Goal: Book appointment/travel/reservation

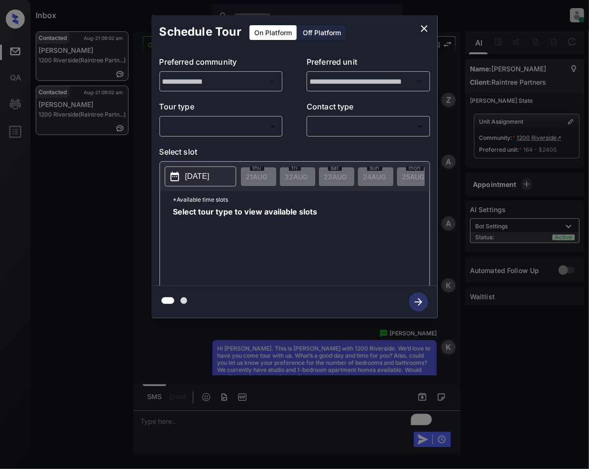
scroll to position [3601, 0]
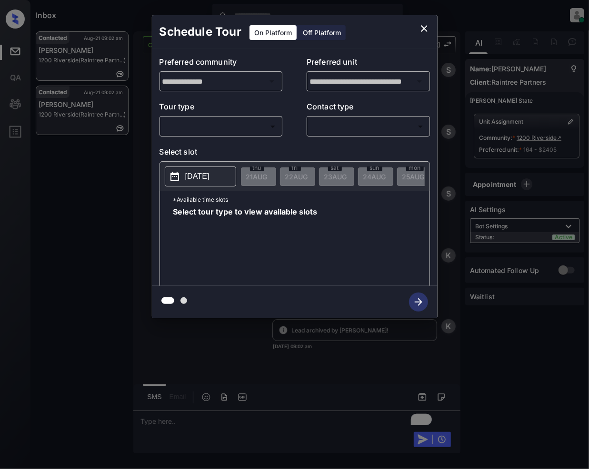
click at [265, 128] on body "Inbox Jeramie Castro Online Set yourself offline Set yourself on break Profile …" at bounding box center [294, 234] width 589 height 469
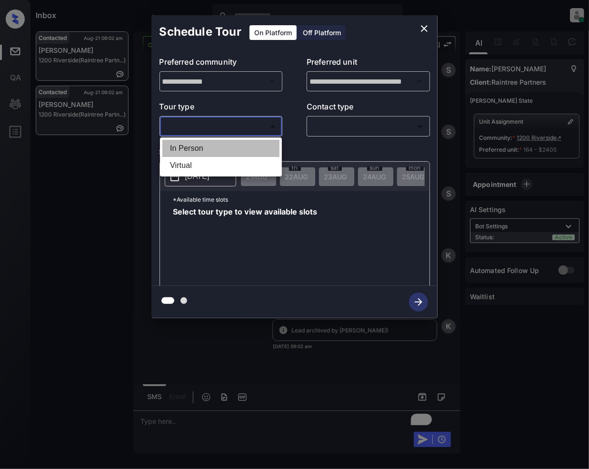
click at [221, 146] on li "In Person" at bounding box center [220, 148] width 117 height 17
type input "********"
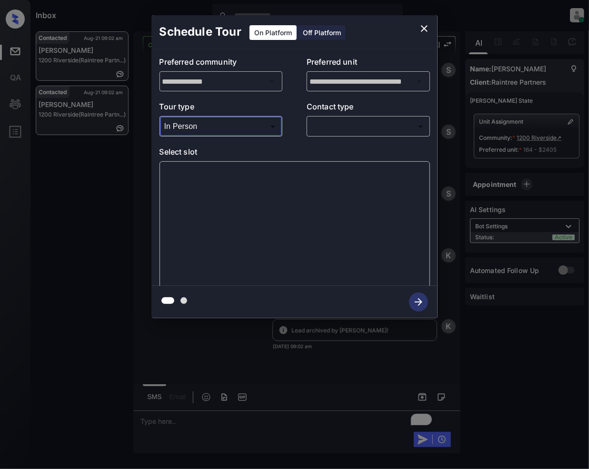
click at [346, 130] on body "Inbox Jeramie Castro Online Set yourself offline Set yourself on break Profile …" at bounding box center [294, 234] width 589 height 469
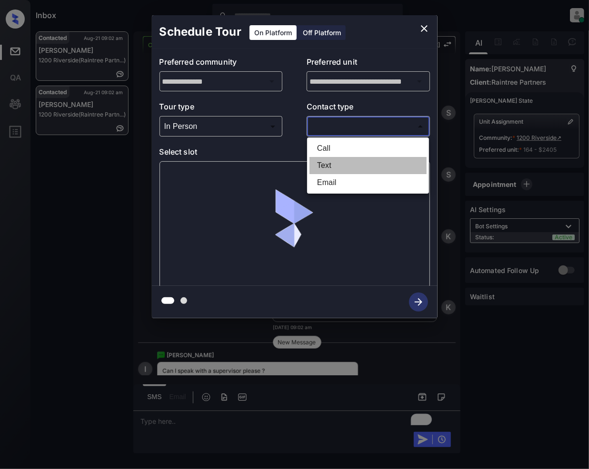
click at [326, 166] on li "Text" at bounding box center [367, 165] width 117 height 17
type input "****"
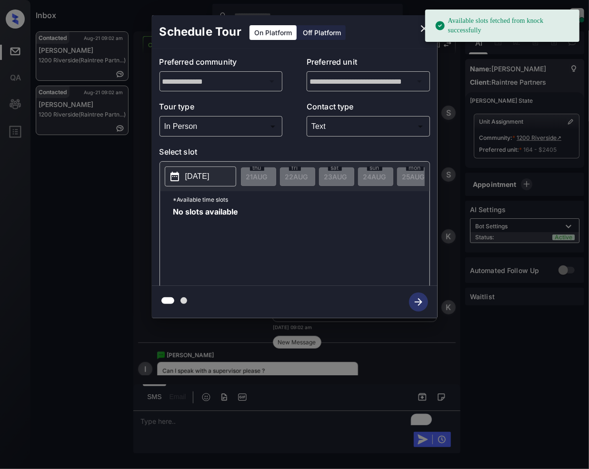
scroll to position [0, 25]
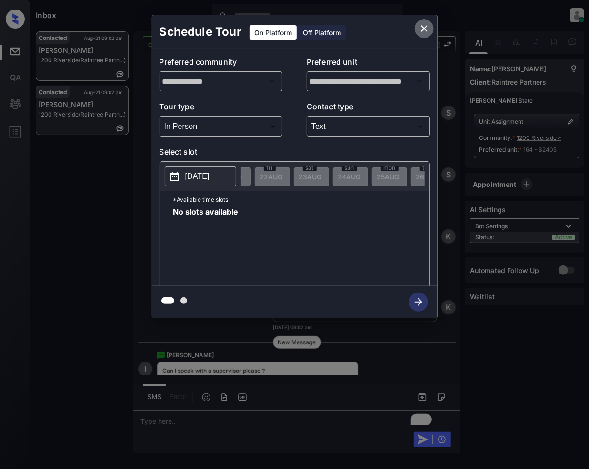
click at [424, 30] on icon "close" at bounding box center [423, 28] width 11 height 11
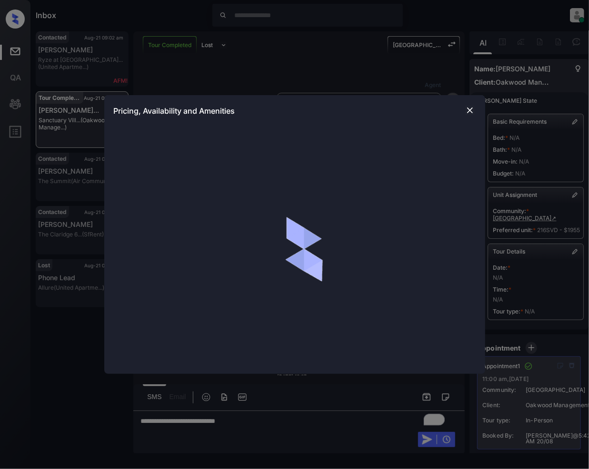
scroll to position [4668, 0]
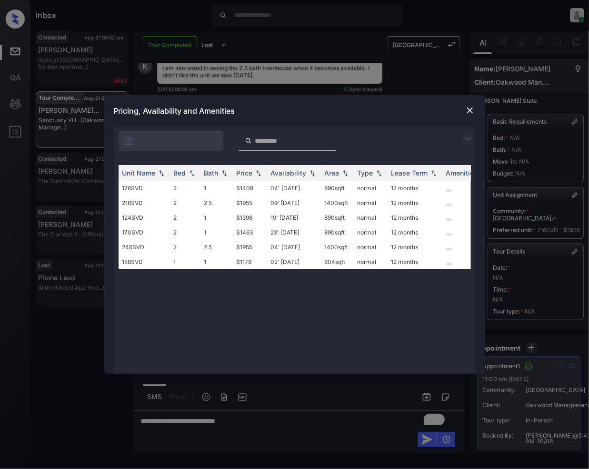
click at [470, 109] on img at bounding box center [470, 111] width 10 height 10
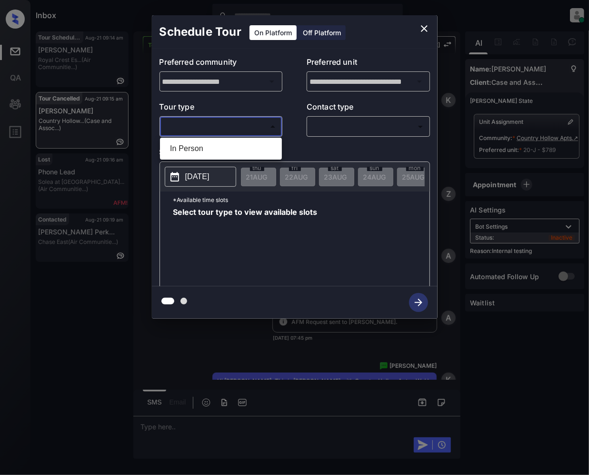
click at [215, 124] on body "Inbox Jeramie Castro Online Set yourself offline Set yourself on break Profile …" at bounding box center [294, 237] width 589 height 475
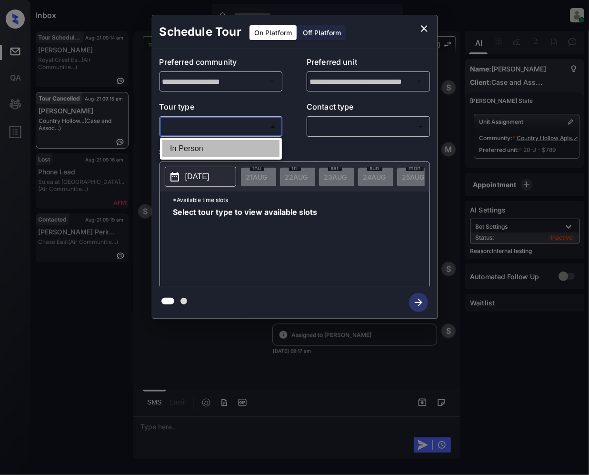
click at [212, 143] on li "In Person" at bounding box center [220, 148] width 117 height 17
type input "********"
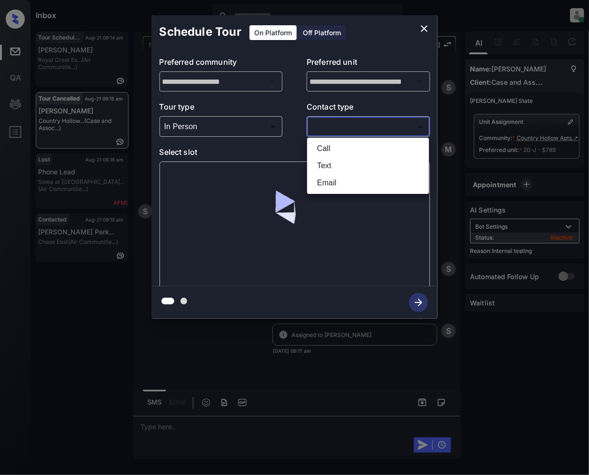
click at [346, 127] on body "Inbox Jeramie Castro Online Set yourself offline Set yourself on break Profile …" at bounding box center [294, 237] width 589 height 475
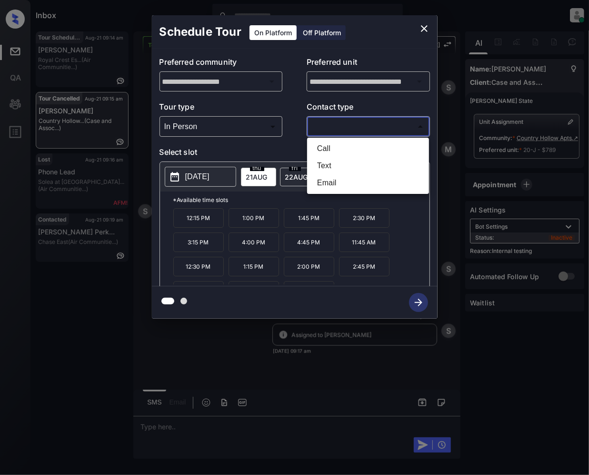
click at [337, 166] on li "Text" at bounding box center [367, 165] width 117 height 17
type input "****"
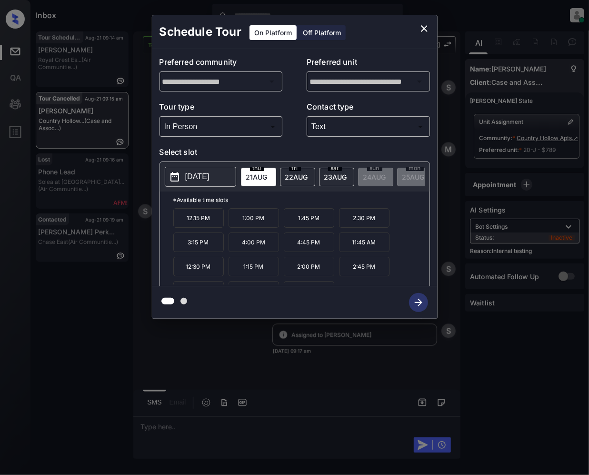
scroll to position [17, 0]
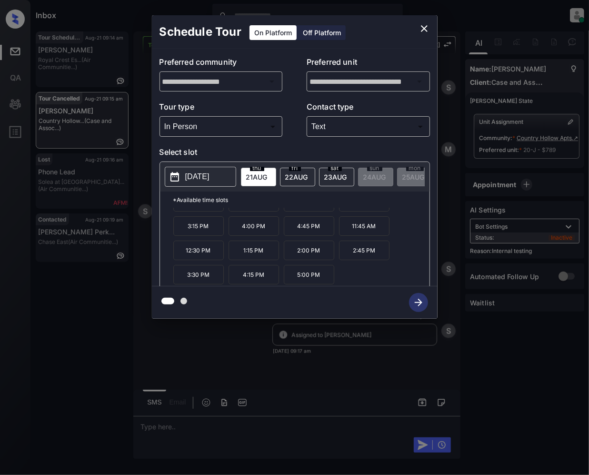
click at [201, 284] on p "3:30 PM" at bounding box center [198, 275] width 50 height 20
click at [422, 26] on icon "close" at bounding box center [424, 28] width 7 height 7
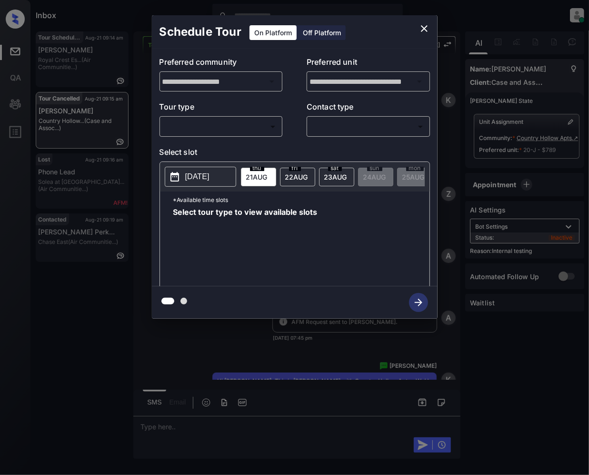
scroll to position [8041, 0]
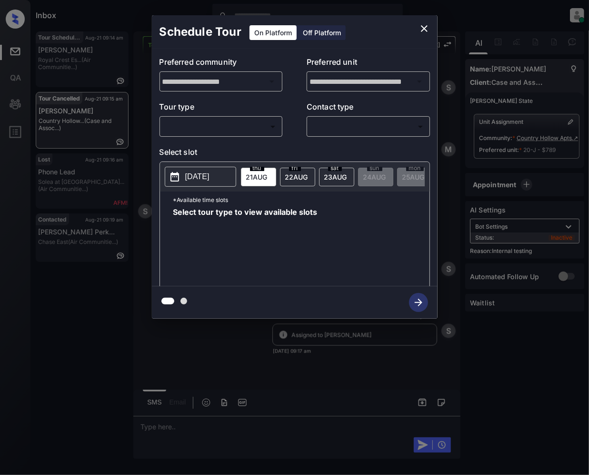
click at [242, 126] on body "Inbox Jeramie Castro Online Set yourself offline Set yourself on break Profile …" at bounding box center [294, 237] width 589 height 475
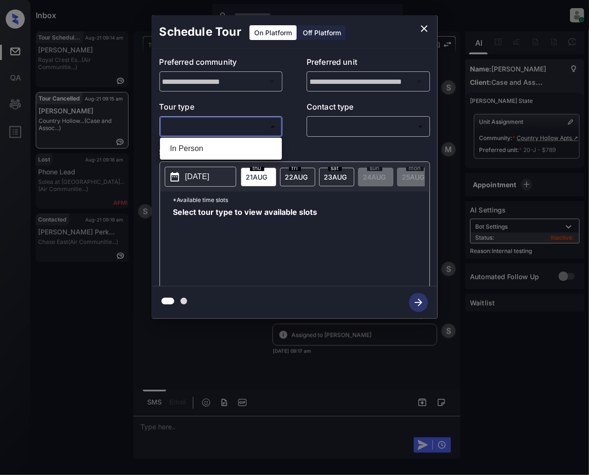
click at [205, 148] on li "In Person" at bounding box center [220, 148] width 117 height 17
type input "********"
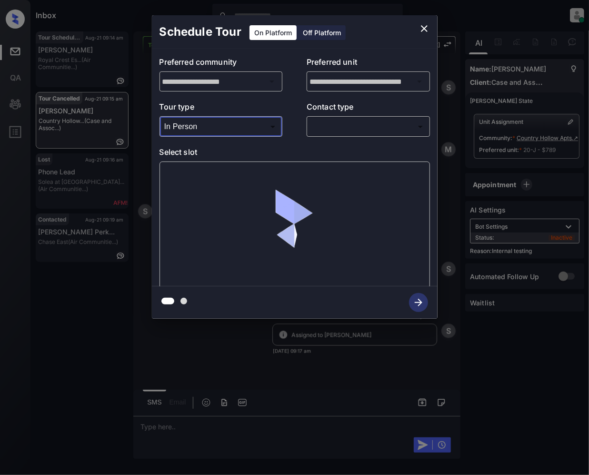
click at [335, 126] on body "Inbox Jeramie Castro Online Set yourself offline Set yourself on break Profile …" at bounding box center [294, 237] width 589 height 475
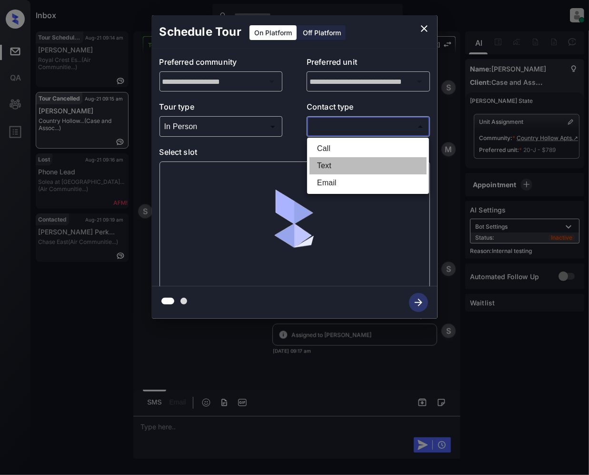
click at [320, 168] on li "Text" at bounding box center [367, 165] width 117 height 17
type input "****"
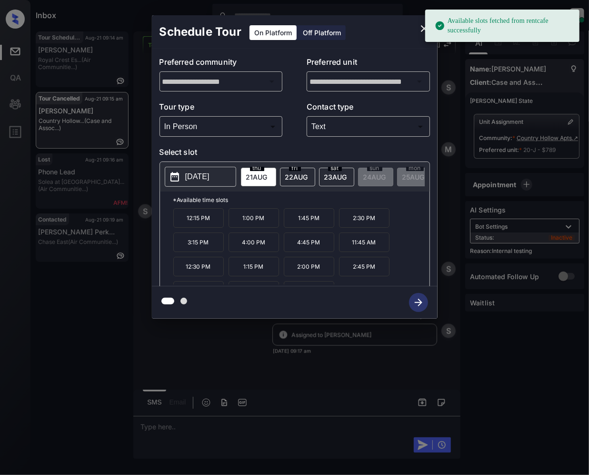
scroll to position [17, 0]
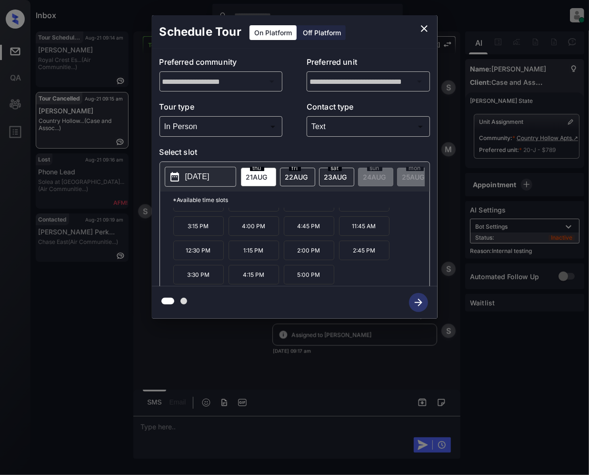
click at [206, 282] on p "3:30 PM" at bounding box center [198, 275] width 50 height 20
click at [423, 305] on icon "button" at bounding box center [418, 302] width 19 height 19
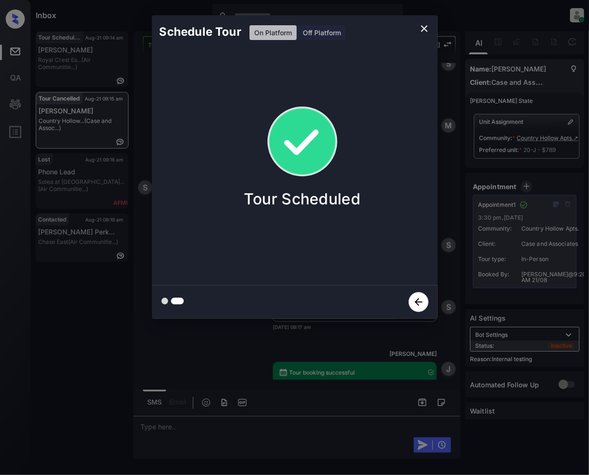
click at [422, 30] on icon "close" at bounding box center [424, 28] width 7 height 7
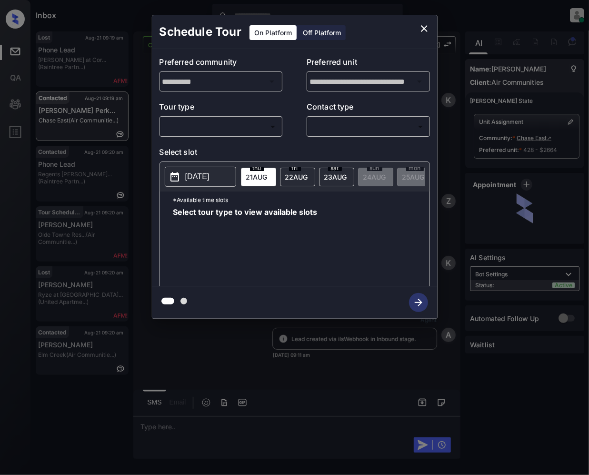
scroll to position [968, 0]
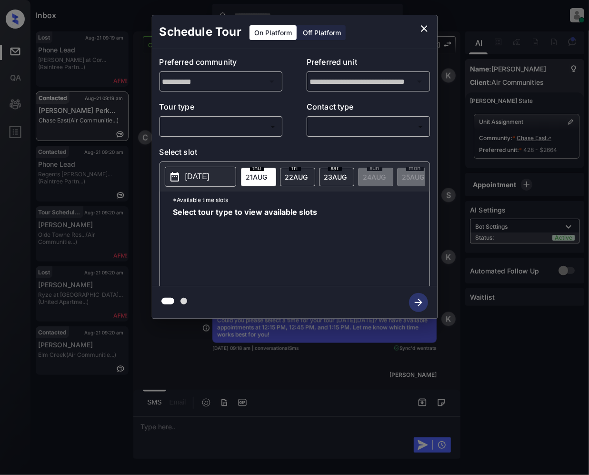
click at [226, 129] on body "Inbox Jeramie Castro Online Set yourself offline Set yourself on break Profile …" at bounding box center [294, 237] width 589 height 475
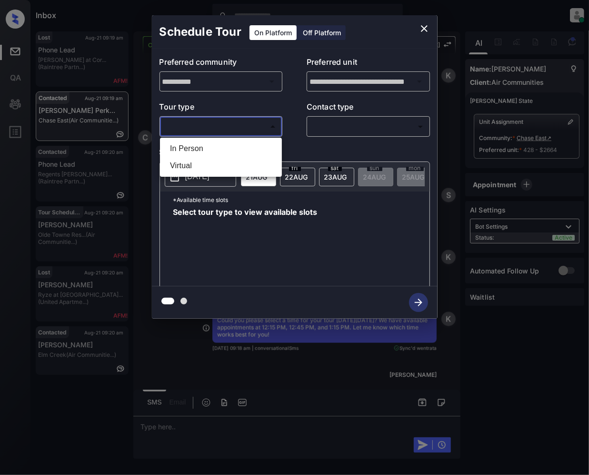
click at [208, 148] on li "In Person" at bounding box center [220, 148] width 117 height 17
type input "********"
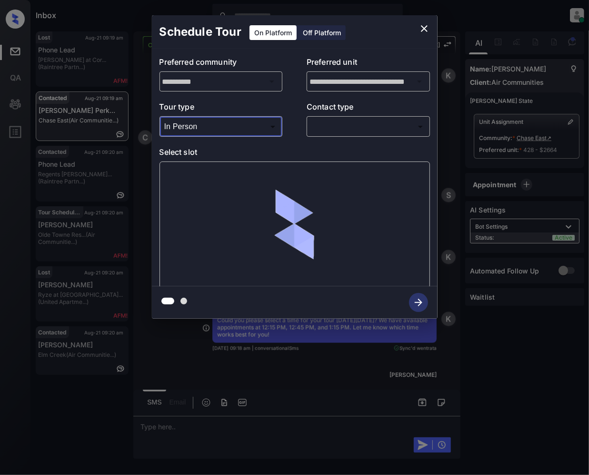
click at [338, 124] on body "Inbox Jeramie Castro Online Set yourself offline Set yourself on break Profile …" at bounding box center [294, 237] width 589 height 475
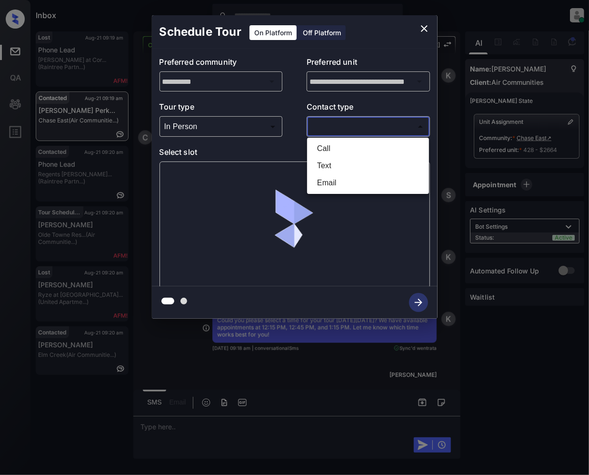
click at [324, 162] on li "Text" at bounding box center [367, 165] width 117 height 17
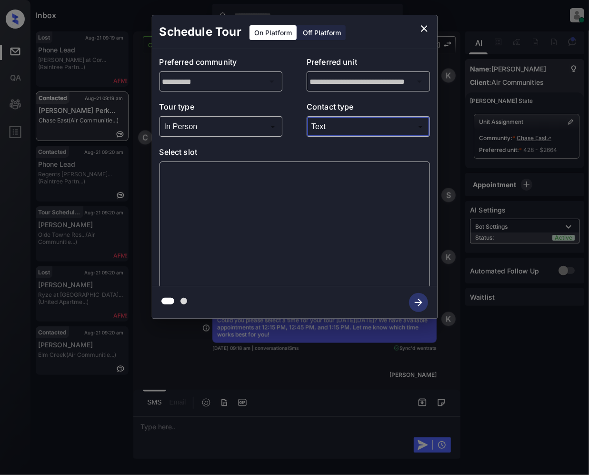
type input "****"
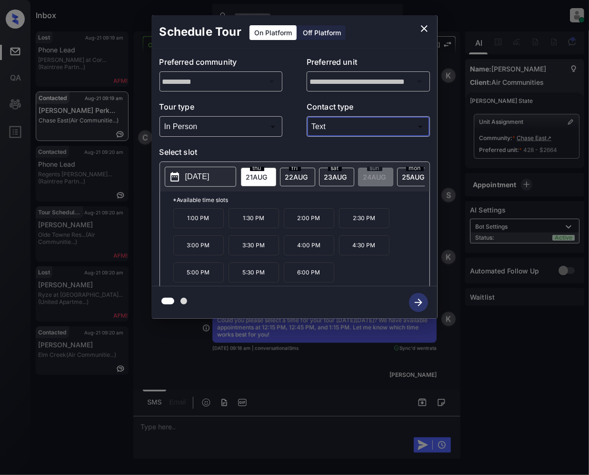
drag, startPoint x: 405, startPoint y: 176, endPoint x: 381, endPoint y: 288, distance: 115.2
click at [267, 175] on span "25 AUG" at bounding box center [256, 177] width 21 height 8
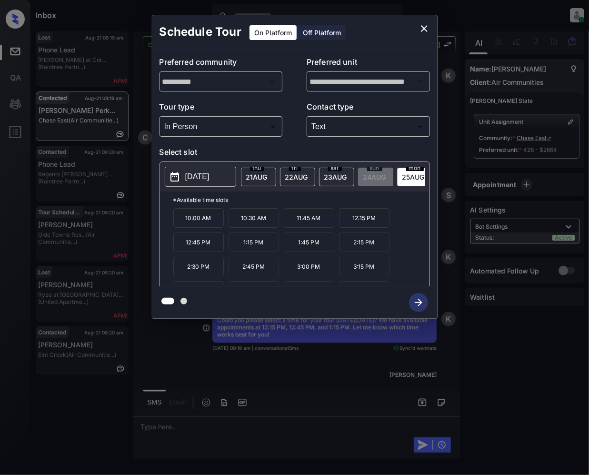
click at [427, 29] on icon "close" at bounding box center [423, 28] width 11 height 11
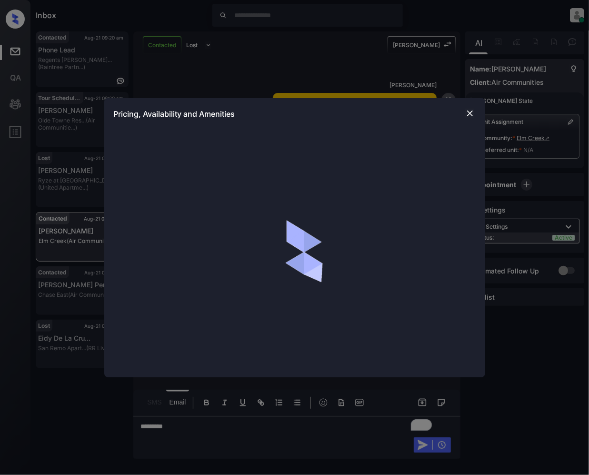
scroll to position [565, 0]
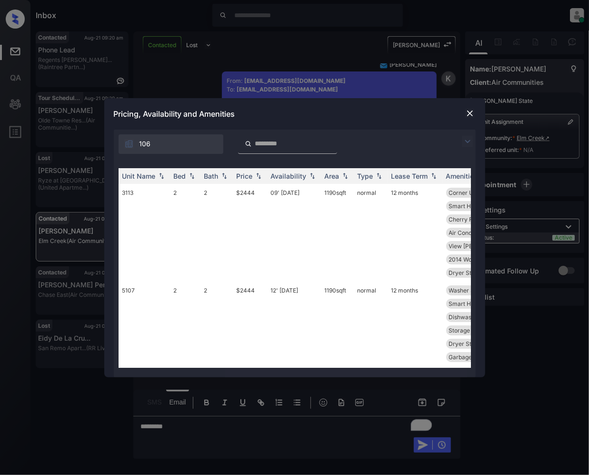
click at [468, 143] on img at bounding box center [467, 141] width 11 height 11
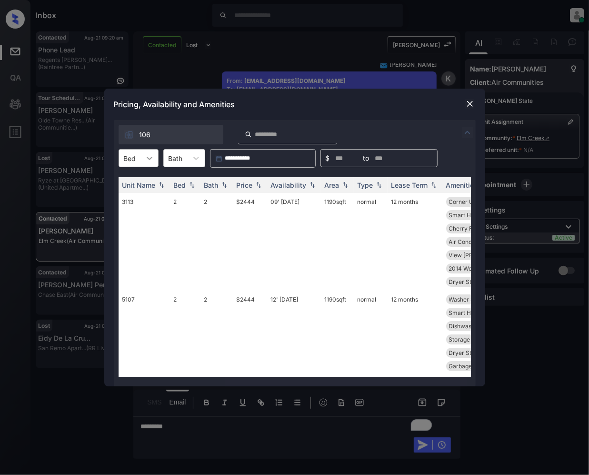
click at [141, 157] on div at bounding box center [149, 157] width 17 height 17
click at [147, 184] on div "2" at bounding box center [139, 181] width 40 height 17
click at [259, 188] on img at bounding box center [259, 185] width 10 height 7
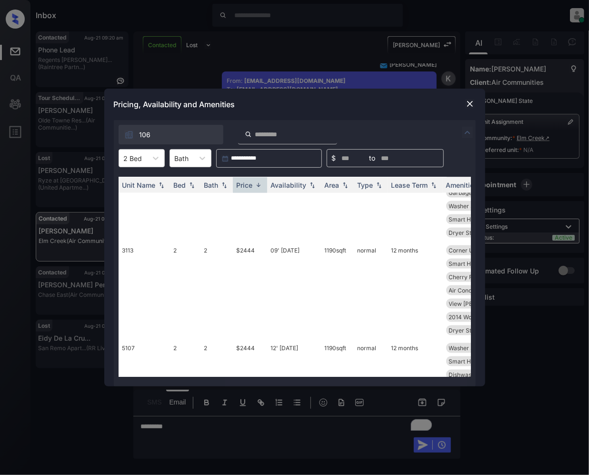
scroll to position [1170, 0]
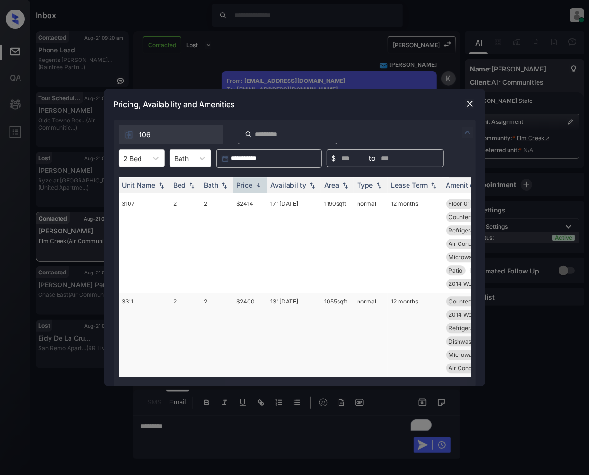
click at [248, 295] on td "$2400" at bounding box center [250, 334] width 34 height 84
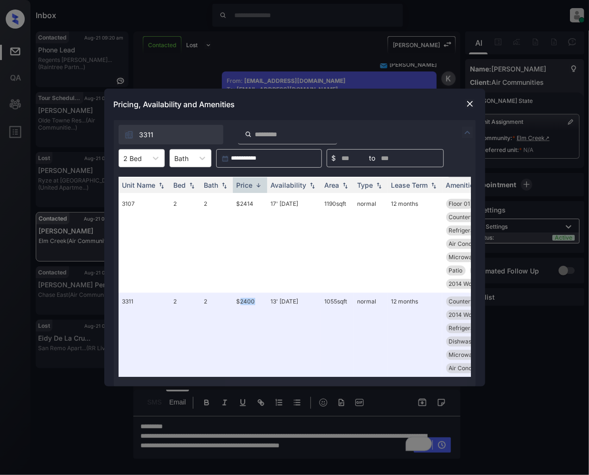
click at [467, 102] on img at bounding box center [470, 104] width 10 height 10
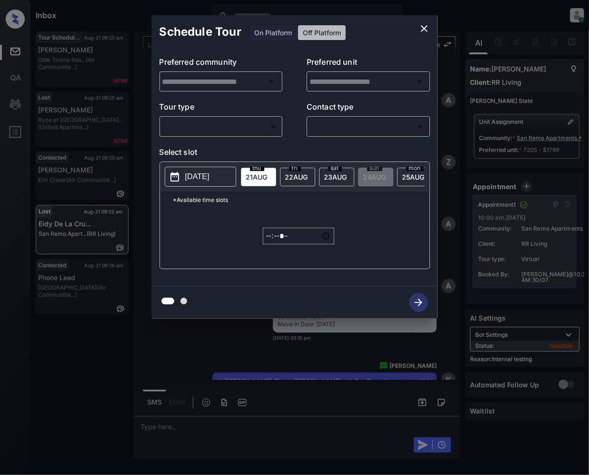
scroll to position [7817, 0]
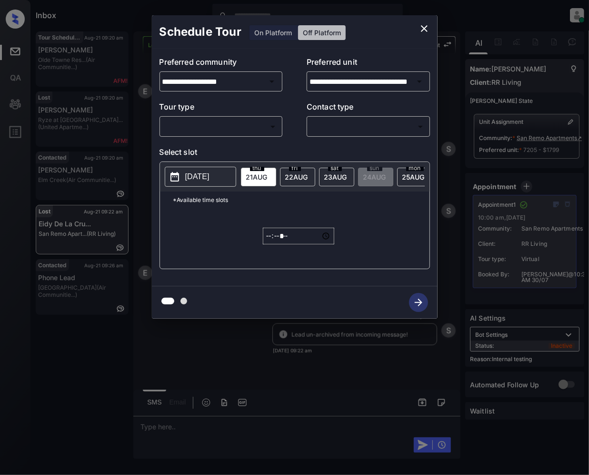
click at [425, 27] on icon "close" at bounding box center [424, 28] width 7 height 7
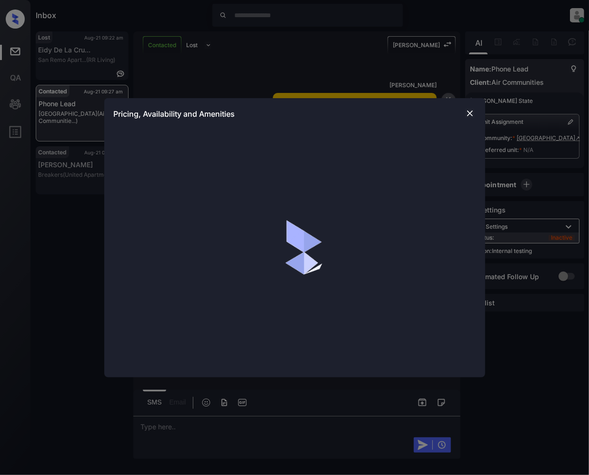
scroll to position [2933, 0]
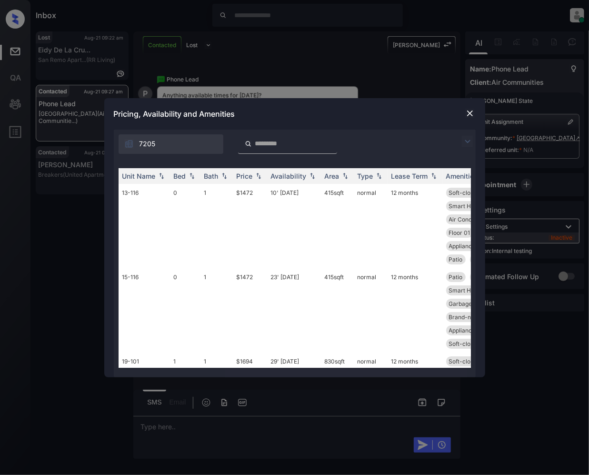
click at [469, 142] on img at bounding box center [467, 141] width 11 height 11
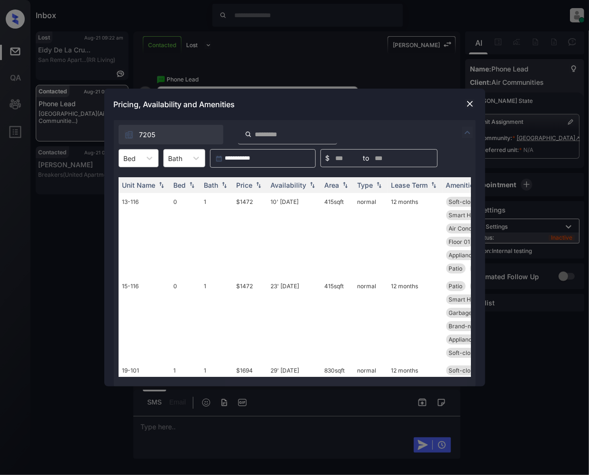
click at [466, 139] on div "7205" at bounding box center [295, 132] width 362 height 24
click at [148, 158] on icon at bounding box center [150, 158] width 6 height 3
drag, startPoint x: 129, startPoint y: 219, endPoint x: 249, endPoint y: 189, distance: 123.7
click at [129, 220] on div "2" at bounding box center [139, 215] width 40 height 17
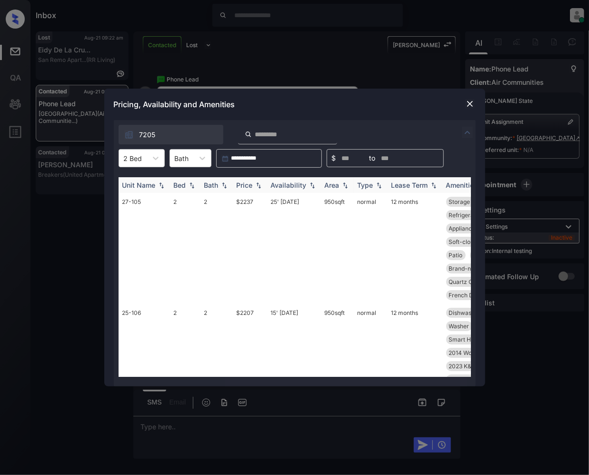
click at [312, 187] on img at bounding box center [312, 185] width 10 height 7
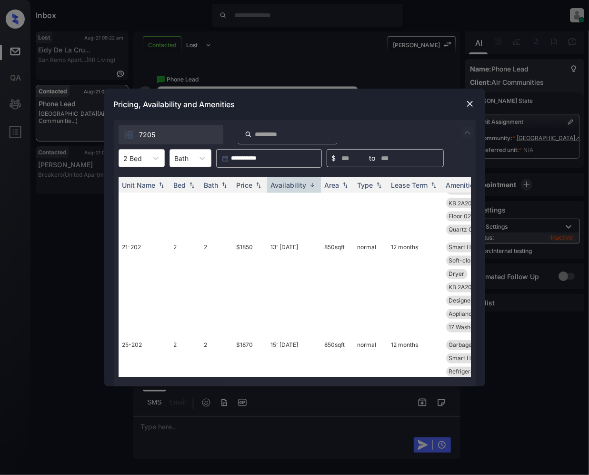
scroll to position [852, 0]
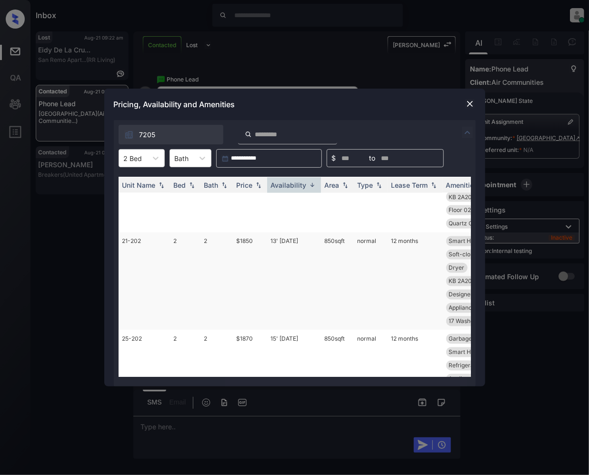
click at [244, 254] on td "$1850" at bounding box center [250, 281] width 34 height 98
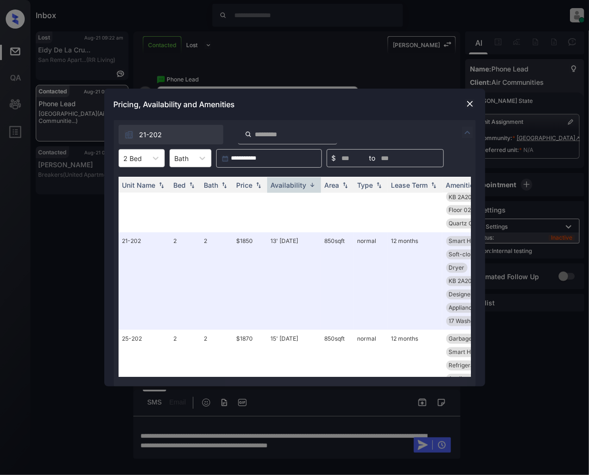
click at [475, 105] on div at bounding box center [469, 103] width 11 height 11
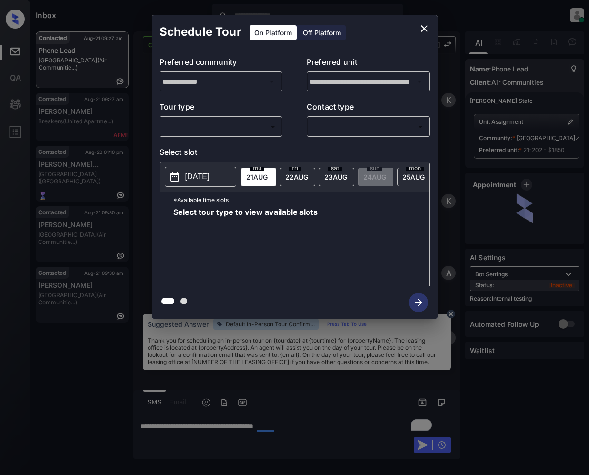
click at [237, 126] on body "Inbox [PERSON_NAME] Online Set yourself offline Set yourself on break Profile S…" at bounding box center [294, 237] width 589 height 475
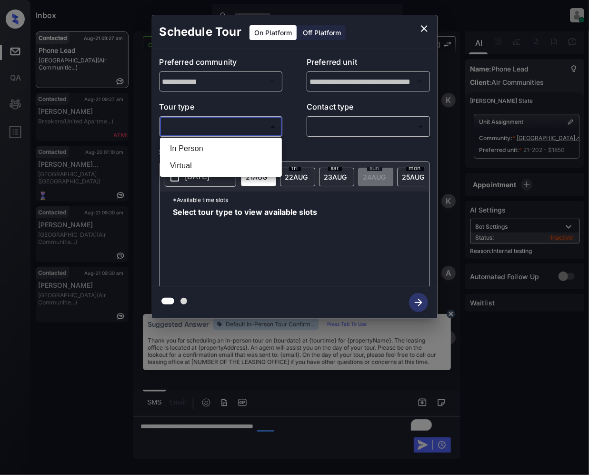
scroll to position [2933, 0]
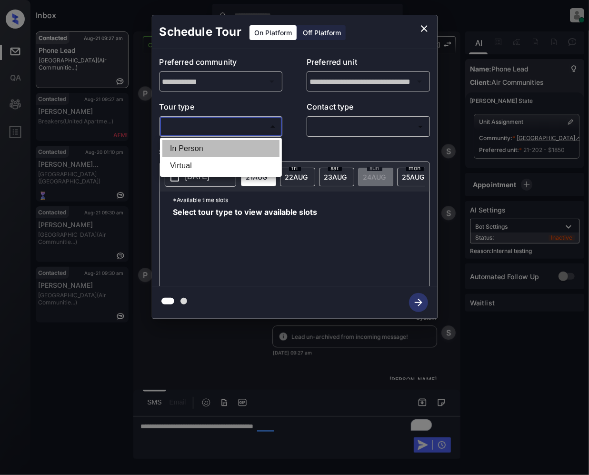
click at [197, 147] on li "In Person" at bounding box center [220, 148] width 117 height 17
type input "********"
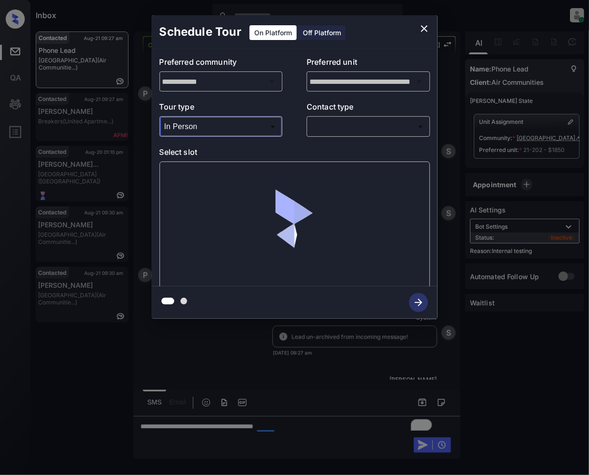
click at [336, 122] on body "Inbox [PERSON_NAME] Online Set yourself offline Set yourself on break Profile S…" at bounding box center [294, 237] width 589 height 475
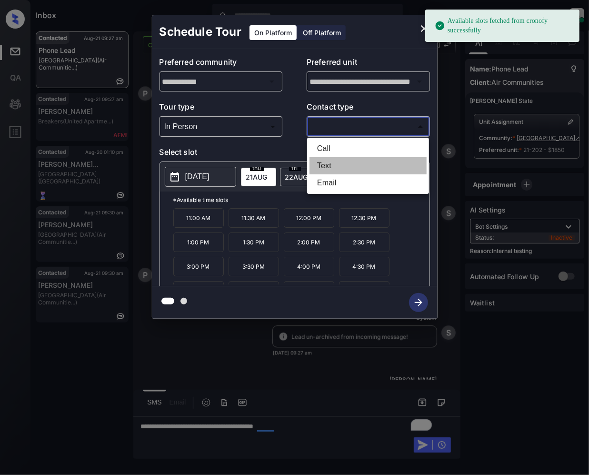
click at [333, 168] on li "Text" at bounding box center [367, 165] width 117 height 17
type input "****"
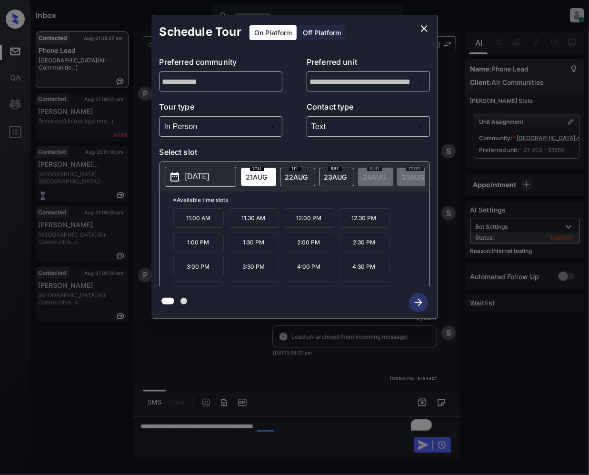
scroll to position [17, 0]
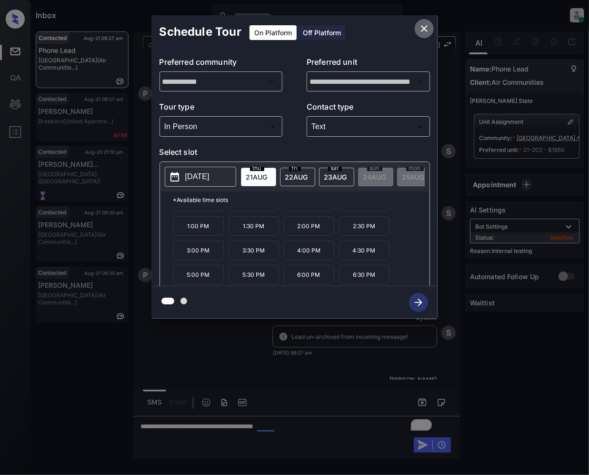
click at [421, 29] on icon "close" at bounding box center [423, 28] width 11 height 11
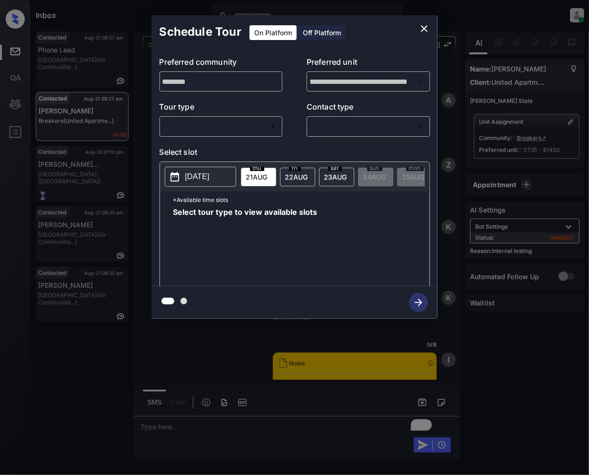
scroll to position [2028, 0]
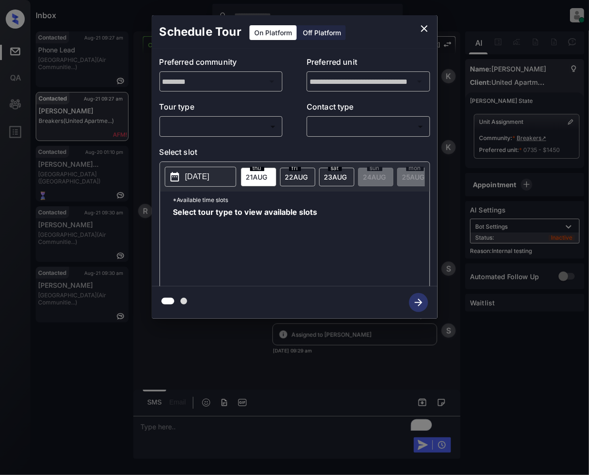
click at [217, 127] on body "Inbox [PERSON_NAME] Online Set yourself offline Set yourself on break Profile S…" at bounding box center [294, 237] width 589 height 475
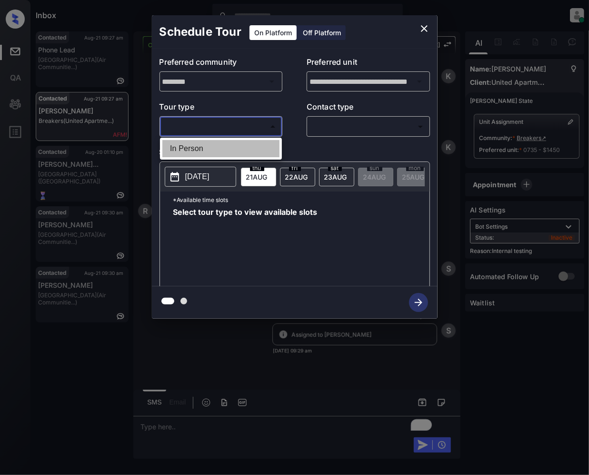
click at [199, 151] on li "In Person" at bounding box center [220, 148] width 117 height 17
type input "********"
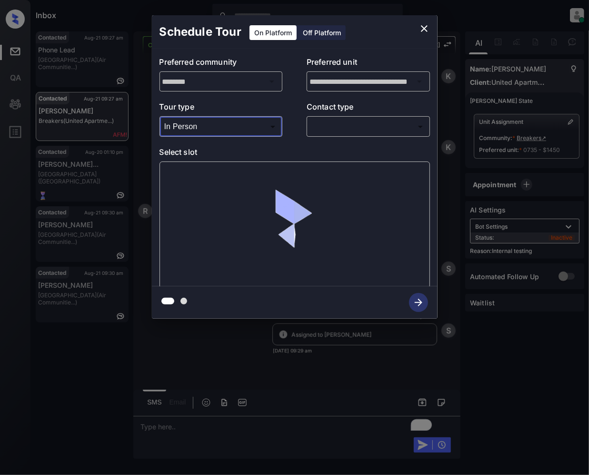
click at [342, 126] on body "Inbox [PERSON_NAME] Online Set yourself offline Set yourself on break Profile S…" at bounding box center [294, 237] width 589 height 475
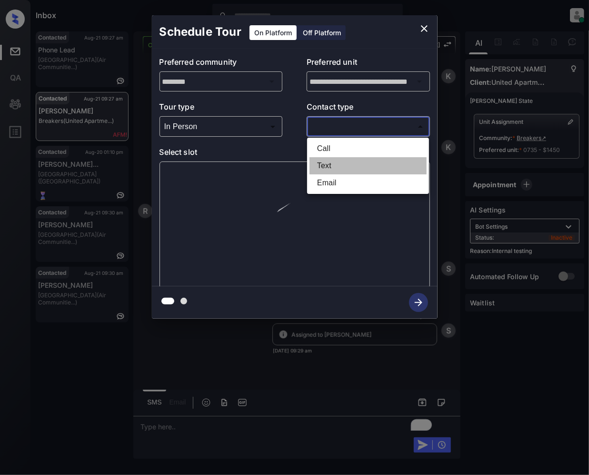
click at [326, 160] on li "Text" at bounding box center [367, 165] width 117 height 17
type input "****"
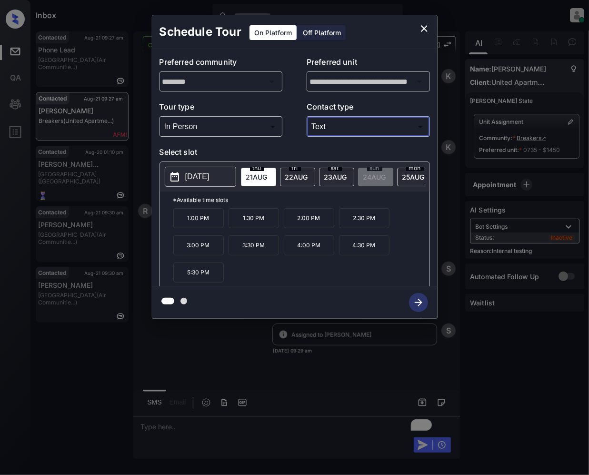
click at [422, 32] on icon "close" at bounding box center [423, 28] width 11 height 11
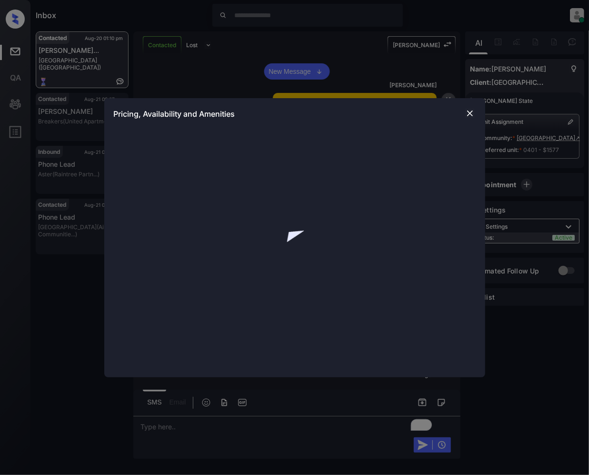
scroll to position [13308, 0]
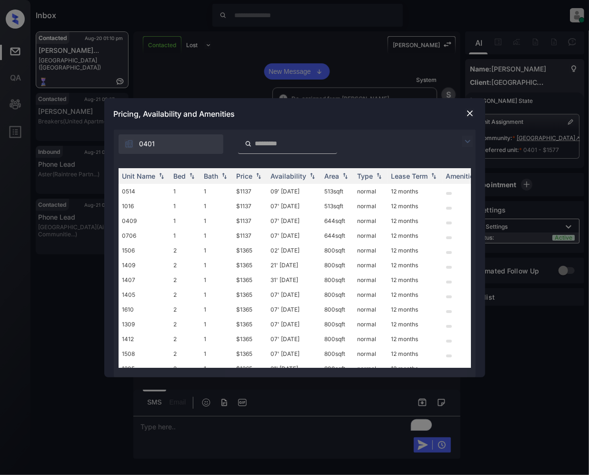
click at [465, 141] on img at bounding box center [467, 141] width 11 height 11
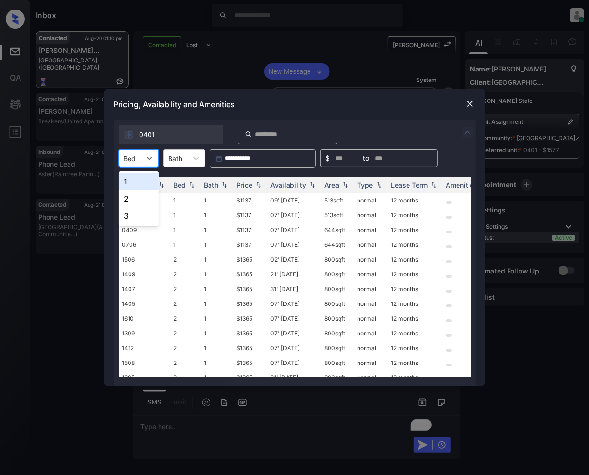
click at [135, 160] on div at bounding box center [130, 158] width 12 height 10
click at [133, 210] on div "3" at bounding box center [139, 215] width 40 height 17
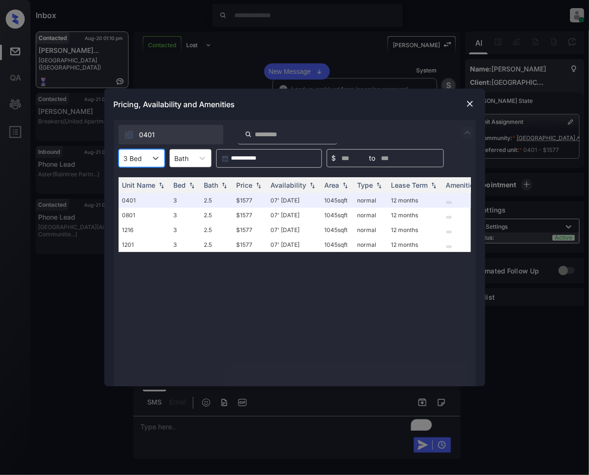
scroll to position [2211, 0]
click at [467, 103] on img at bounding box center [470, 104] width 10 height 10
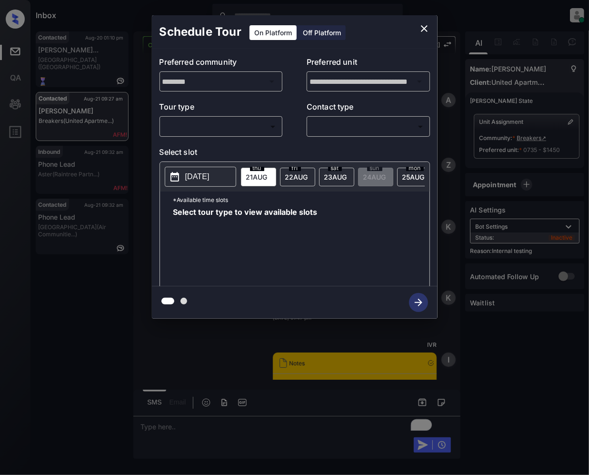
click at [227, 128] on body "Inbox [PERSON_NAME] Online Set yourself offline Set yourself on break Profile S…" at bounding box center [294, 237] width 589 height 475
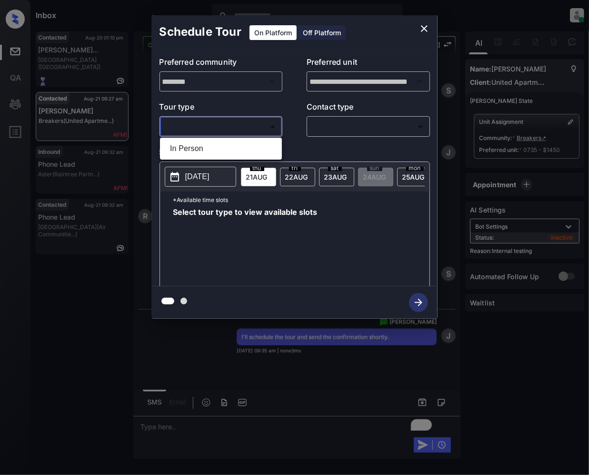
drag, startPoint x: 196, startPoint y: 151, endPoint x: 366, endPoint y: 136, distance: 170.6
click at [196, 150] on li "In Person" at bounding box center [220, 148] width 117 height 17
type input "********"
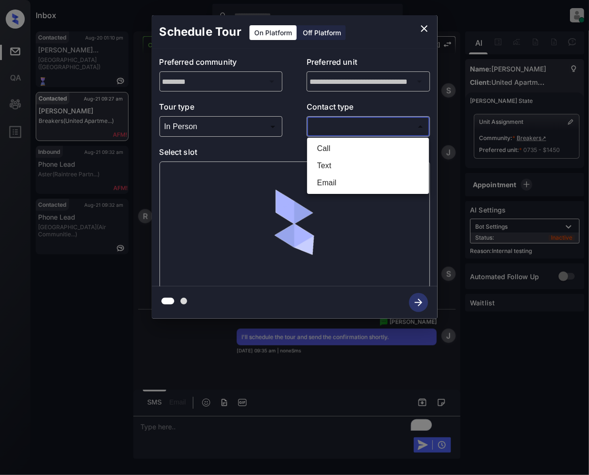
click at [346, 123] on body "Inbox [PERSON_NAME] Online Set yourself offline Set yourself on break Profile S…" at bounding box center [294, 237] width 589 height 475
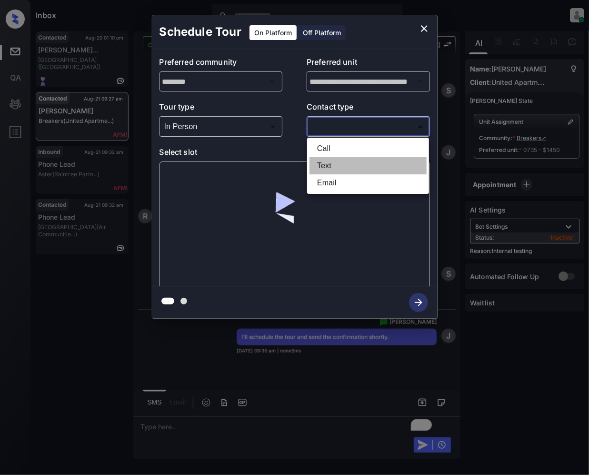
click at [328, 162] on li "Text" at bounding box center [367, 165] width 117 height 17
type input "****"
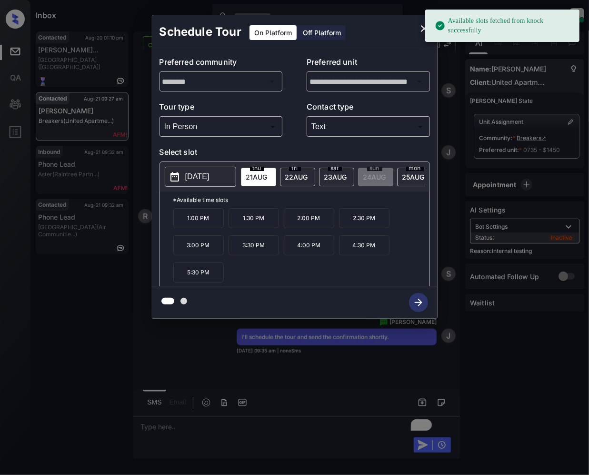
click at [249, 225] on p "1:30 PM" at bounding box center [253, 218] width 50 height 20
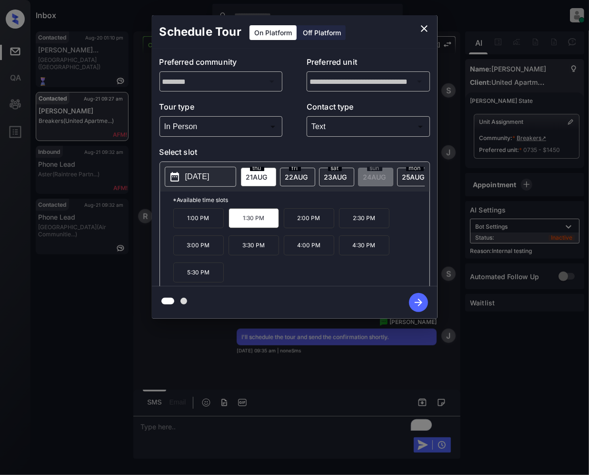
click at [415, 301] on icon "button" at bounding box center [418, 302] width 19 height 19
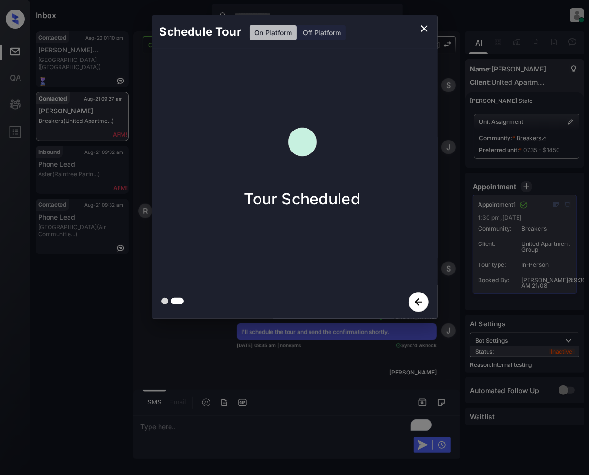
click at [421, 26] on icon "close" at bounding box center [424, 28] width 7 height 7
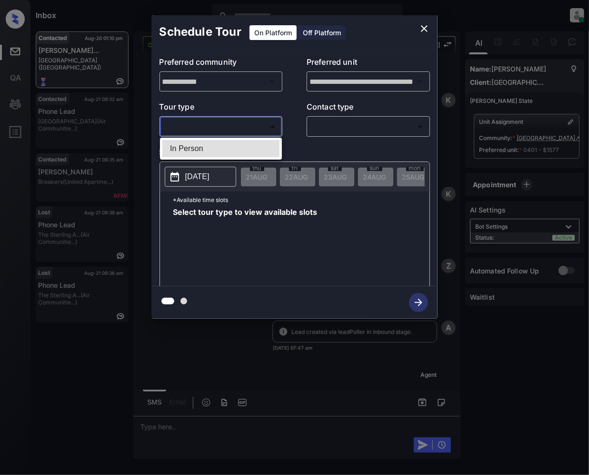
click at [244, 126] on body "Inbox [PERSON_NAME] Online Set yourself offline Set yourself on break Profile S…" at bounding box center [294, 237] width 589 height 475
click at [223, 145] on li "In Person" at bounding box center [220, 148] width 117 height 17
type input "********"
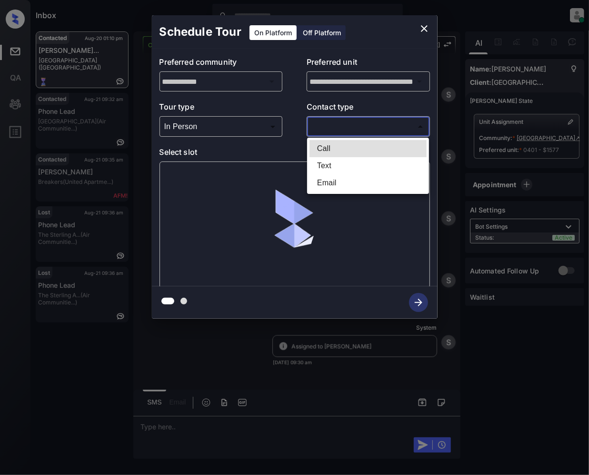
click at [355, 126] on body "Inbox Jeramie Castro Online Set yourself offline Set yourself on break Profile …" at bounding box center [294, 237] width 589 height 475
click at [338, 163] on li "Text" at bounding box center [367, 165] width 117 height 17
type input "****"
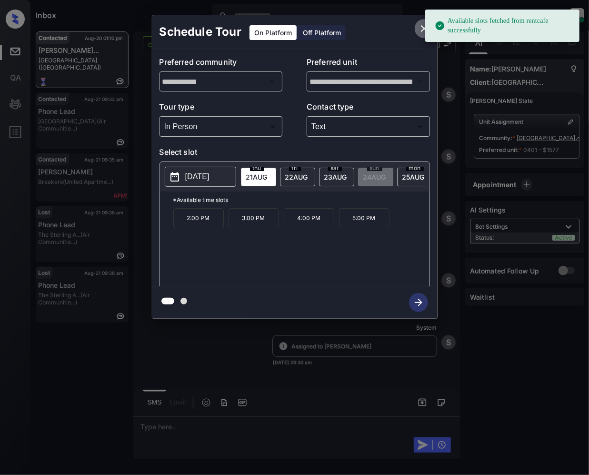
click at [419, 28] on icon "close" at bounding box center [423, 28] width 11 height 11
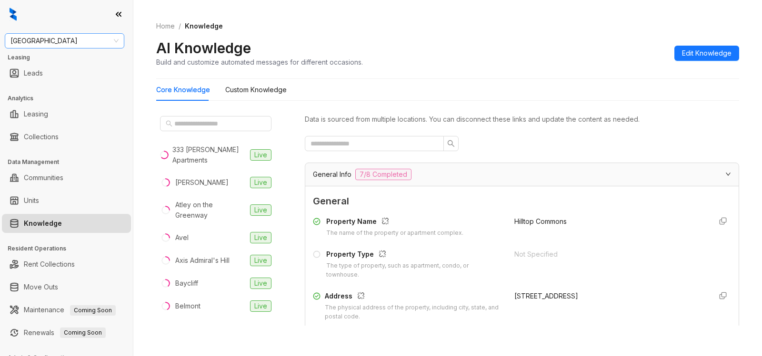
click at [75, 43] on span "[GEOGRAPHIC_DATA]" at bounding box center [64, 41] width 108 height 14
type input "****"
click at [59, 70] on div "Raintree Partners" at bounding box center [64, 75] width 104 height 10
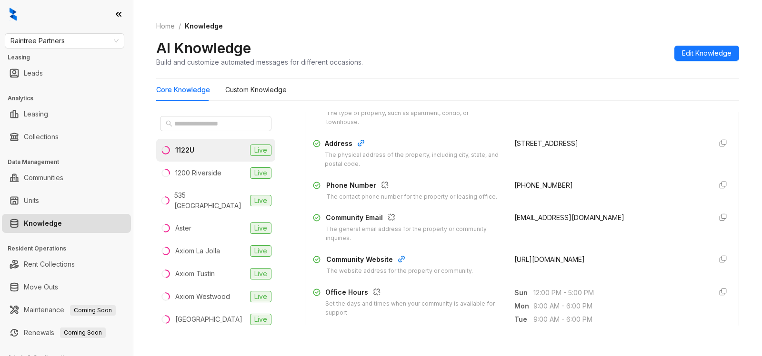
scroll to position [158, 0]
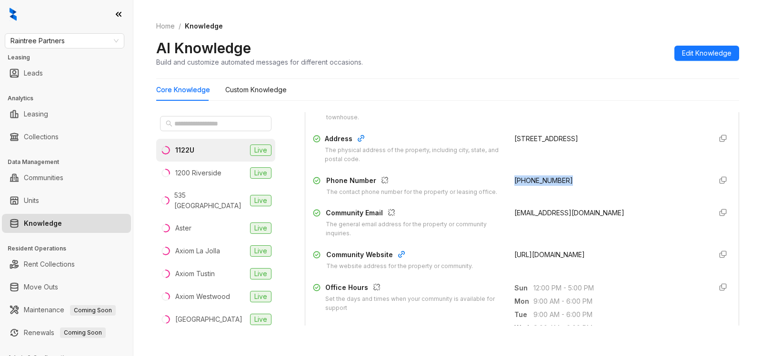
drag, startPoint x: 505, startPoint y: 180, endPoint x: 588, endPoint y: 178, distance: 82.8
click at [588, 178] on div "Phone Number The contact phone number for the property or leasing office. (510)…" at bounding box center [522, 186] width 418 height 21
copy span "(510) 704-8730"
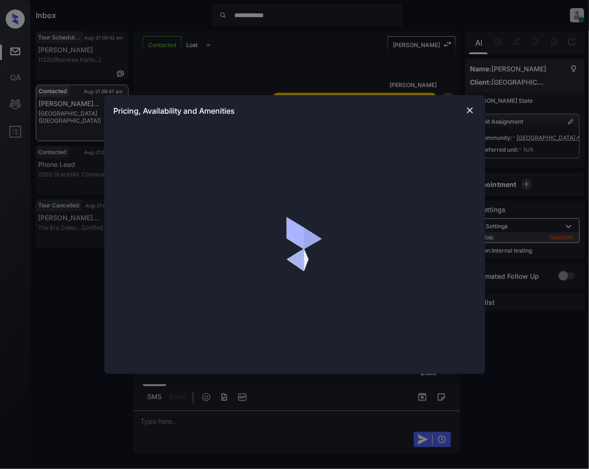
scroll to position [3317, 0]
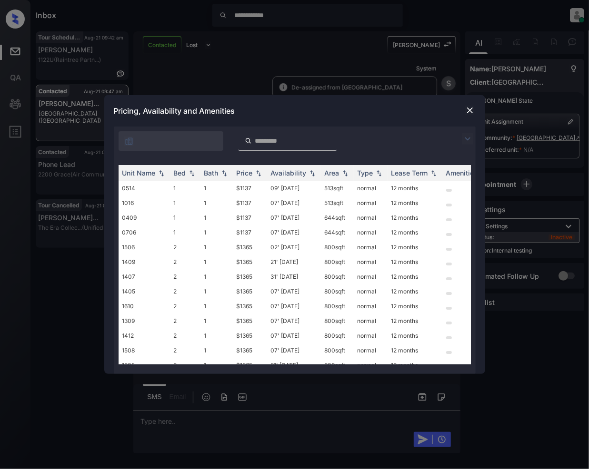
click at [470, 138] on img at bounding box center [467, 138] width 11 height 11
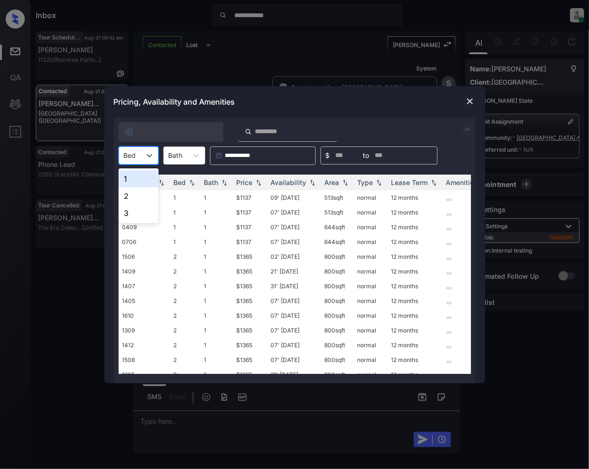
click at [133, 158] on div at bounding box center [130, 155] width 12 height 10
click at [136, 177] on div "1" at bounding box center [139, 178] width 40 height 17
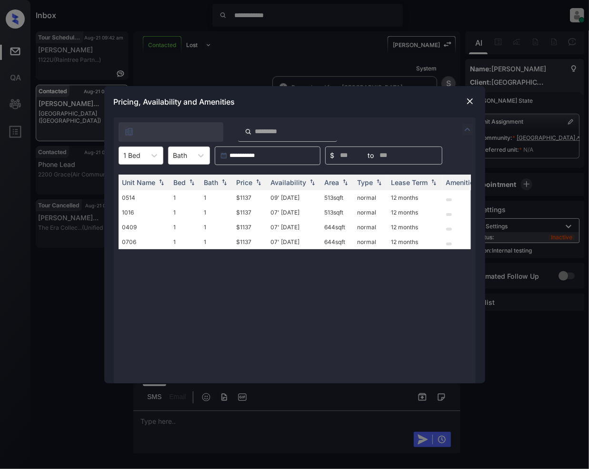
click at [473, 103] on img at bounding box center [470, 102] width 10 height 10
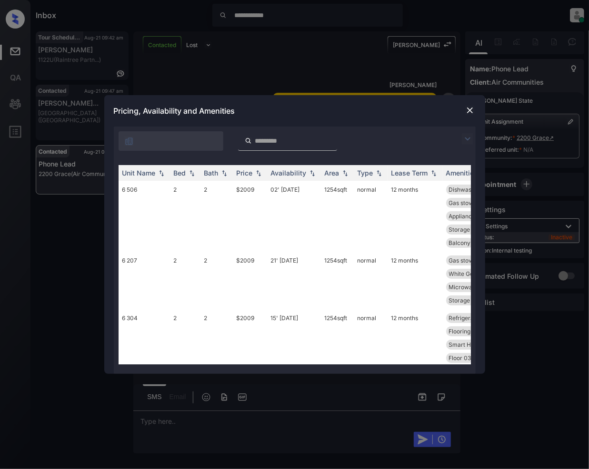
scroll to position [2274, 0]
click at [467, 140] on img at bounding box center [467, 138] width 11 height 11
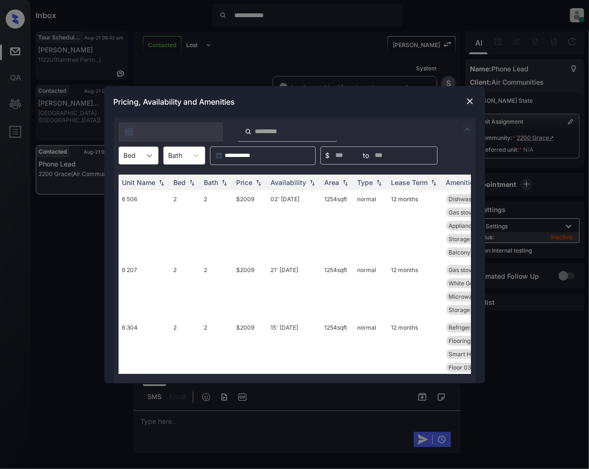
drag, startPoint x: 147, startPoint y: 155, endPoint x: 141, endPoint y: 163, distance: 9.5
click at [147, 155] on icon at bounding box center [150, 156] width 10 height 10
click at [132, 178] on div "2" at bounding box center [139, 178] width 40 height 17
click at [259, 182] on img at bounding box center [259, 182] width 10 height 7
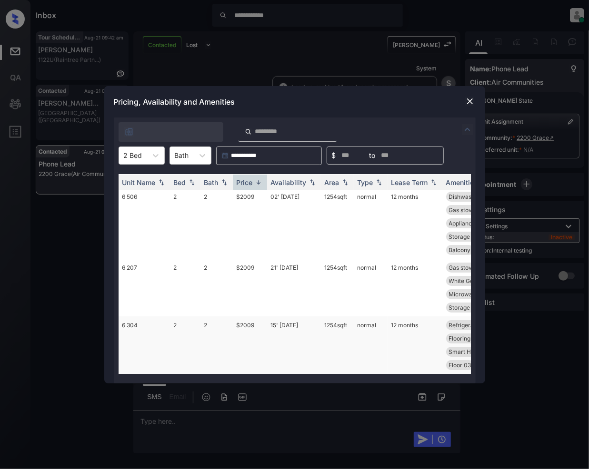
click at [245, 318] on td "$2009" at bounding box center [250, 346] width 34 height 58
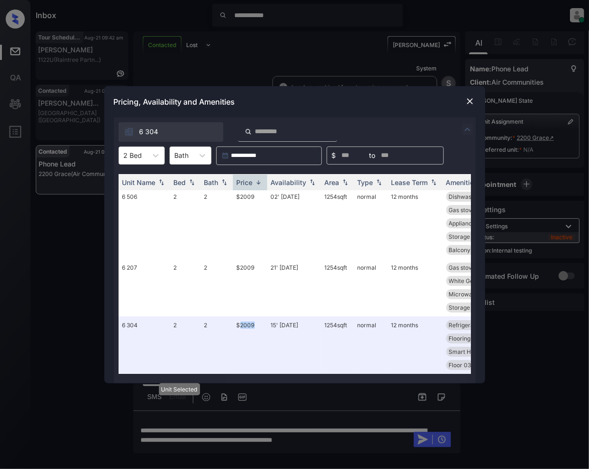
click at [473, 103] on img at bounding box center [470, 102] width 10 height 10
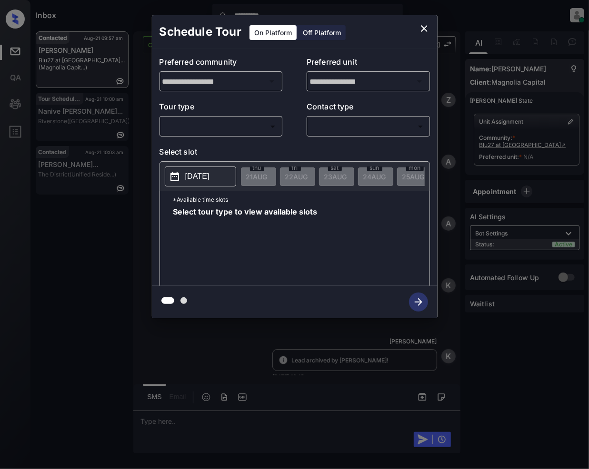
scroll to position [1644, 0]
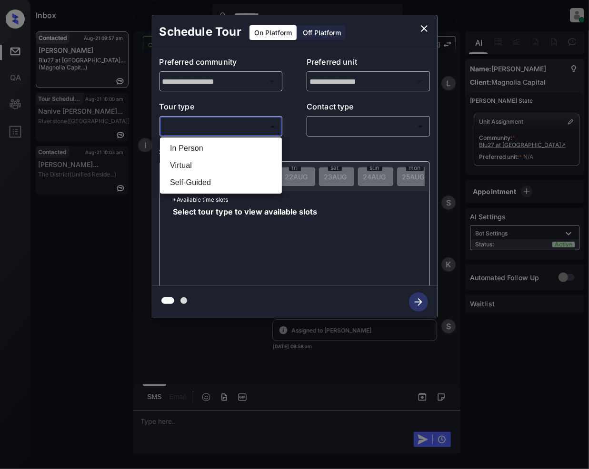
click at [226, 129] on body "**********" at bounding box center [294, 234] width 589 height 469
click at [195, 149] on li "In Person" at bounding box center [220, 148] width 117 height 17
type input "********"
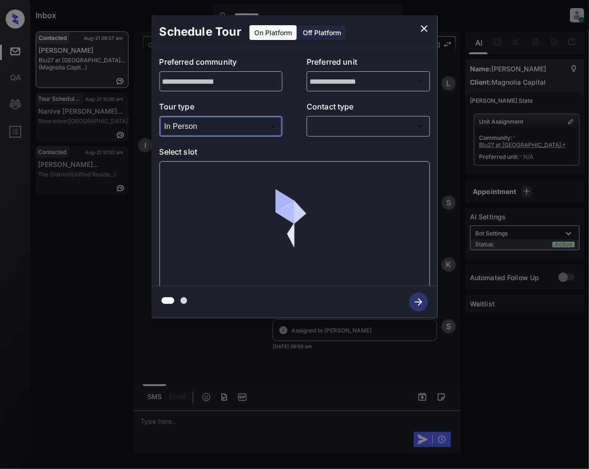
click at [390, 130] on body "**********" at bounding box center [294, 234] width 589 height 469
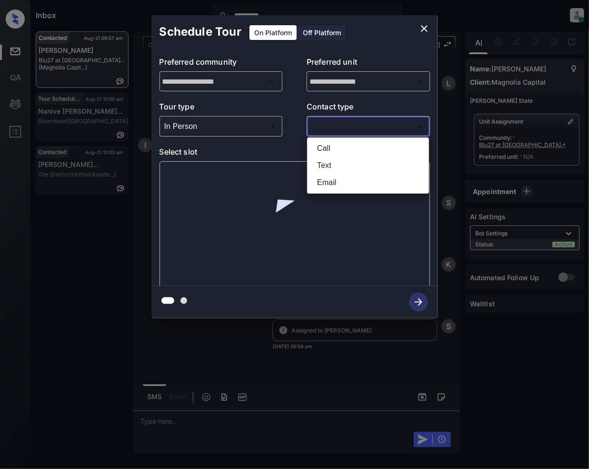
click at [316, 168] on li "Text" at bounding box center [367, 165] width 117 height 17
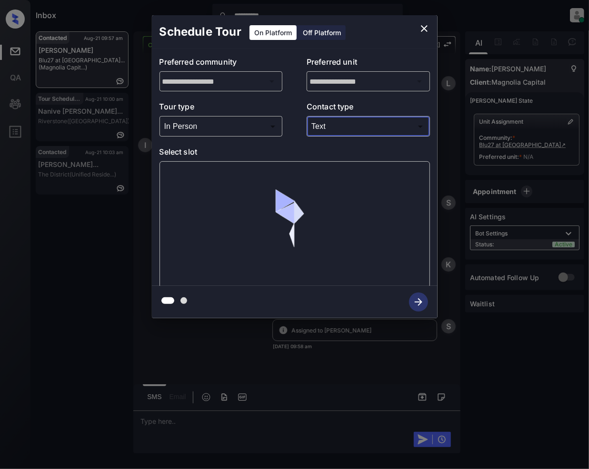
type input "****"
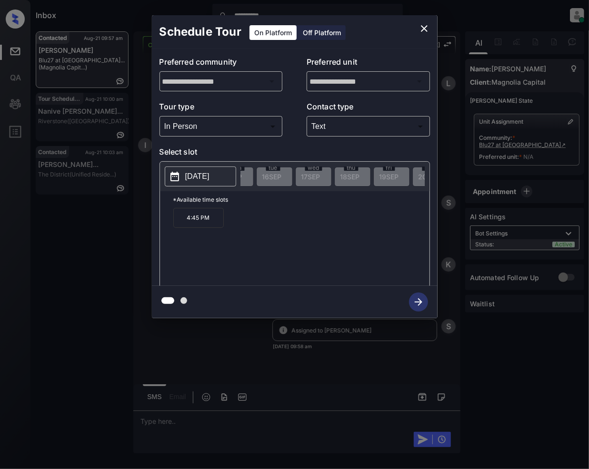
scroll to position [0, 1007]
click at [425, 30] on icon "close" at bounding box center [424, 28] width 7 height 7
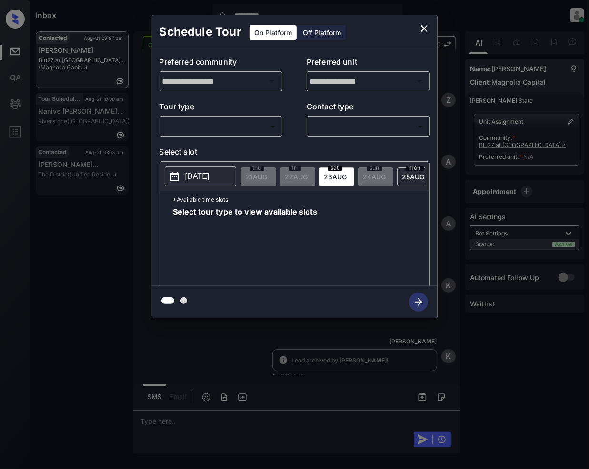
scroll to position [1370, 0]
click at [233, 121] on body "**********" at bounding box center [294, 234] width 589 height 469
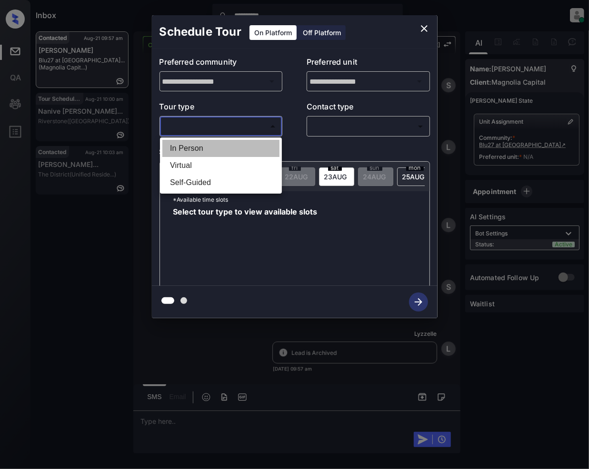
click at [192, 143] on li "In Person" at bounding box center [220, 148] width 117 height 17
type input "********"
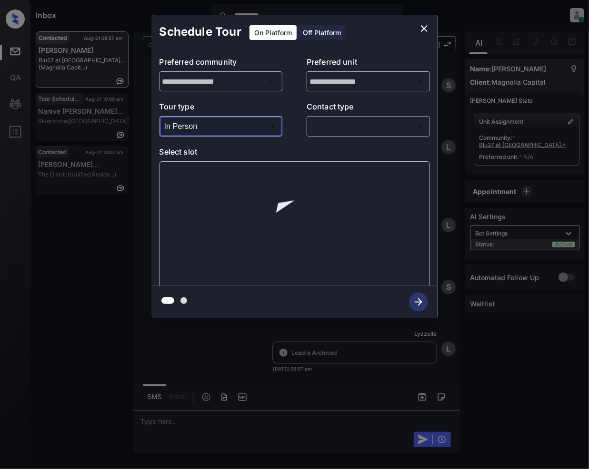
click at [356, 130] on body "**********" at bounding box center [294, 234] width 589 height 469
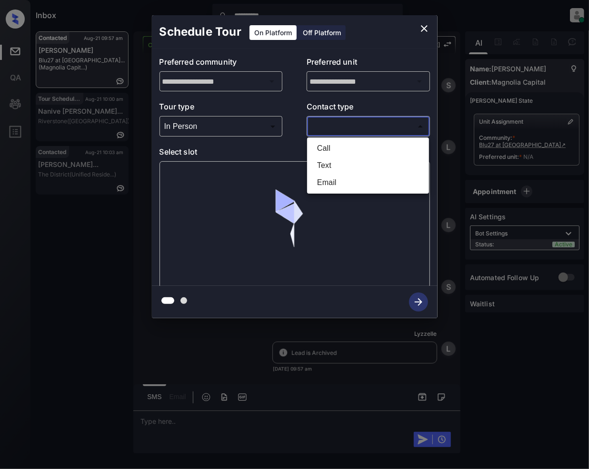
click at [313, 162] on li "Text" at bounding box center [367, 165] width 117 height 17
type input "****"
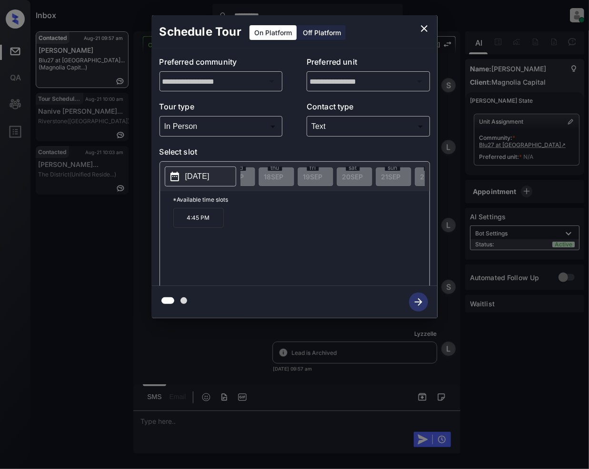
scroll to position [0, 1100]
click at [421, 31] on icon "close" at bounding box center [424, 28] width 7 height 7
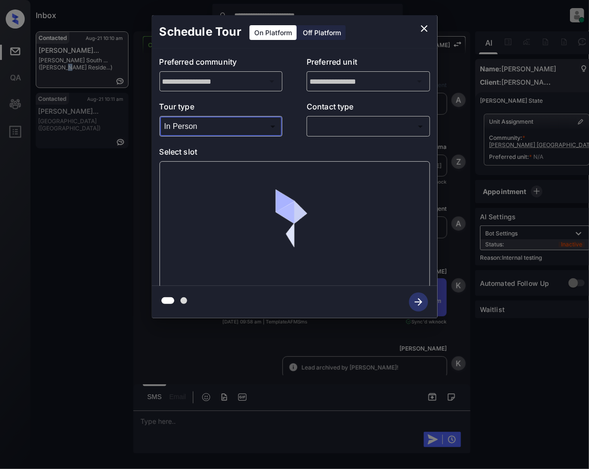
scroll to position [713, 0]
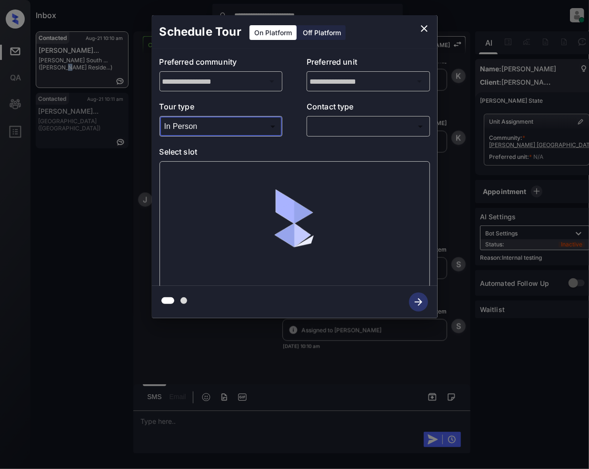
click at [353, 132] on body "**********" at bounding box center [294, 234] width 589 height 469
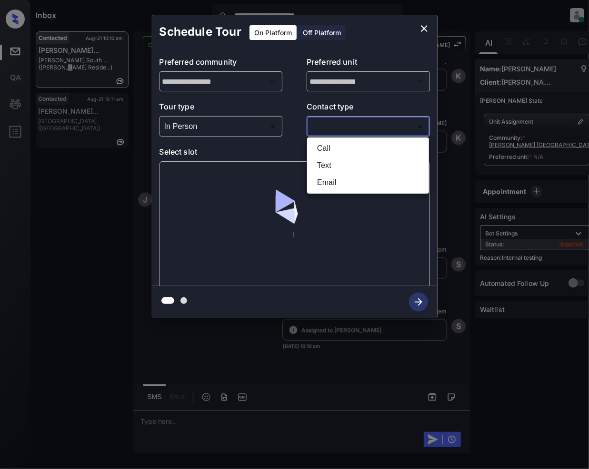
click at [330, 168] on li "Text" at bounding box center [367, 165] width 117 height 17
type input "****"
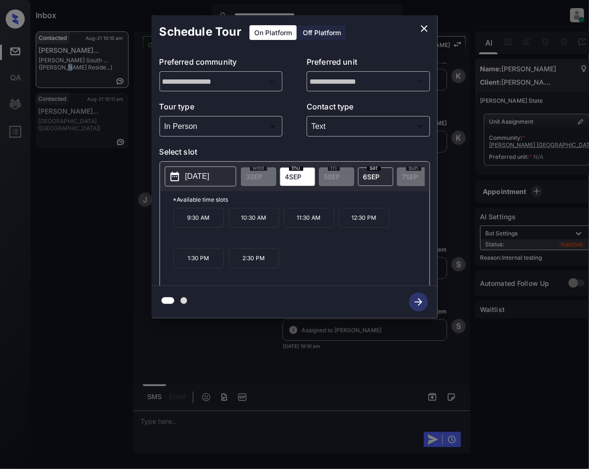
scroll to position [0, 558]
click at [424, 23] on icon "close" at bounding box center [423, 28] width 11 height 11
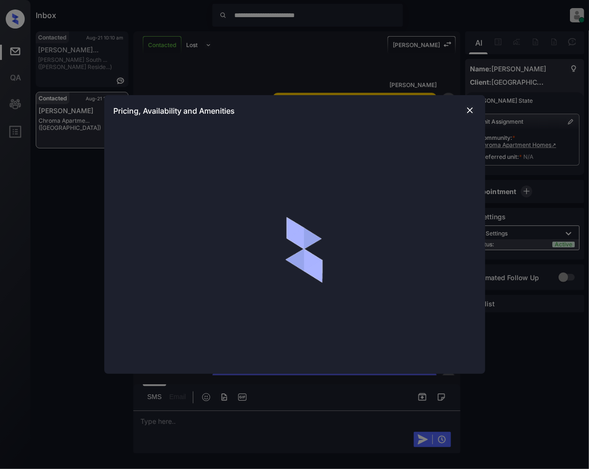
scroll to position [488, 0]
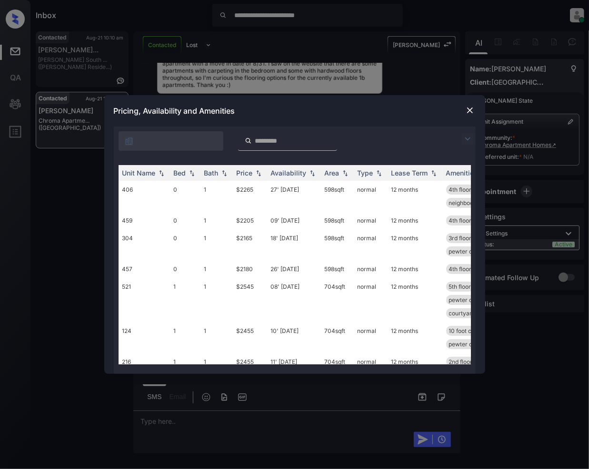
click at [465, 138] on img at bounding box center [467, 138] width 11 height 11
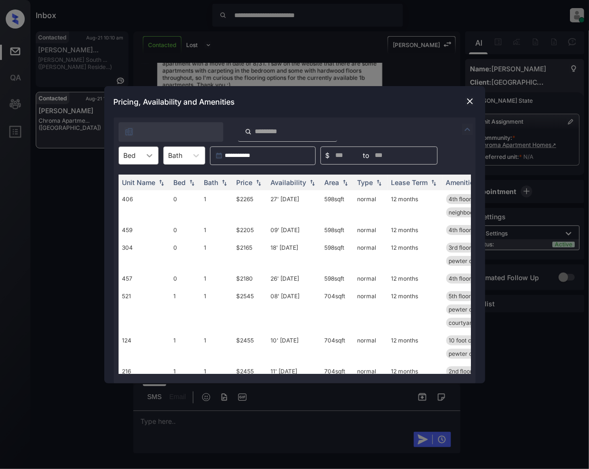
click at [147, 158] on icon at bounding box center [150, 156] width 10 height 10
click at [139, 200] on div "1" at bounding box center [139, 196] width 40 height 17
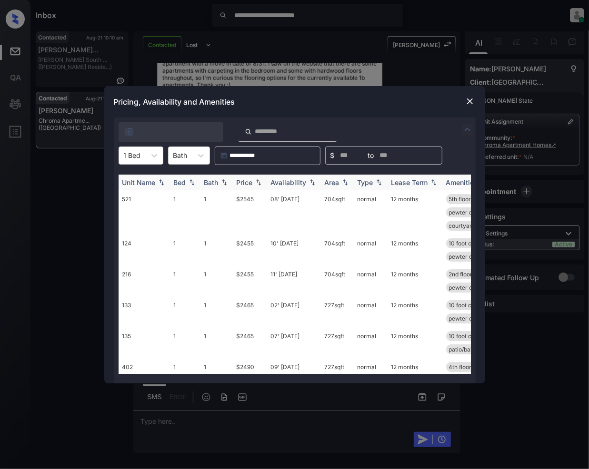
click at [258, 184] on img at bounding box center [259, 182] width 10 height 7
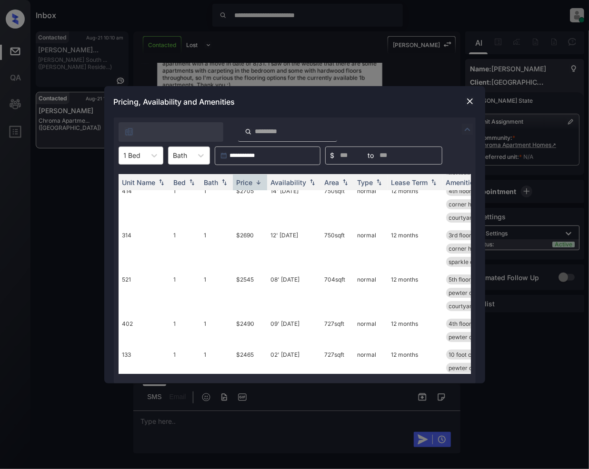
scroll to position [157, 0]
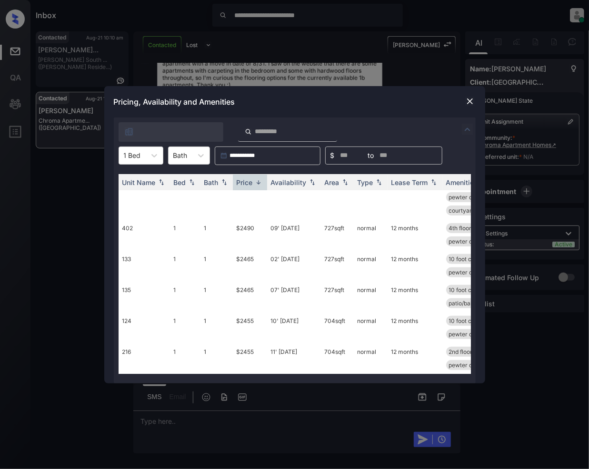
click at [469, 99] on img at bounding box center [470, 102] width 10 height 10
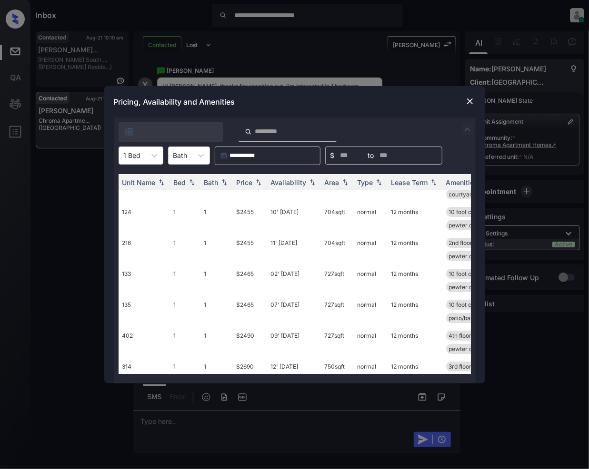
scroll to position [29, 0]
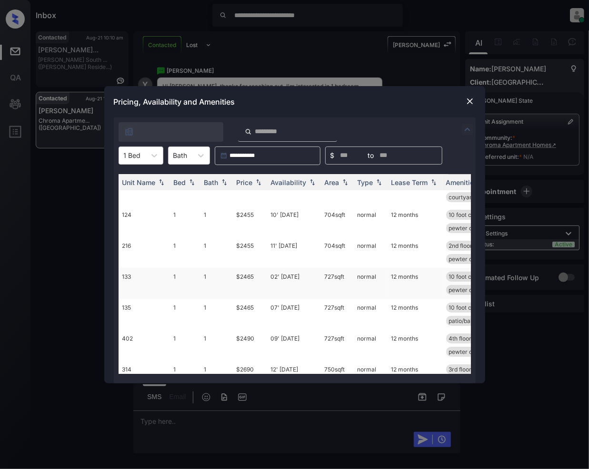
click at [250, 277] on td "$2465" at bounding box center [250, 283] width 34 height 31
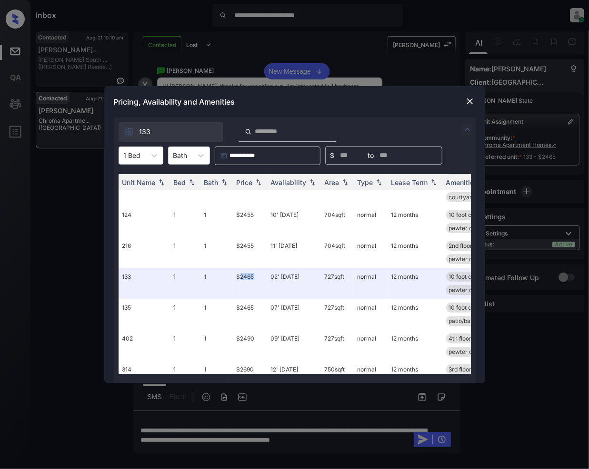
click at [467, 105] on img at bounding box center [470, 102] width 10 height 10
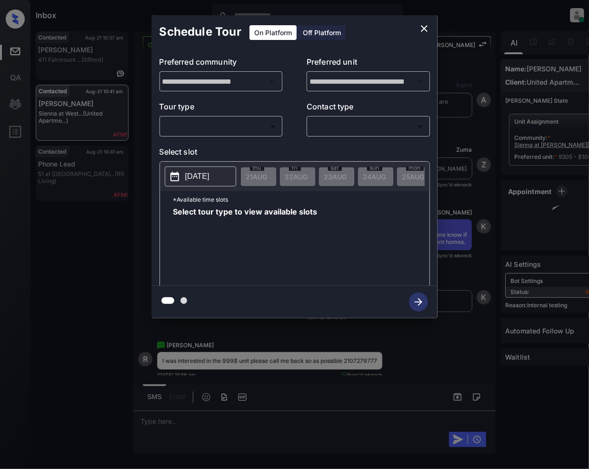
scroll to position [2259, 0]
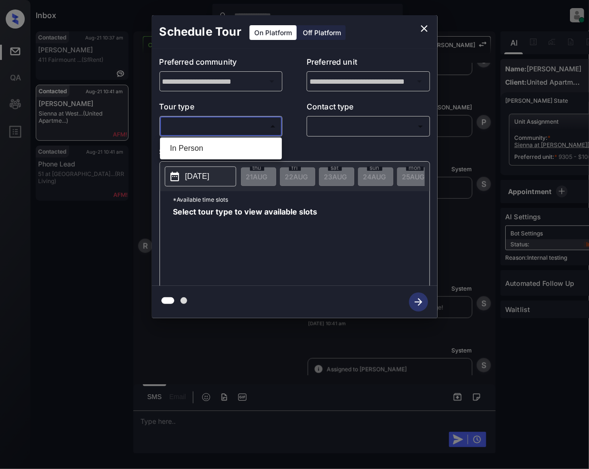
click at [210, 121] on body "Inbox [PERSON_NAME] Online Set yourself offline Set yourself on break Profile S…" at bounding box center [294, 234] width 589 height 469
click at [203, 148] on li "In Person" at bounding box center [220, 148] width 117 height 17
type input "********"
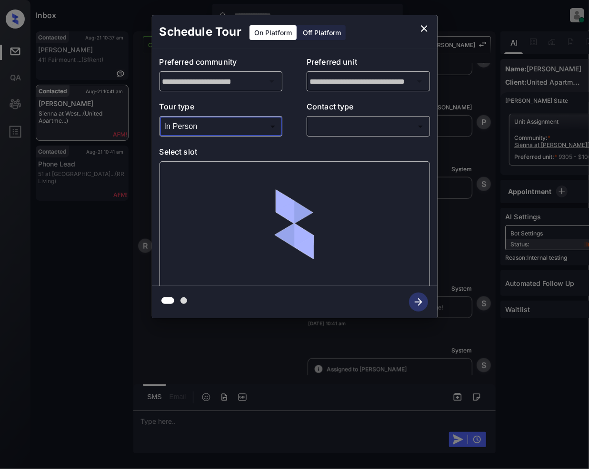
click at [327, 126] on body "Inbox [PERSON_NAME] Online Set yourself offline Set yourself on break Profile S…" at bounding box center [294, 234] width 589 height 469
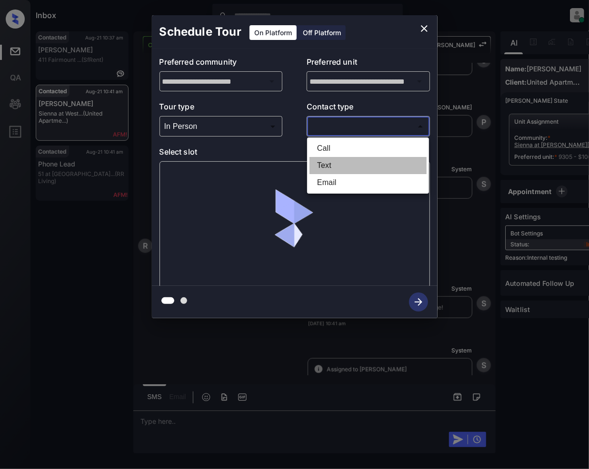
click at [332, 168] on li "Text" at bounding box center [367, 165] width 117 height 17
type input "****"
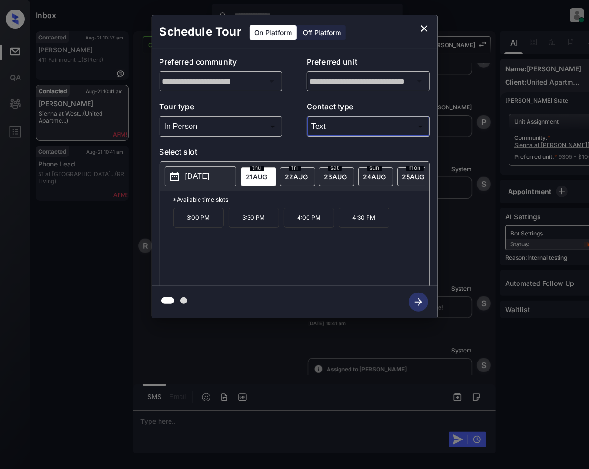
click at [421, 29] on icon "close" at bounding box center [423, 28] width 11 height 11
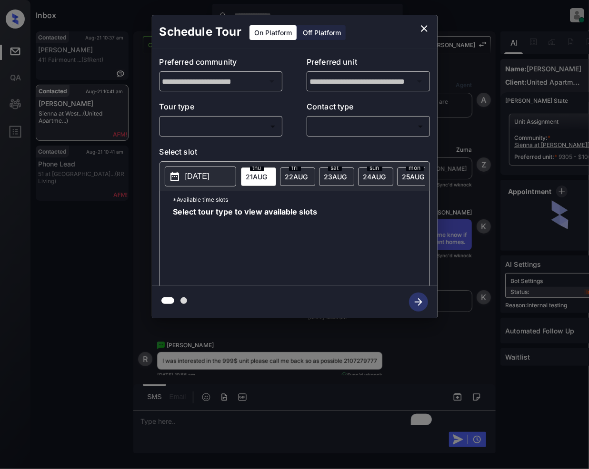
click at [265, 122] on body "Inbox [PERSON_NAME] Online Set yourself offline Set yourself on break Profile S…" at bounding box center [294, 234] width 589 height 469
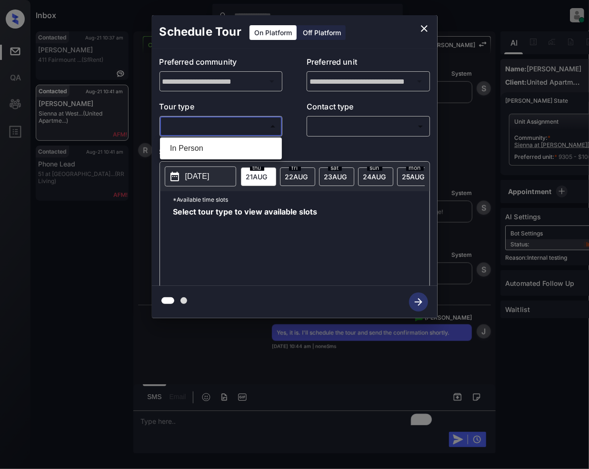
click at [219, 155] on li "In Person" at bounding box center [220, 148] width 117 height 17
type input "********"
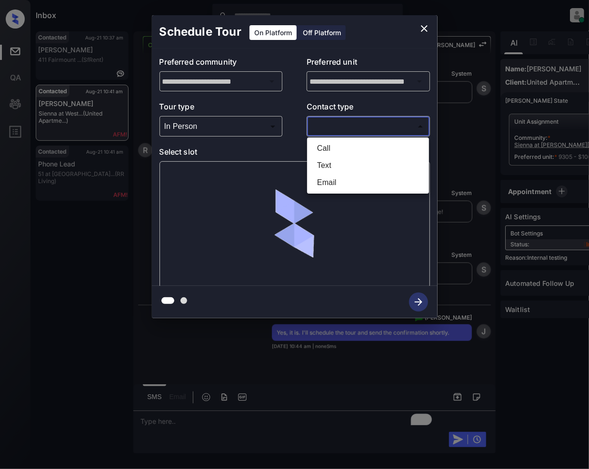
drag, startPoint x: 380, startPoint y: 126, endPoint x: 345, endPoint y: 168, distance: 54.7
click at [380, 125] on body "Inbox [PERSON_NAME] Online Set yourself offline Set yourself on break Profile S…" at bounding box center [294, 234] width 589 height 469
click at [337, 167] on li "Text" at bounding box center [367, 165] width 117 height 17
type input "****"
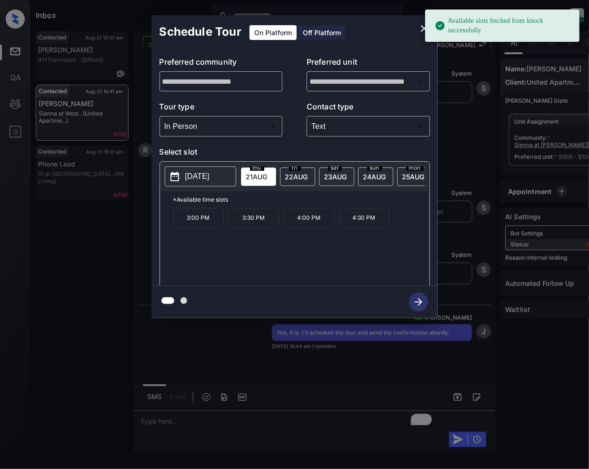
click at [384, 228] on p "4:30 PM" at bounding box center [364, 218] width 50 height 20
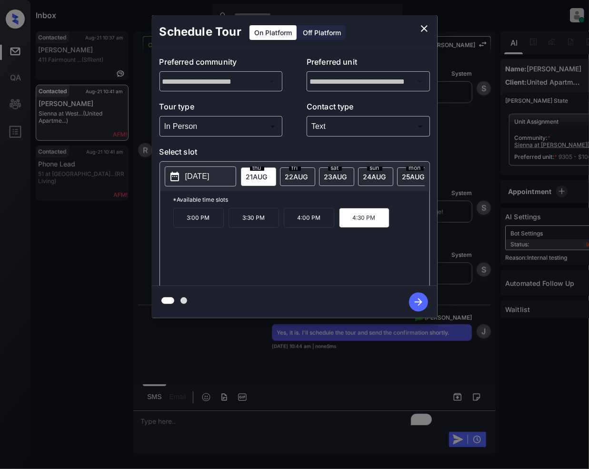
click at [427, 302] on button "button" at bounding box center [418, 302] width 30 height 25
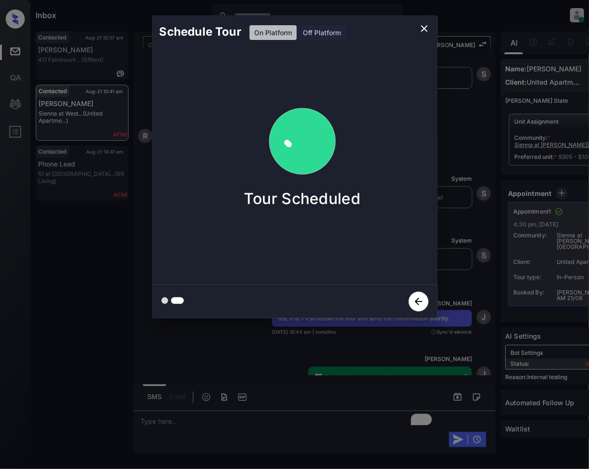
click at [425, 27] on icon "close" at bounding box center [424, 28] width 7 height 7
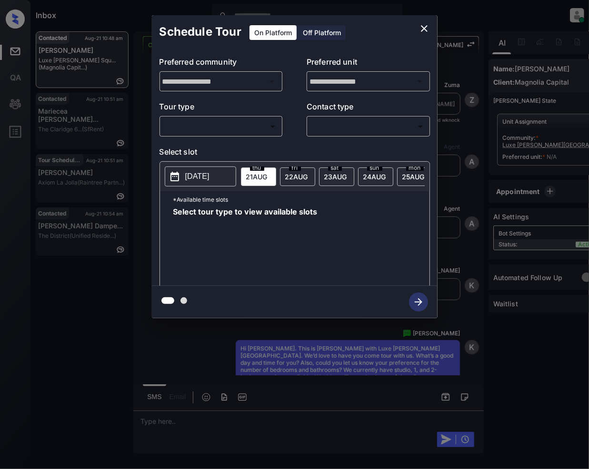
scroll to position [1272, 0]
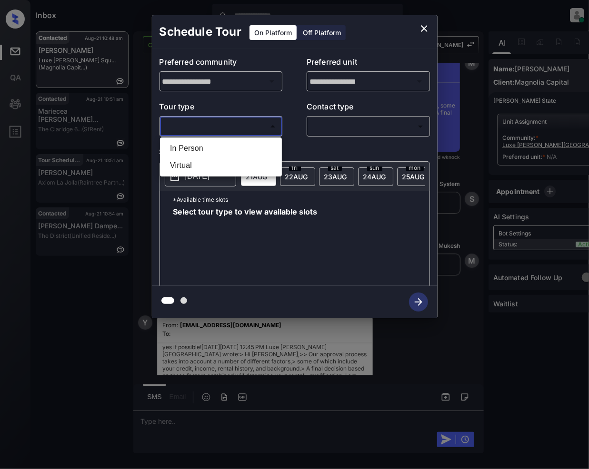
click at [229, 123] on body "Inbox [PERSON_NAME] Online Set yourself offline Set yourself on break Profile S…" at bounding box center [294, 234] width 589 height 469
click at [210, 151] on li "In Person" at bounding box center [220, 148] width 117 height 17
type input "********"
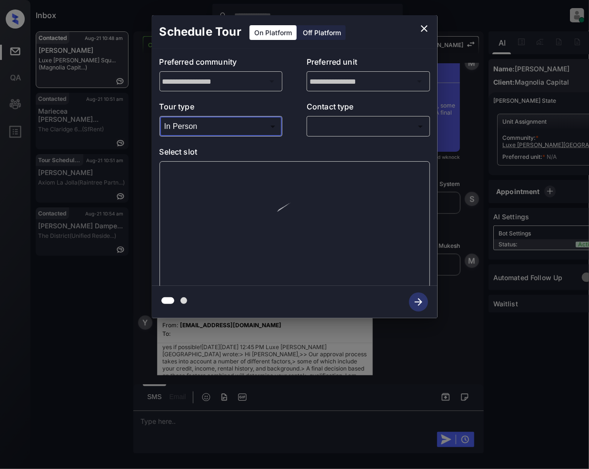
click at [341, 130] on body "Inbox [PERSON_NAME] Online Set yourself offline Set yourself on break Profile S…" at bounding box center [294, 234] width 589 height 469
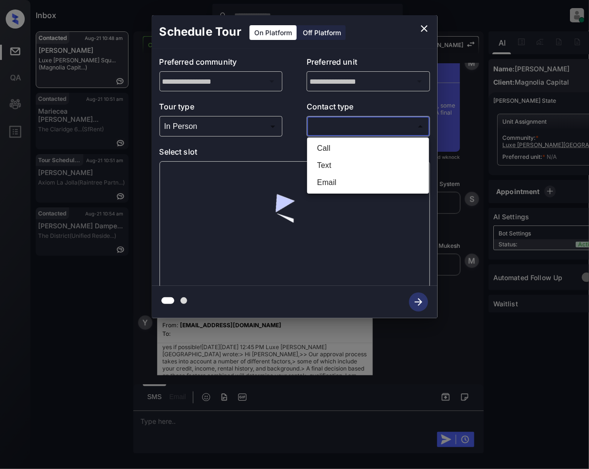
click at [324, 186] on li "Email" at bounding box center [367, 182] width 117 height 17
type input "*****"
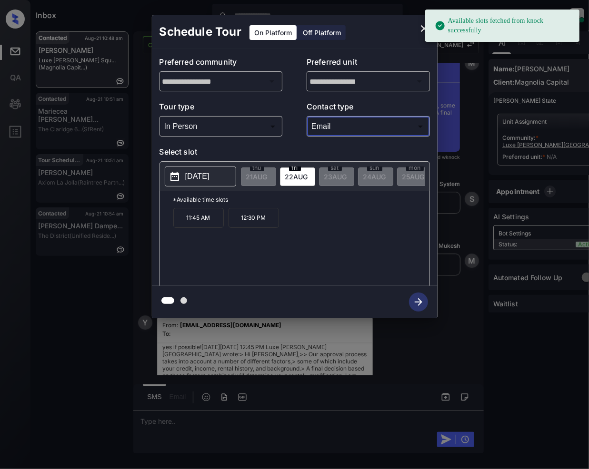
click at [267, 179] on span "[DATE]" at bounding box center [256, 177] width 21 height 8
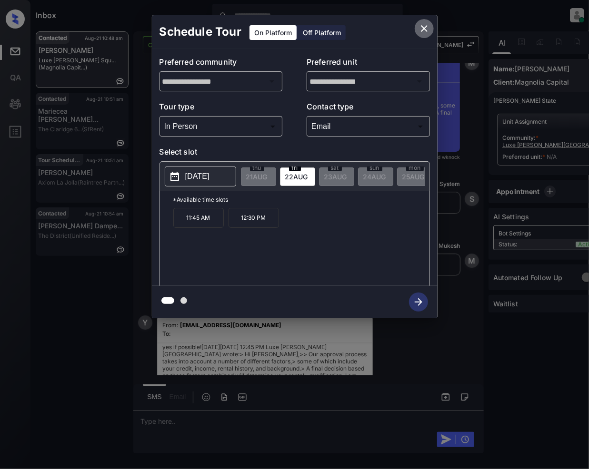
click at [428, 30] on icon "close" at bounding box center [423, 28] width 11 height 11
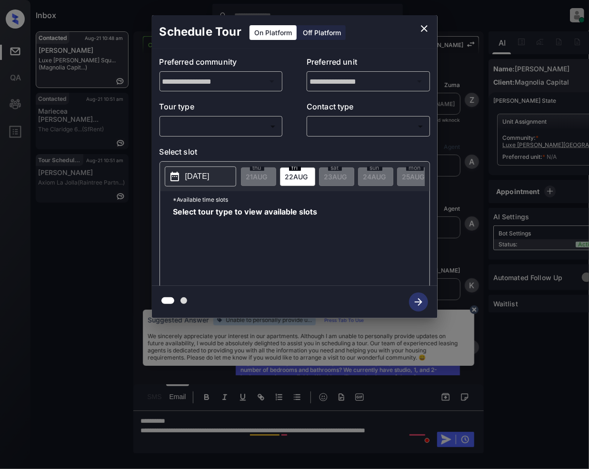
scroll to position [1272, 0]
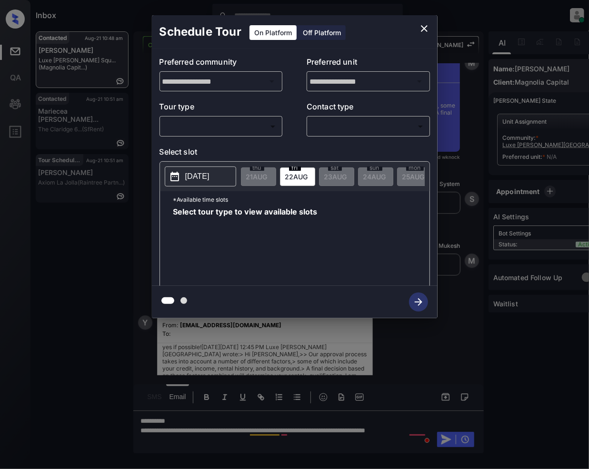
click at [250, 128] on body "Inbox Jeramie Castro Online Set yourself offline Set yourself on break Profile …" at bounding box center [294, 234] width 589 height 469
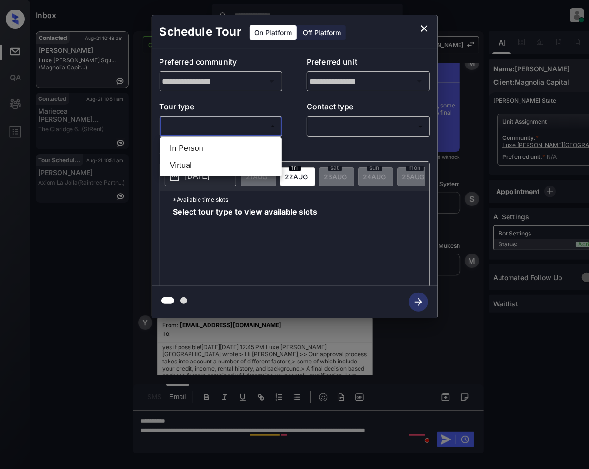
drag, startPoint x: 208, startPoint y: 156, endPoint x: 351, endPoint y: 138, distance: 143.9
click at [209, 155] on li "In Person" at bounding box center [220, 148] width 117 height 17
type input "********"
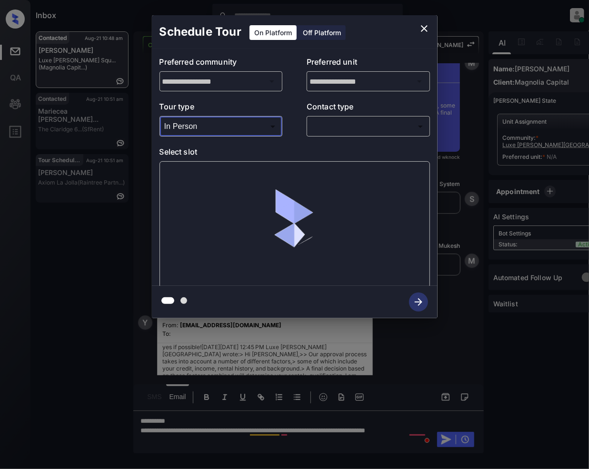
click at [349, 130] on body "Inbox Jeramie Castro Online Set yourself offline Set yourself on break Profile …" at bounding box center [294, 234] width 589 height 469
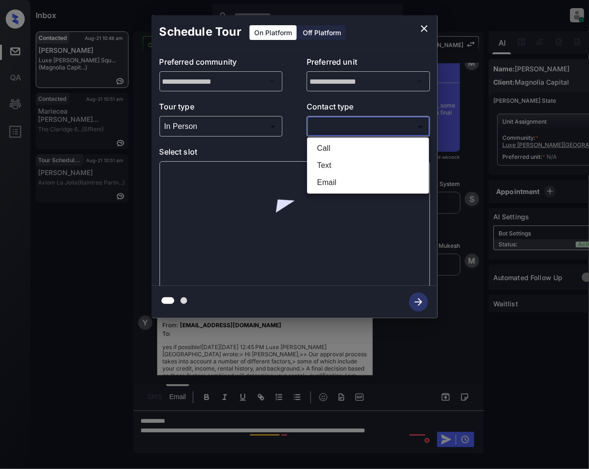
click at [347, 188] on li "Email" at bounding box center [367, 182] width 117 height 17
type input "*****"
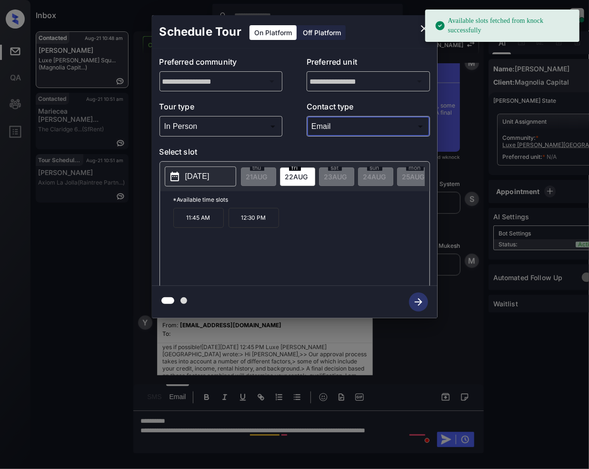
click at [419, 28] on icon "close" at bounding box center [423, 28] width 11 height 11
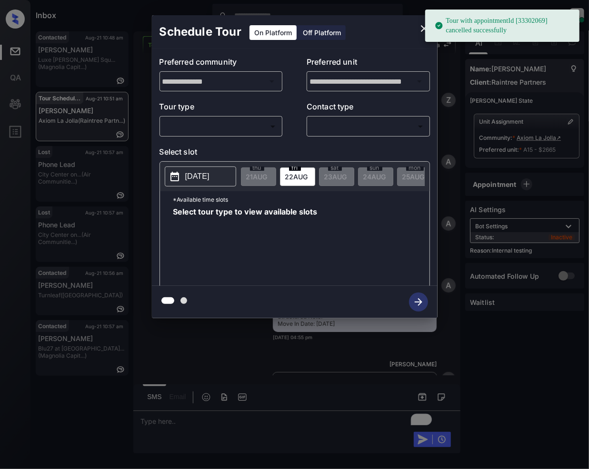
scroll to position [6963, 0]
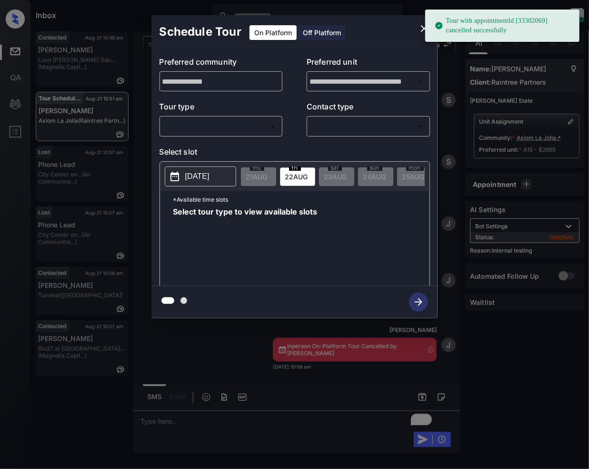
click at [238, 128] on body "Tour with appointmentId [33302069] cancelled successfully Inbox Jeramie Castro …" at bounding box center [294, 234] width 589 height 469
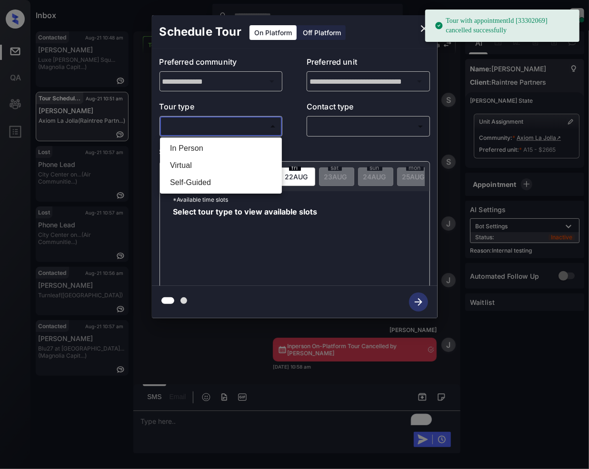
click at [198, 149] on li "In Person" at bounding box center [220, 148] width 117 height 17
type input "********"
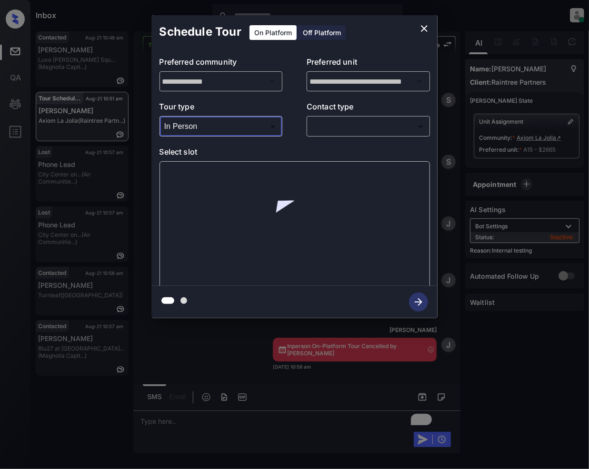
click at [325, 128] on body "Tour with appointmentId [33302069] cancelled successfully Inbox Jeramie Castro …" at bounding box center [294, 234] width 589 height 469
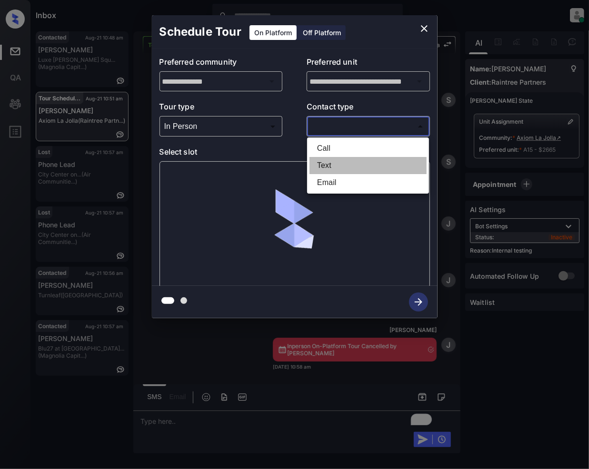
click at [324, 168] on li "Text" at bounding box center [367, 165] width 117 height 17
type input "****"
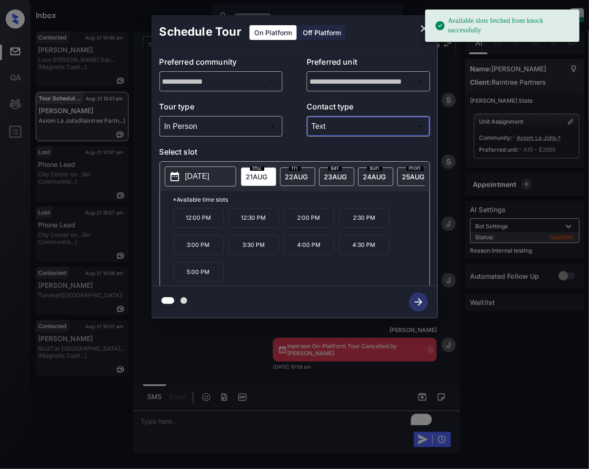
click at [267, 174] on span "22 AUG" at bounding box center [256, 177] width 21 height 8
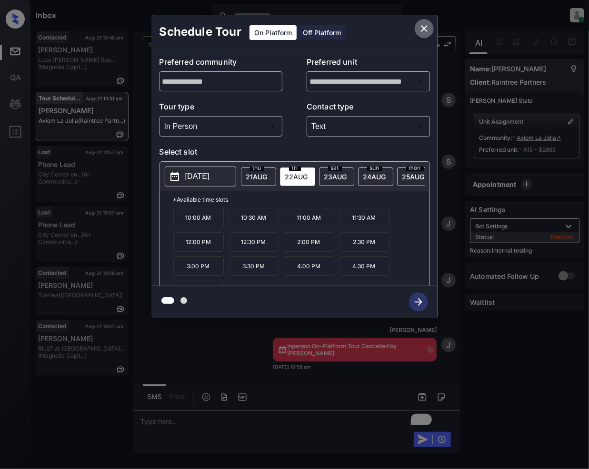
click at [423, 30] on icon "close" at bounding box center [424, 28] width 7 height 7
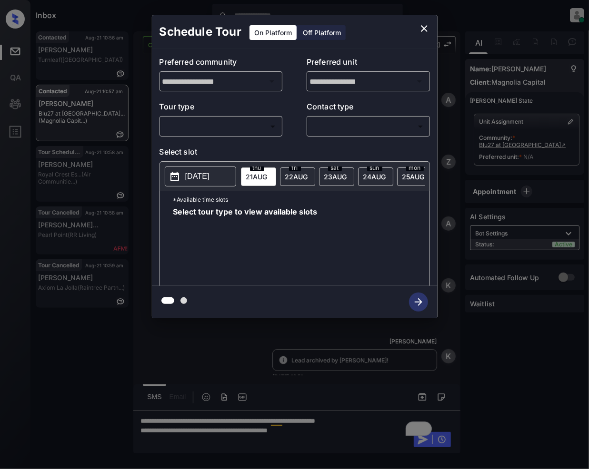
click at [229, 126] on body "Inbox Jeramie Castro Online Set yourself offline Set yourself on break Profile …" at bounding box center [294, 234] width 589 height 469
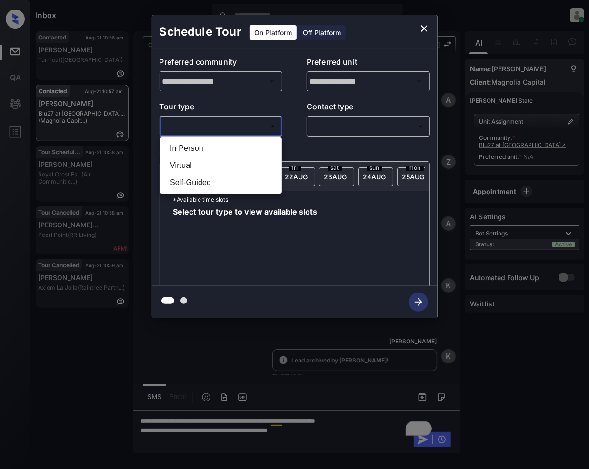
scroll to position [277, 0]
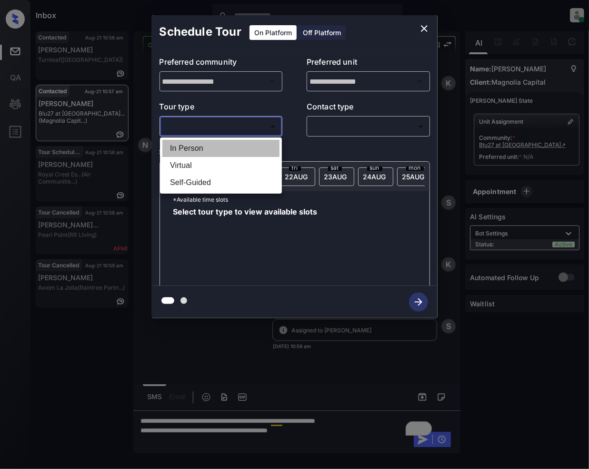
click at [182, 146] on li "In Person" at bounding box center [220, 148] width 117 height 17
type input "********"
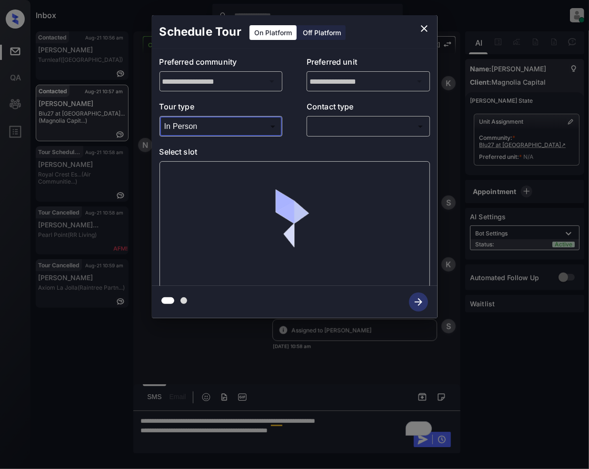
click at [326, 122] on body "Inbox Jeramie Castro Online Set yourself offline Set yourself on break Profile …" at bounding box center [294, 234] width 589 height 469
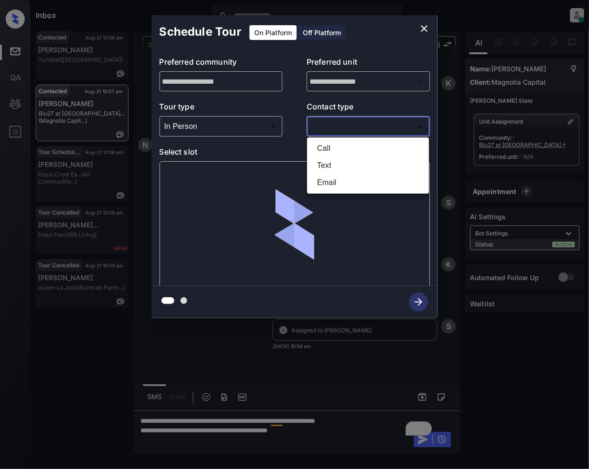
click at [336, 164] on li "Text" at bounding box center [367, 165] width 117 height 17
type input "****"
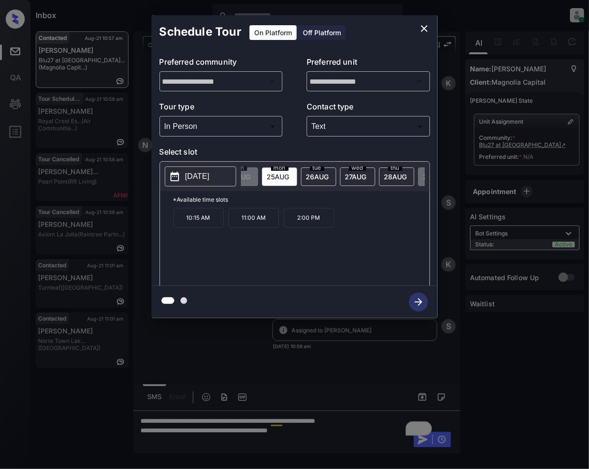
scroll to position [0, 186]
click at [427, 30] on icon "close" at bounding box center [423, 28] width 11 height 11
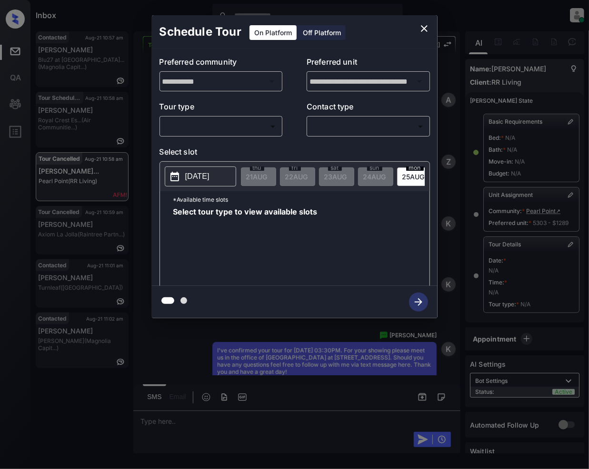
scroll to position [5129, 0]
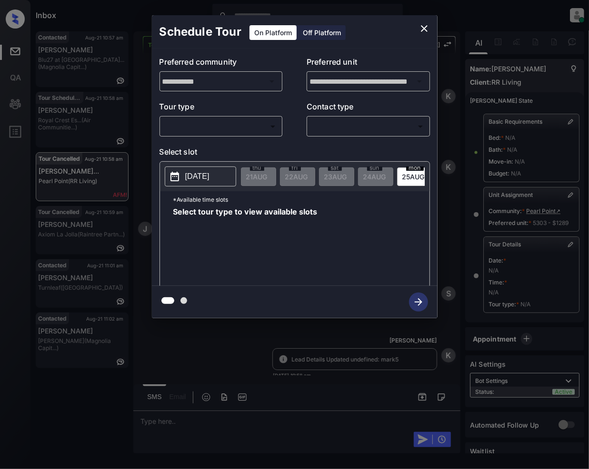
click at [247, 132] on body "Inbox [PERSON_NAME] Online Set yourself offline Set yourself on break Profile S…" at bounding box center [294, 234] width 589 height 469
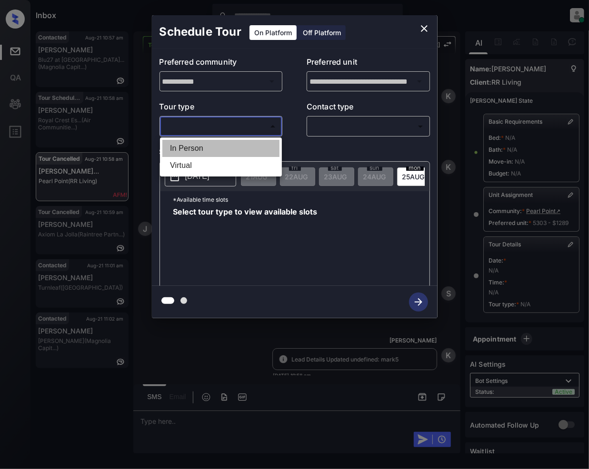
click at [207, 151] on li "In Person" at bounding box center [220, 148] width 117 height 17
type input "********"
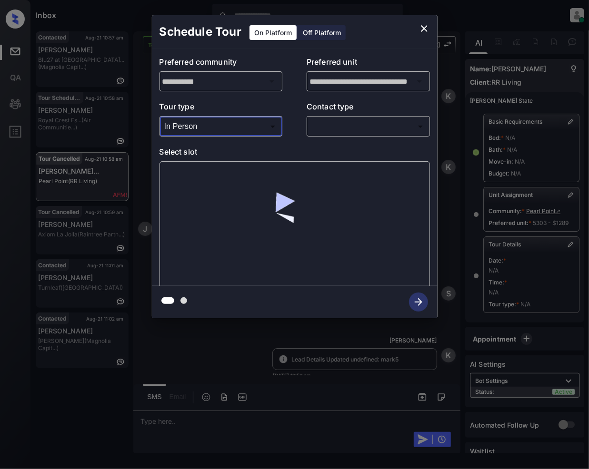
click at [328, 124] on body "Inbox [PERSON_NAME] Online Set yourself offline Set yourself on break Profile S…" at bounding box center [294, 234] width 589 height 469
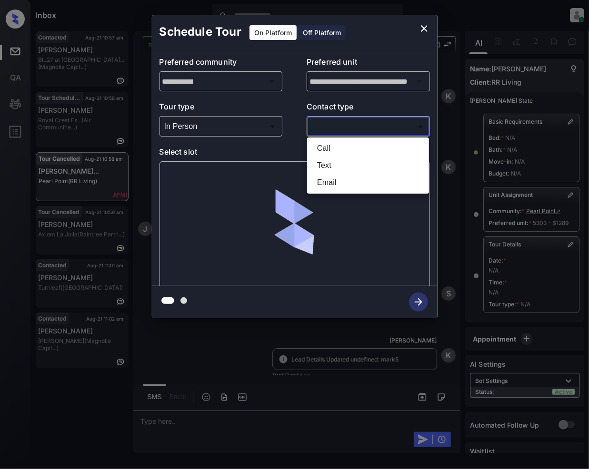
click at [317, 164] on li "Text" at bounding box center [367, 165] width 117 height 17
type input "****"
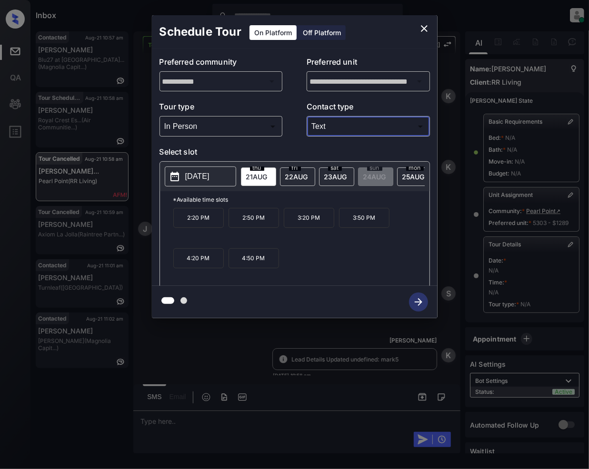
click at [425, 30] on icon "close" at bounding box center [424, 28] width 7 height 7
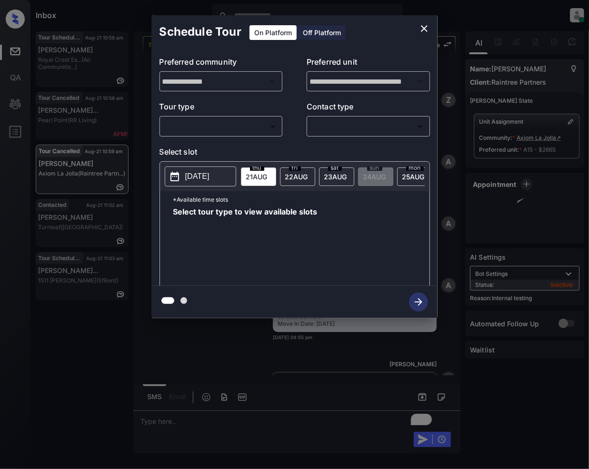
click at [242, 130] on body "Inbox [PERSON_NAME] Online Set yourself offline Set yourself on break Profile S…" at bounding box center [294, 234] width 589 height 469
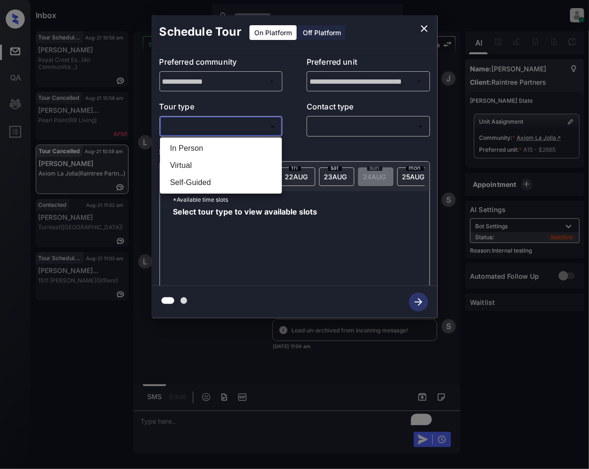
click at [200, 150] on li "In Person" at bounding box center [220, 148] width 117 height 17
type input "********"
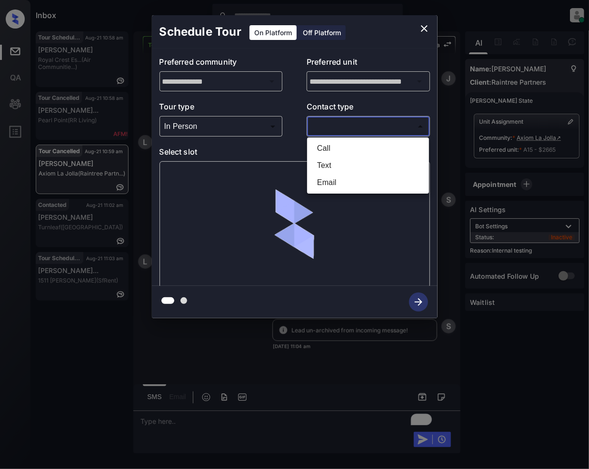
click at [336, 117] on body "Inbox [PERSON_NAME] Online Set yourself offline Set yourself on break Profile S…" at bounding box center [294, 234] width 589 height 469
click at [343, 160] on li "Text" at bounding box center [367, 165] width 117 height 17
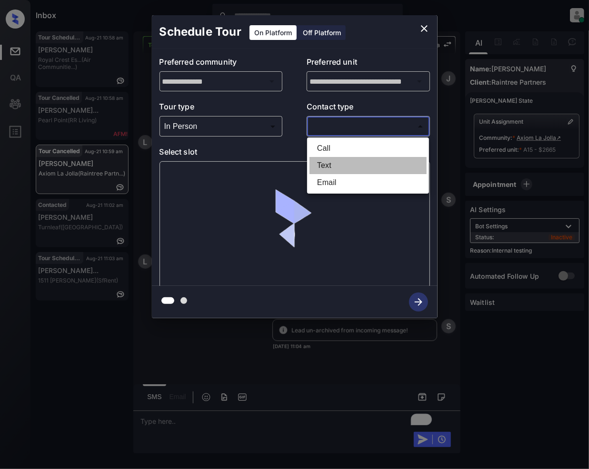
type input "****"
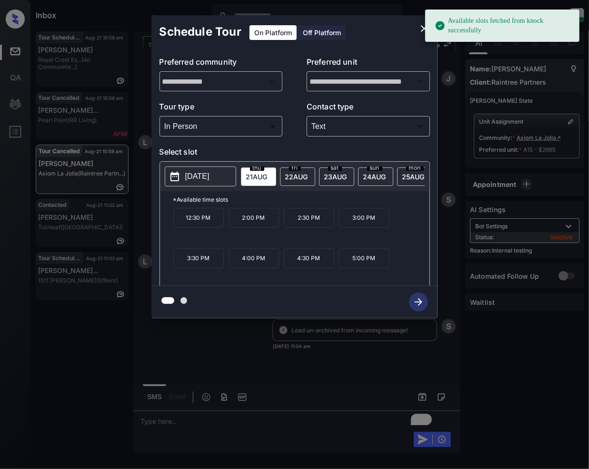
click at [336, 181] on div "[DATE]" at bounding box center [336, 177] width 35 height 19
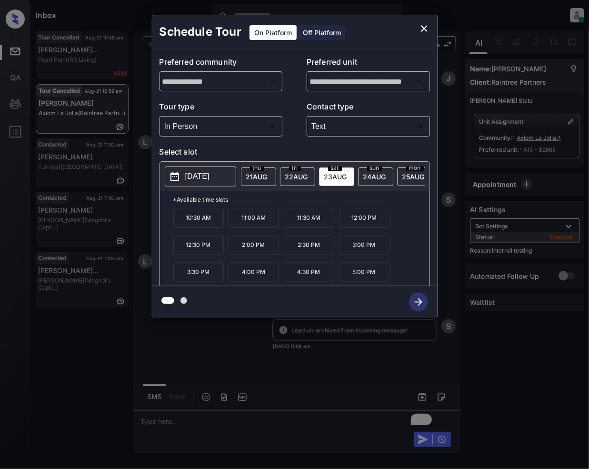
click at [427, 27] on icon "close" at bounding box center [423, 28] width 11 height 11
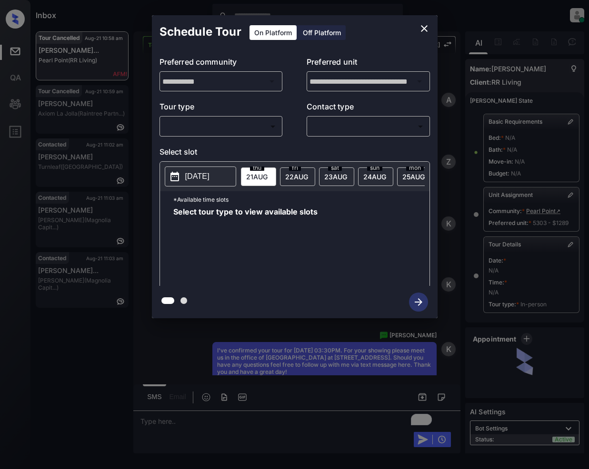
click at [257, 128] on body "Inbox [PERSON_NAME] Online Set yourself offline Set yourself on break Profile S…" at bounding box center [294, 234] width 589 height 469
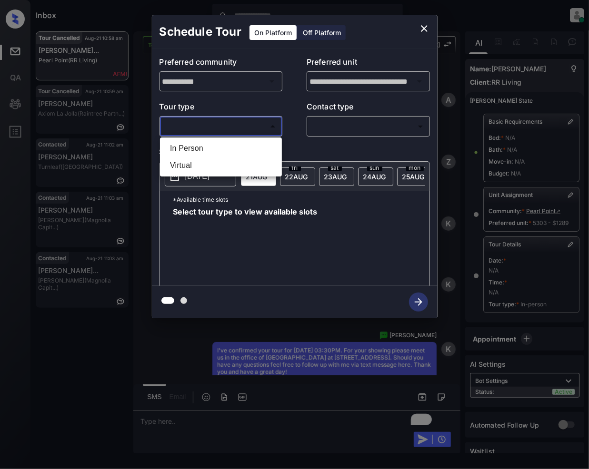
scroll to position [5770, 0]
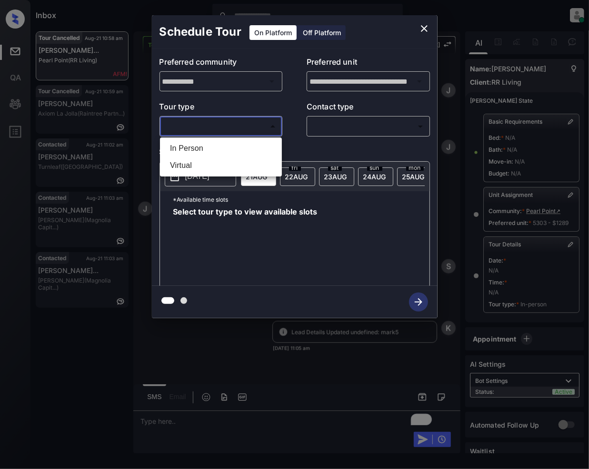
click at [176, 149] on li "In Person" at bounding box center [220, 148] width 117 height 17
type input "********"
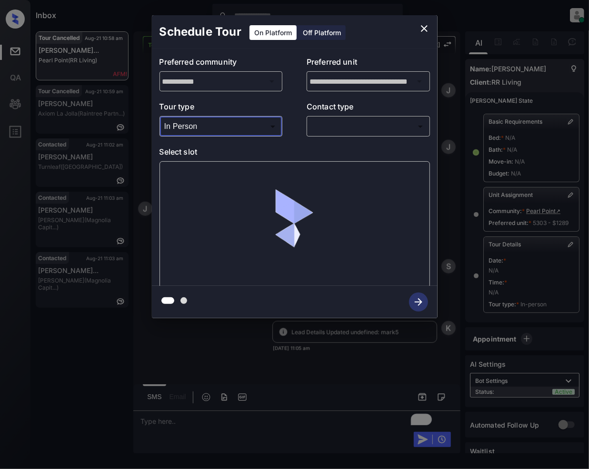
click at [359, 128] on body "Inbox [PERSON_NAME] Online Set yourself offline Set yourself on break Profile S…" at bounding box center [294, 234] width 589 height 469
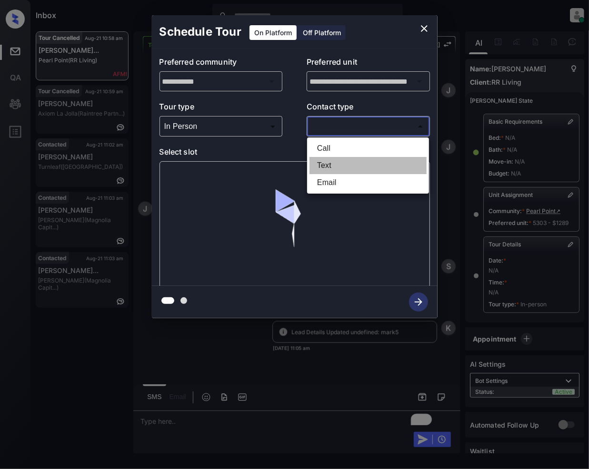
click at [334, 162] on li "Text" at bounding box center [367, 165] width 117 height 17
type input "****"
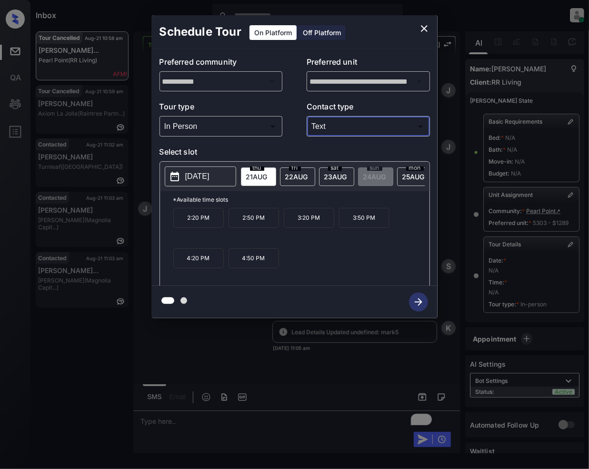
click at [423, 29] on icon "close" at bounding box center [424, 28] width 7 height 7
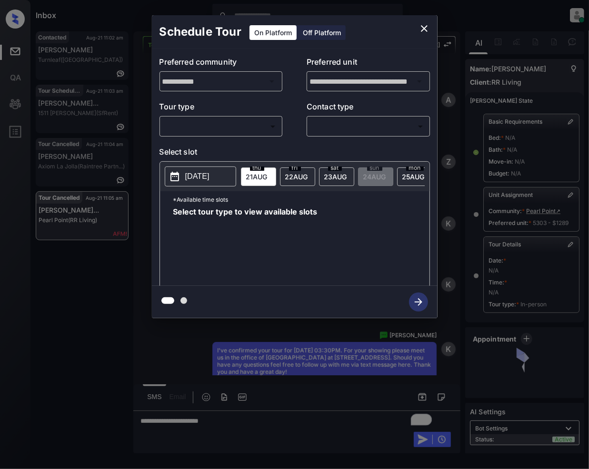
click at [238, 122] on body "Inbox [PERSON_NAME] Online Set yourself offline Set yourself on break Profile S…" at bounding box center [294, 234] width 589 height 469
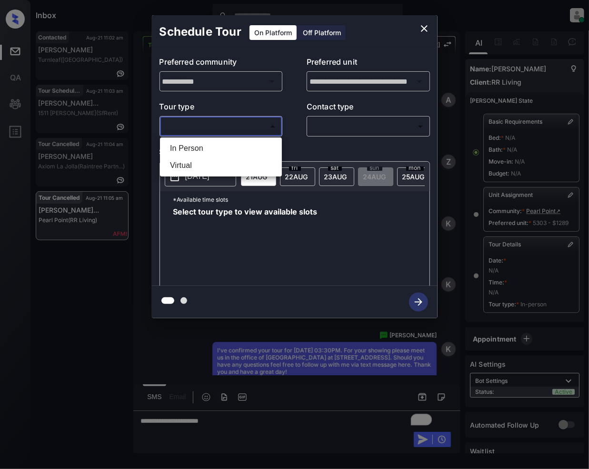
scroll to position [5770, 0]
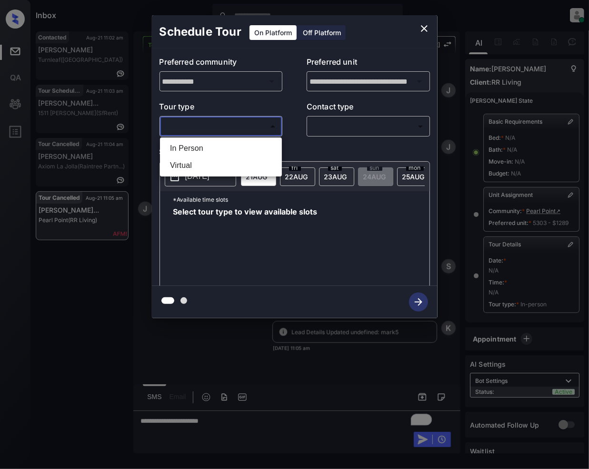
click at [208, 148] on li "In Person" at bounding box center [220, 148] width 117 height 17
type input "********"
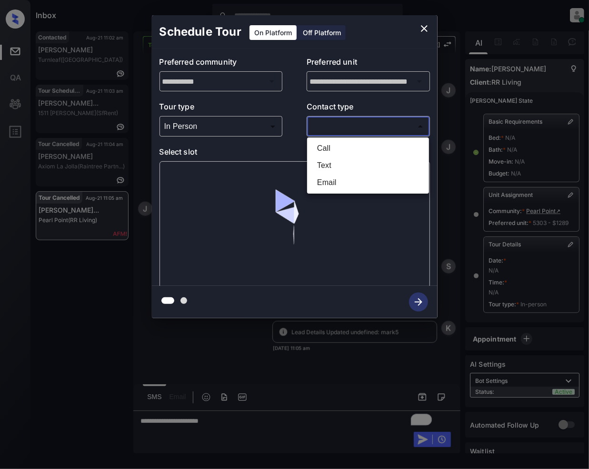
click at [335, 122] on body "Inbox Jeramie Castro Online Set yourself offline Set yourself on break Profile …" at bounding box center [294, 234] width 589 height 469
click at [332, 166] on li "Text" at bounding box center [367, 165] width 117 height 17
type input "****"
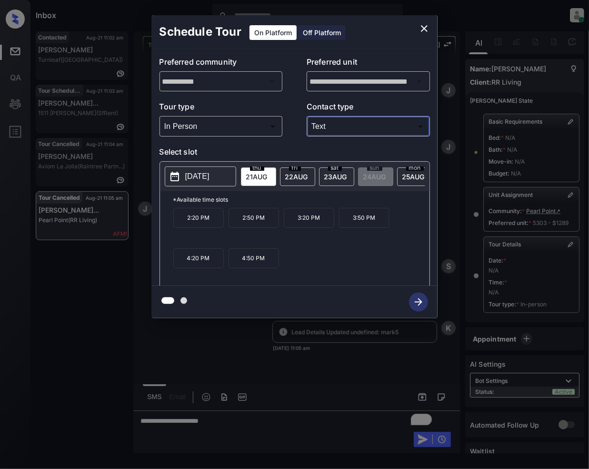
click at [426, 30] on icon "close" at bounding box center [424, 28] width 7 height 7
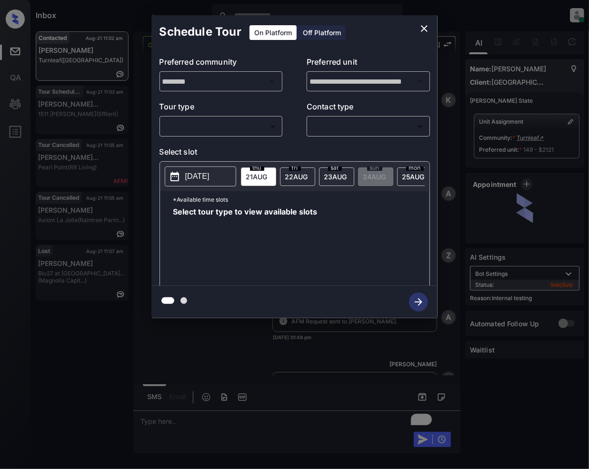
scroll to position [3254, 0]
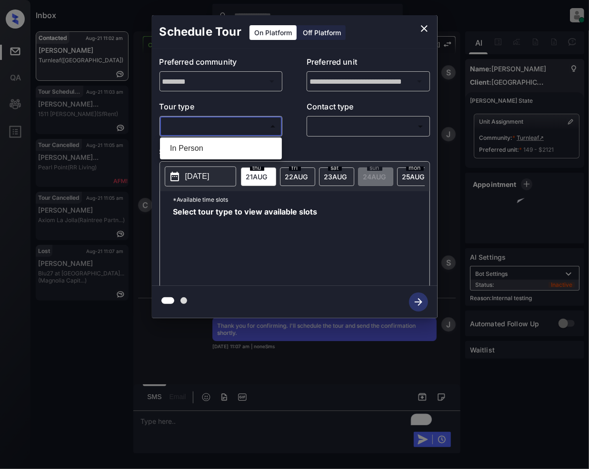
click at [223, 129] on body "Inbox [PERSON_NAME] Online Set yourself offline Set yourself on break Profile S…" at bounding box center [294, 234] width 589 height 469
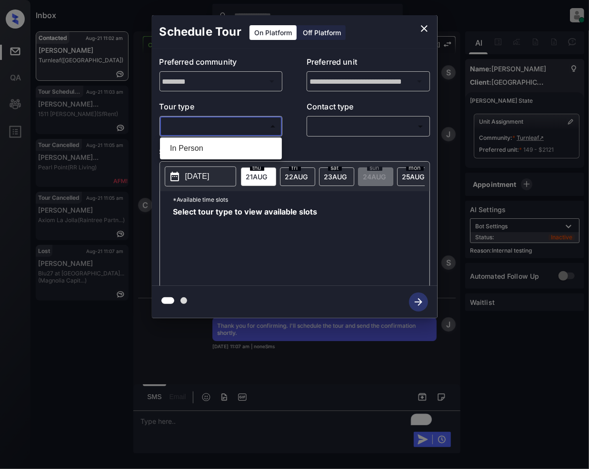
click at [200, 149] on li "In Person" at bounding box center [220, 148] width 117 height 17
type input "********"
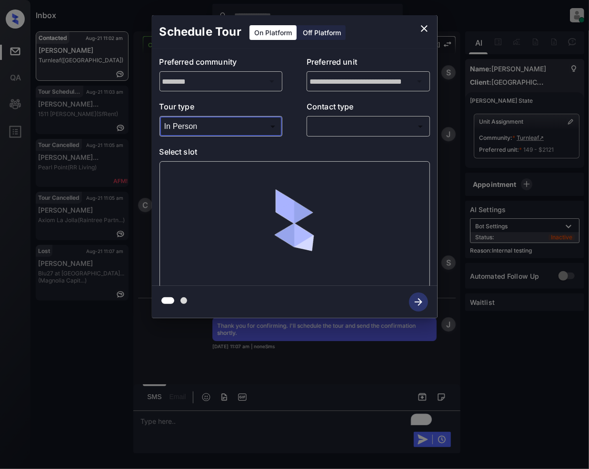
click at [324, 124] on body "Inbox [PERSON_NAME] Online Set yourself offline Set yourself on break Profile S…" at bounding box center [294, 234] width 589 height 469
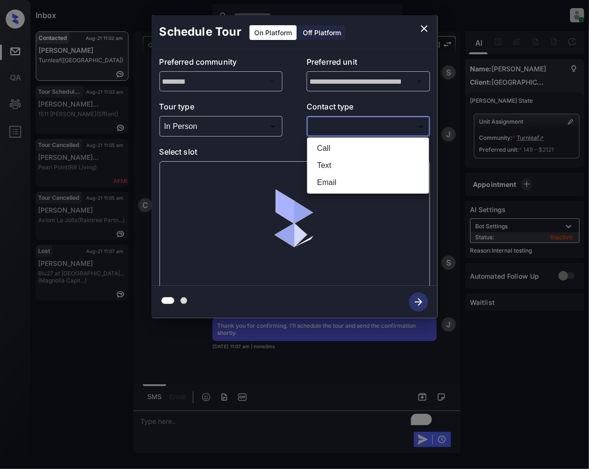
click at [337, 165] on li "Text" at bounding box center [367, 165] width 117 height 17
type input "****"
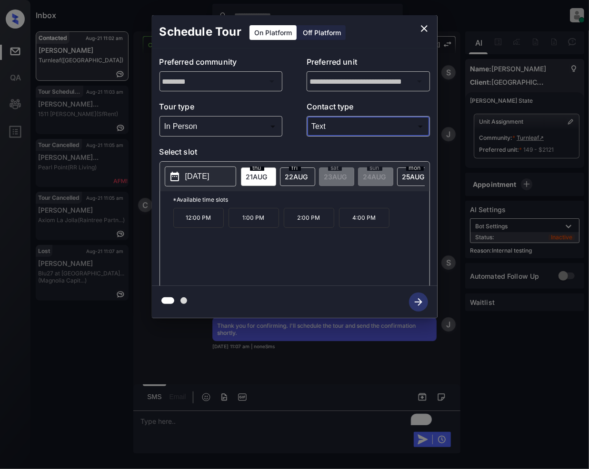
click at [311, 226] on p "2:00 PM" at bounding box center [309, 218] width 50 height 20
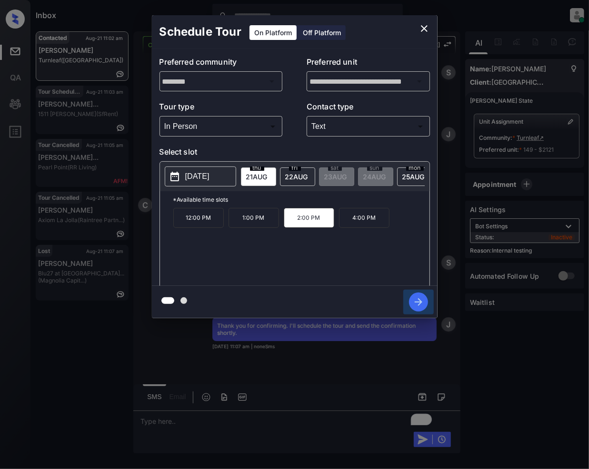
click at [415, 301] on icon "button" at bounding box center [418, 302] width 19 height 19
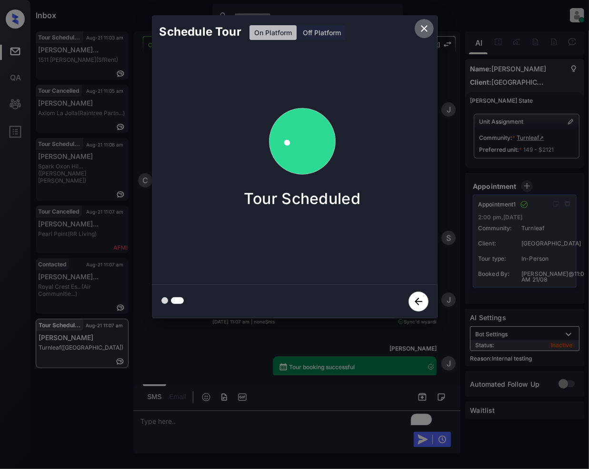
click at [420, 29] on icon "close" at bounding box center [423, 28] width 11 height 11
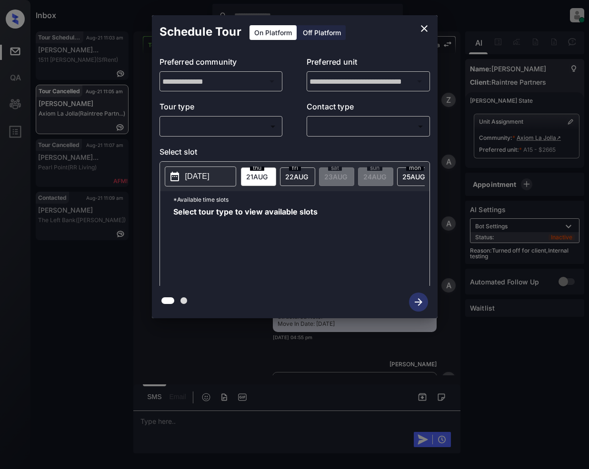
click at [234, 136] on div "​ ​" at bounding box center [220, 126] width 123 height 20
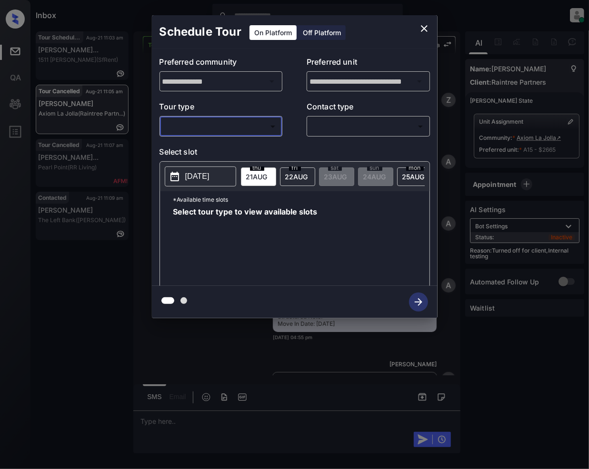
scroll to position [7575, 0]
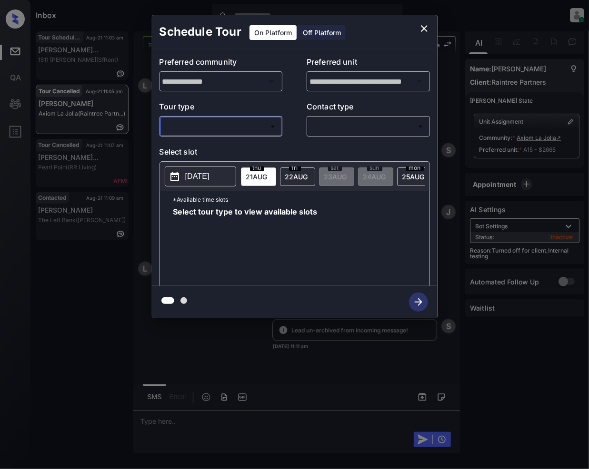
click at [215, 125] on body "Inbox Jeramie Castro Online Set yourself offline Set yourself on break Profile …" at bounding box center [294, 234] width 589 height 469
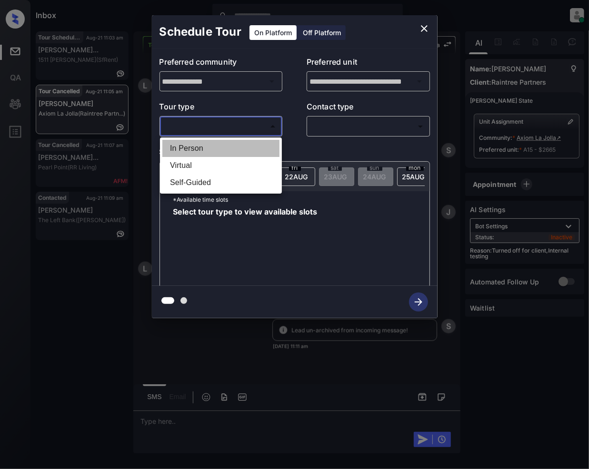
click at [192, 145] on li "In Person" at bounding box center [220, 148] width 117 height 17
type input "********"
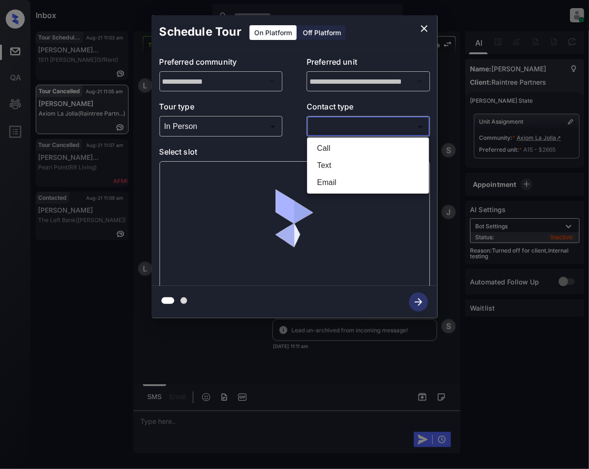
click at [324, 129] on body "Inbox Jeramie Castro Online Set yourself offline Set yourself on break Profile …" at bounding box center [294, 234] width 589 height 469
click at [327, 159] on li "Text" at bounding box center [367, 165] width 117 height 17
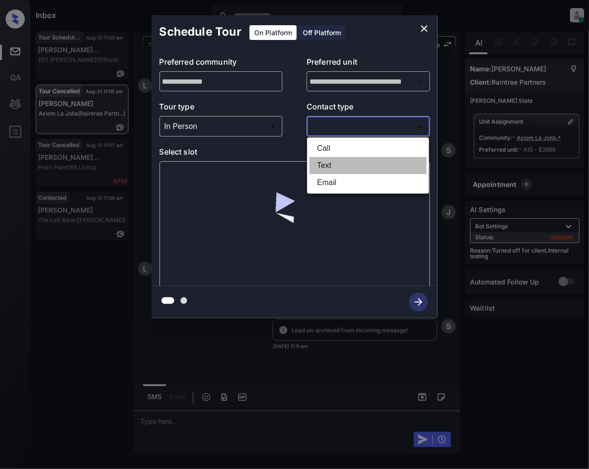
type input "****"
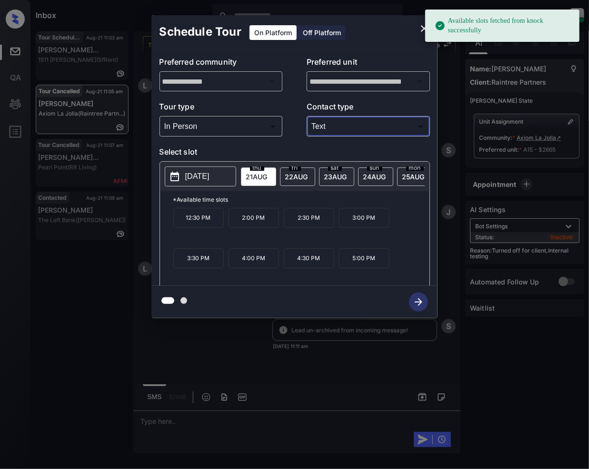
click at [267, 175] on span "23 AUG" at bounding box center [256, 177] width 21 height 8
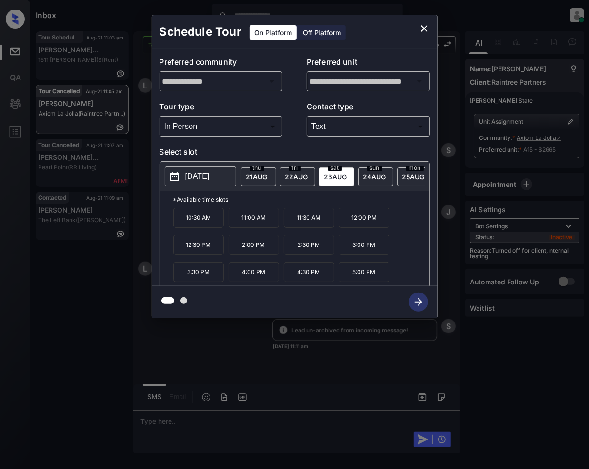
click at [366, 254] on p "3:00 PM" at bounding box center [364, 245] width 50 height 20
drag, startPoint x: 412, startPoint y: 305, endPoint x: 357, endPoint y: 357, distance: 75.7
click at [412, 304] on icon "button" at bounding box center [418, 302] width 19 height 19
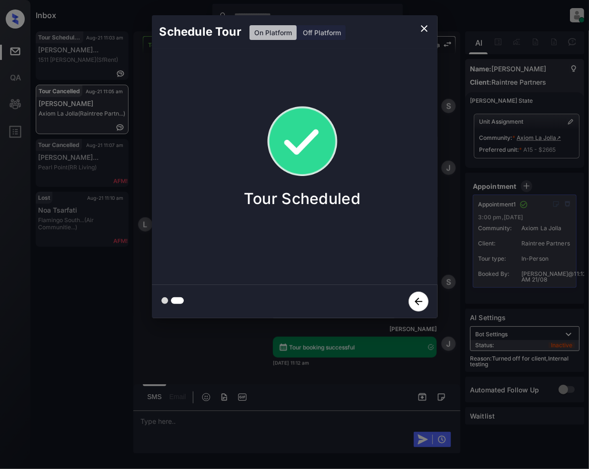
scroll to position [7701, 0]
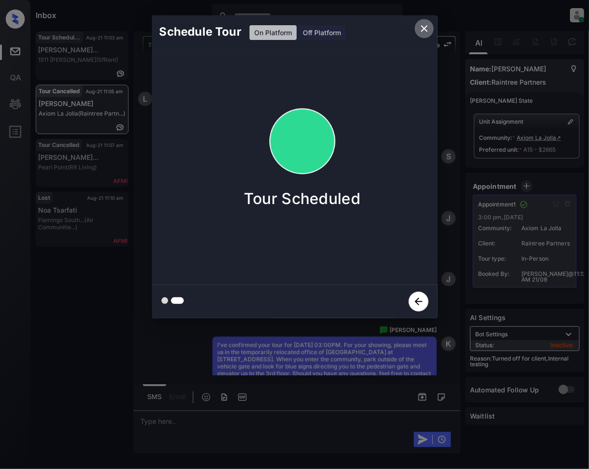
click at [426, 25] on icon "close" at bounding box center [424, 28] width 7 height 7
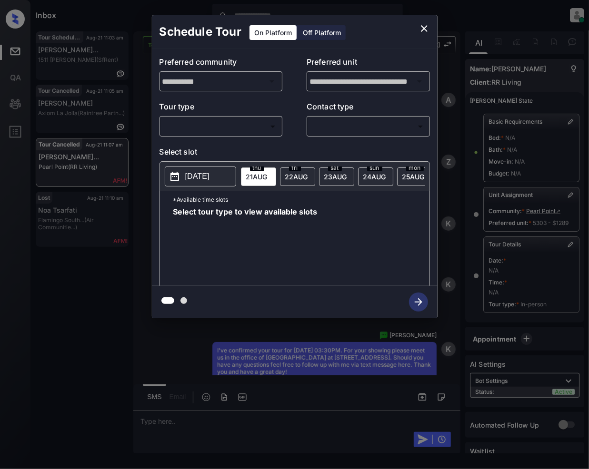
scroll to position [6009, 0]
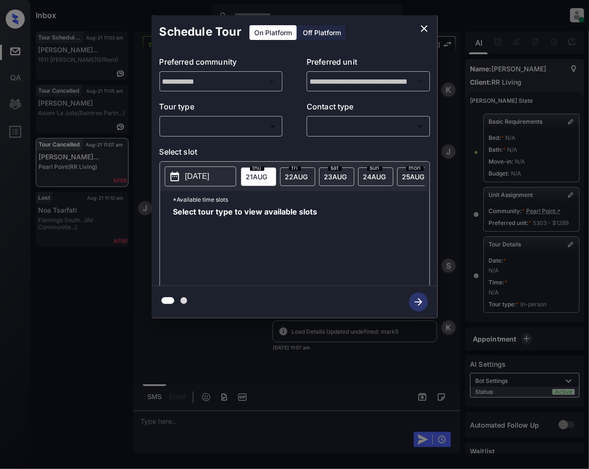
click at [233, 126] on body "Inbox [PERSON_NAME] Online Set yourself offline Set yourself on break Profile S…" at bounding box center [294, 234] width 589 height 469
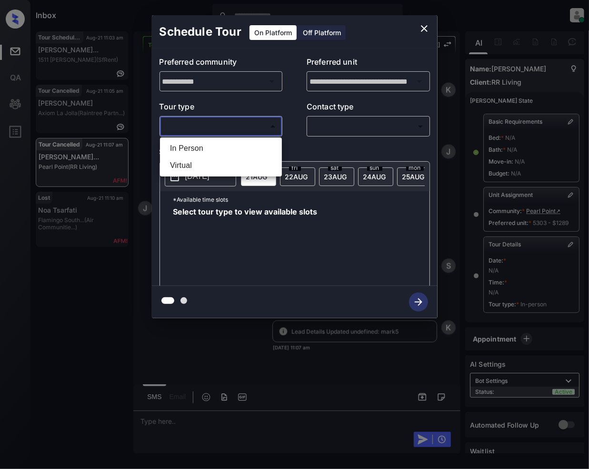
click at [197, 145] on li "In Person" at bounding box center [220, 148] width 117 height 17
type input "********"
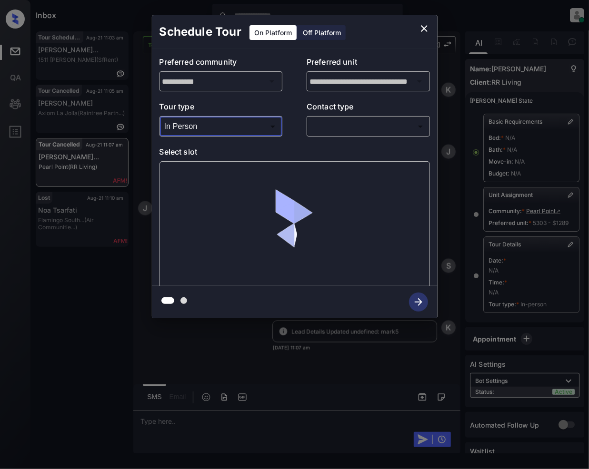
click at [355, 127] on body "Inbox [PERSON_NAME] Online Set yourself offline Set yourself on break Profile S…" at bounding box center [294, 234] width 589 height 469
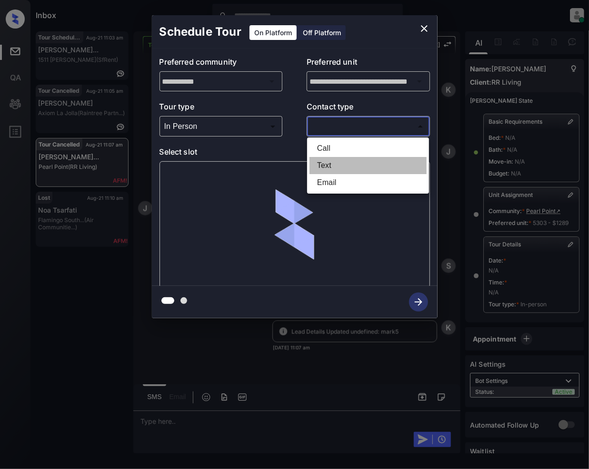
click at [327, 168] on li "Text" at bounding box center [367, 165] width 117 height 17
type input "****"
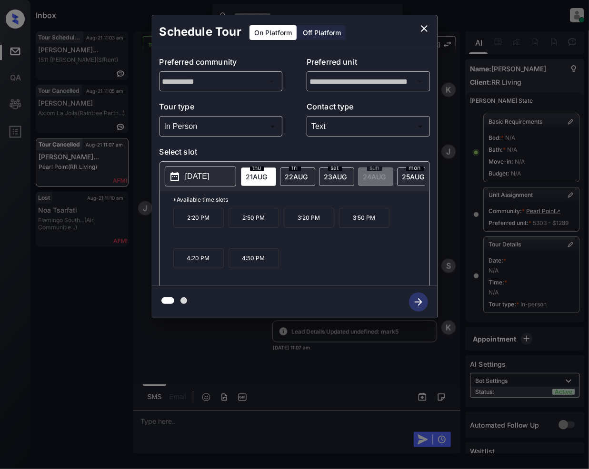
click at [206, 263] on p "4:20 PM" at bounding box center [198, 258] width 50 height 20
click at [416, 305] on icon "button" at bounding box center [418, 302] width 19 height 19
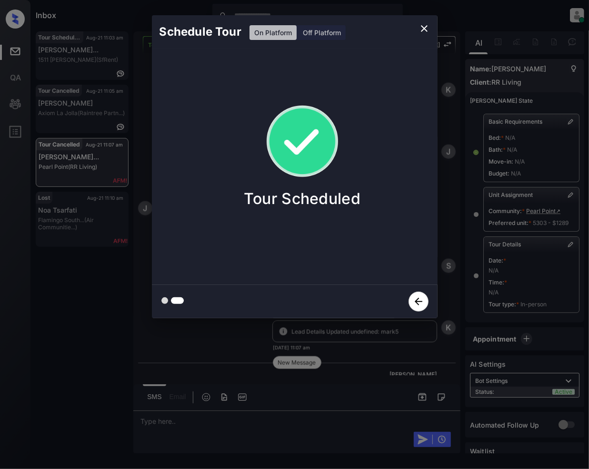
click at [420, 33] on icon "close" at bounding box center [423, 28] width 11 height 11
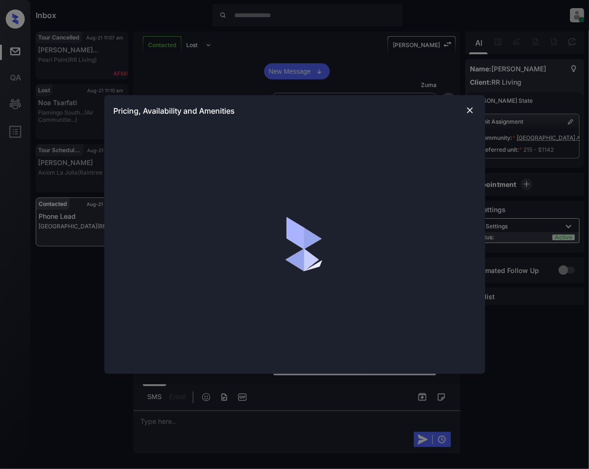
scroll to position [2001, 0]
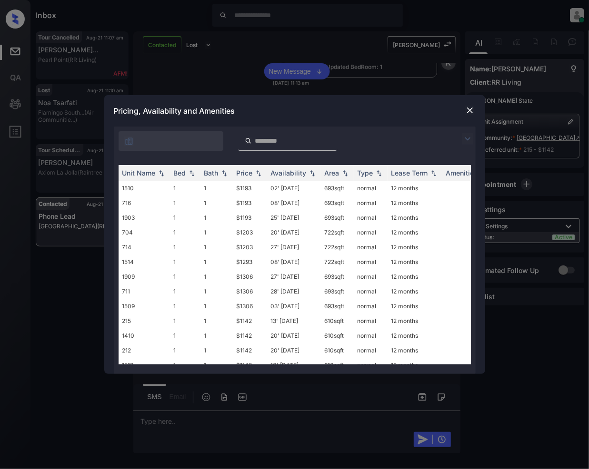
click at [464, 138] on img at bounding box center [467, 138] width 11 height 11
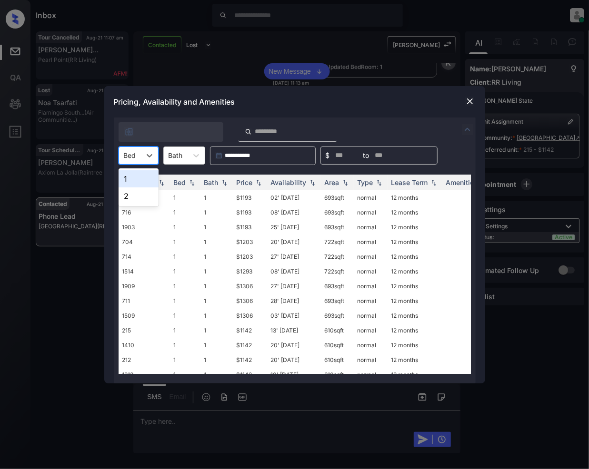
click at [132, 156] on div at bounding box center [130, 155] width 12 height 10
drag, startPoint x: 130, startPoint y: 183, endPoint x: 254, endPoint y: 271, distance: 151.9
click at [130, 183] on div "1" at bounding box center [139, 178] width 40 height 17
click at [257, 181] on img at bounding box center [259, 182] width 10 height 7
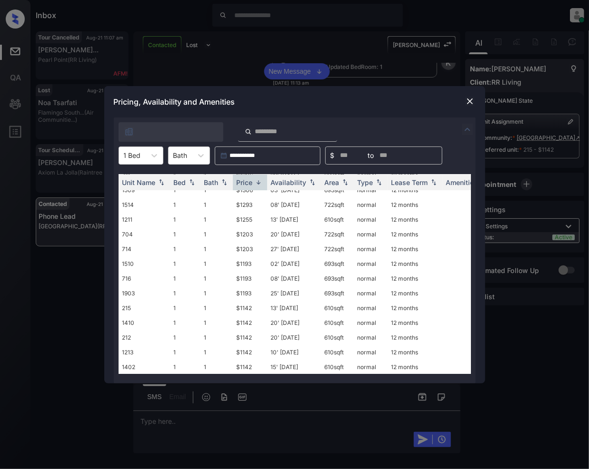
scroll to position [74, 0]
click at [243, 271] on td "$1142" at bounding box center [250, 278] width 34 height 15
click at [244, 271] on td "$1142" at bounding box center [250, 278] width 34 height 15
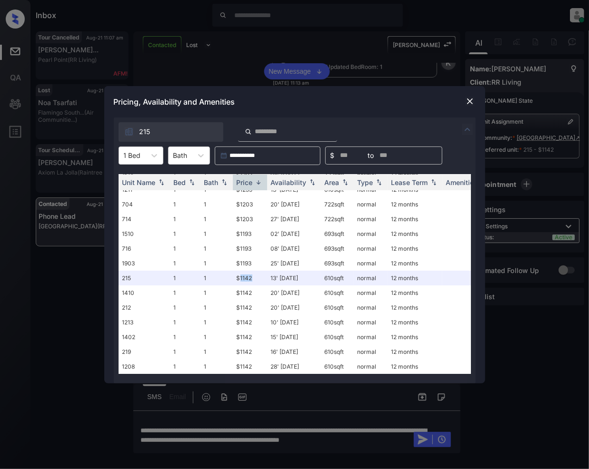
click at [471, 98] on img at bounding box center [470, 102] width 10 height 10
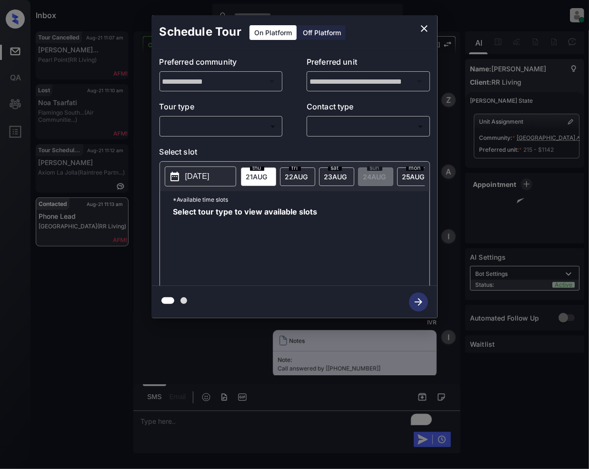
scroll to position [2573, 0]
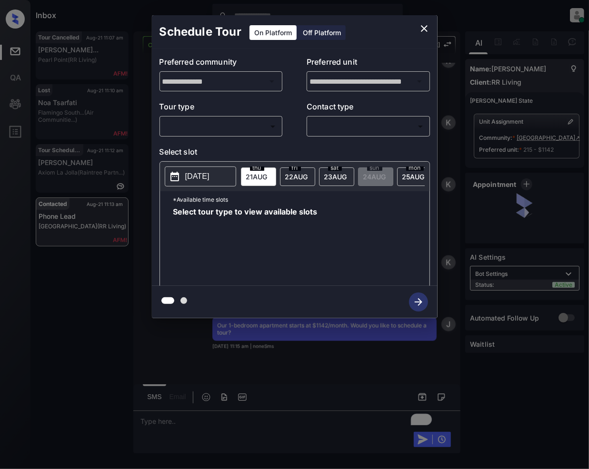
click at [194, 122] on body "Inbox [PERSON_NAME] Online Set yourself offline Set yourself on break Profile S…" at bounding box center [294, 234] width 589 height 469
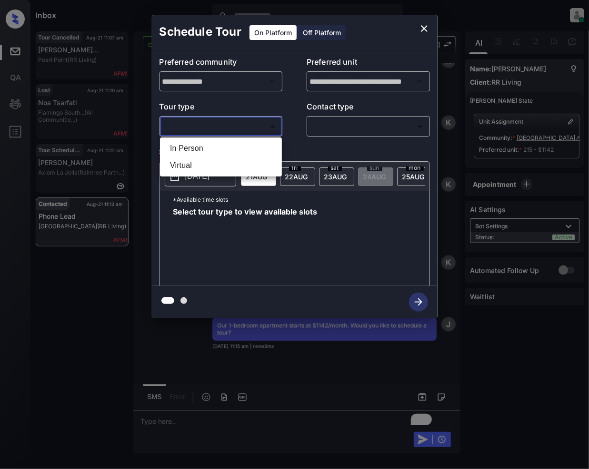
click at [198, 145] on li "In Person" at bounding box center [220, 148] width 117 height 17
type input "********"
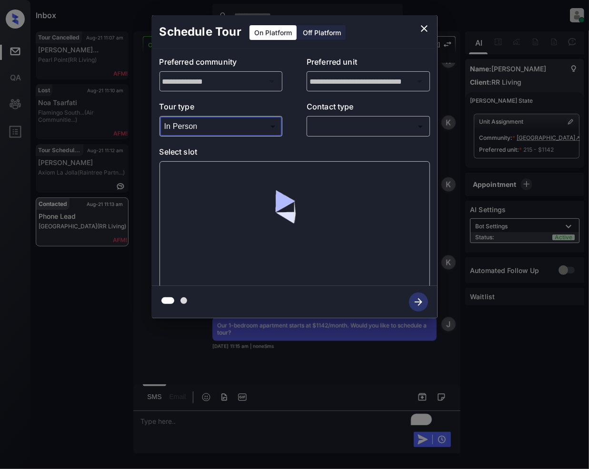
click at [327, 121] on body "Inbox [PERSON_NAME] Online Set yourself offline Set yourself on break Profile S…" at bounding box center [294, 234] width 589 height 469
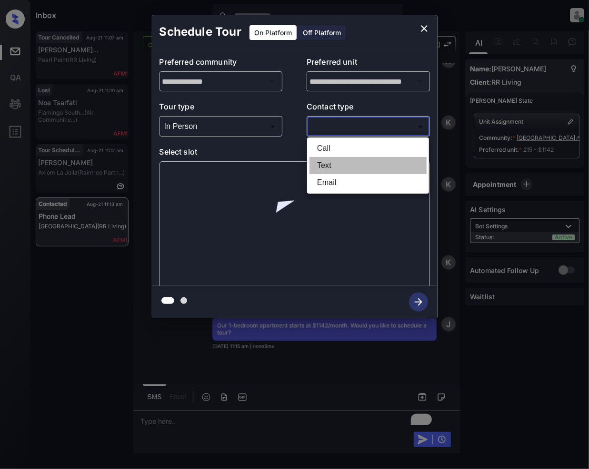
click at [334, 163] on li "Text" at bounding box center [367, 165] width 117 height 17
type input "****"
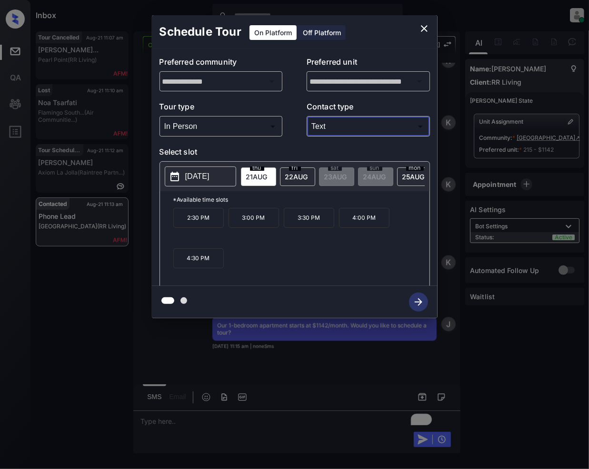
click at [418, 25] on icon "close" at bounding box center [423, 28] width 11 height 11
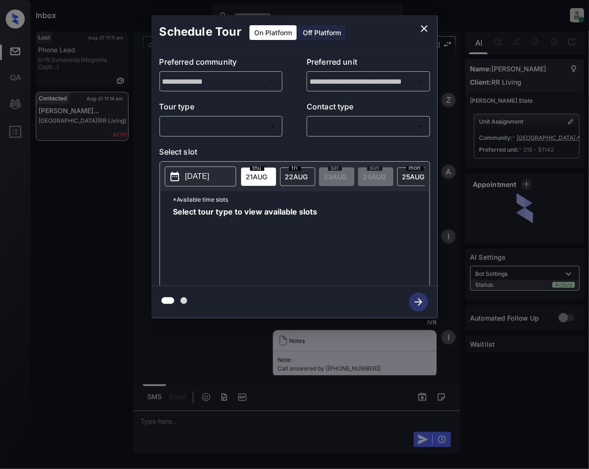
scroll to position [3319, 0]
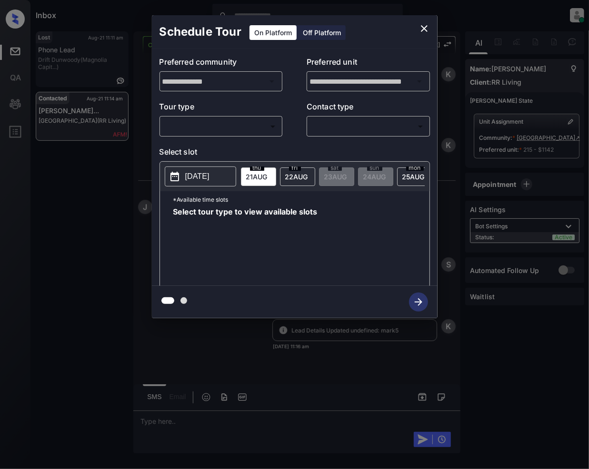
click at [238, 127] on body "Inbox Jeramie Castro Online Set yourself offline Set yourself on break Profile …" at bounding box center [294, 234] width 589 height 469
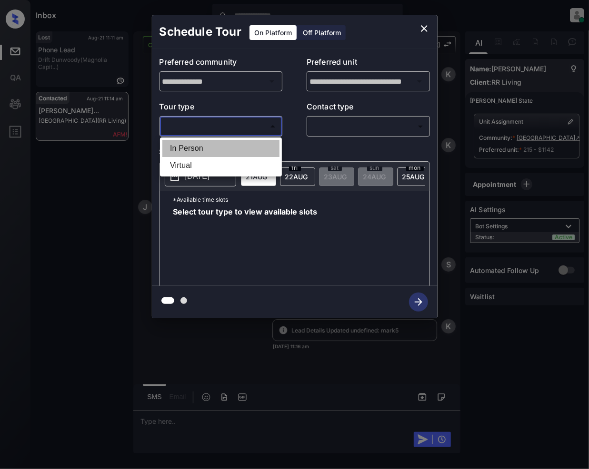
drag, startPoint x: 189, startPoint y: 145, endPoint x: 341, endPoint y: 90, distance: 161.1
click at [189, 146] on li "In Person" at bounding box center [220, 148] width 117 height 17
type input "********"
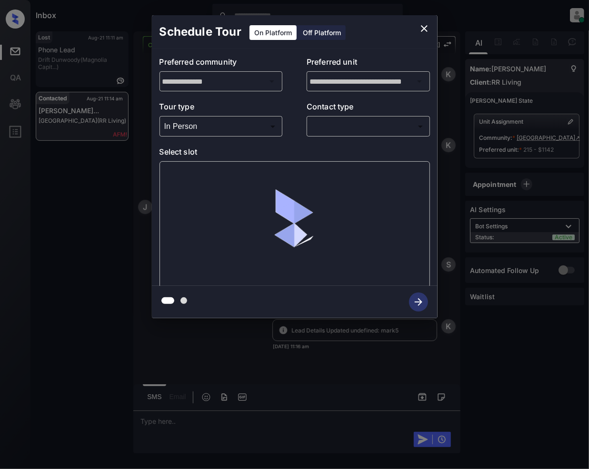
click at [368, 118] on div "​ ​" at bounding box center [368, 126] width 123 height 20
click at [343, 128] on body "Inbox Jeramie Castro Online Set yourself offline Set yourself on break Profile …" at bounding box center [294, 234] width 589 height 469
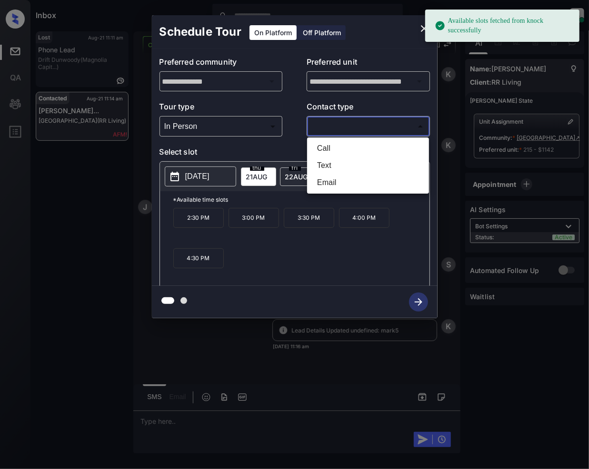
click at [326, 168] on li "Text" at bounding box center [367, 165] width 117 height 17
type input "****"
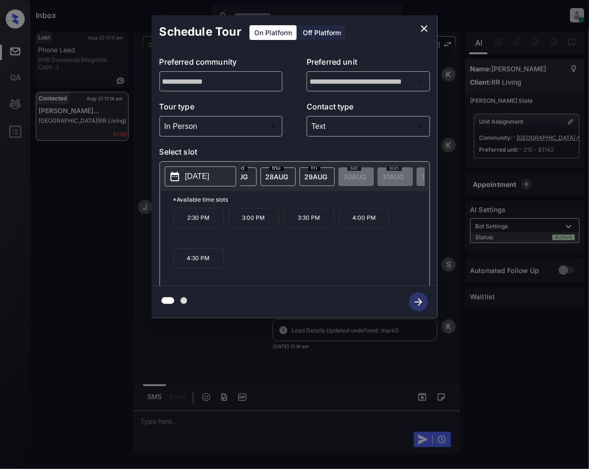
scroll to position [0, 0]
click at [267, 173] on span "22 AUG" at bounding box center [256, 177] width 21 height 8
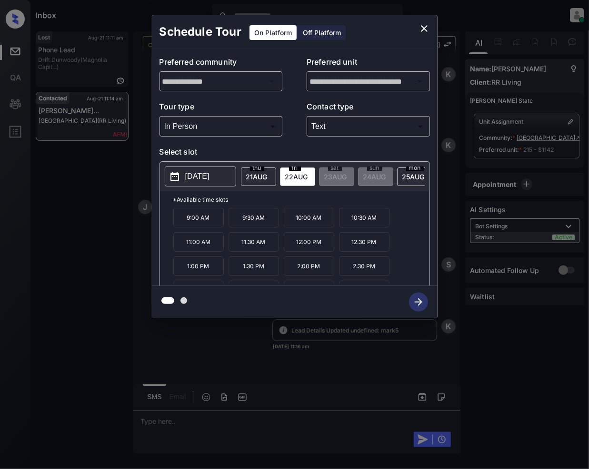
scroll to position [17, 0]
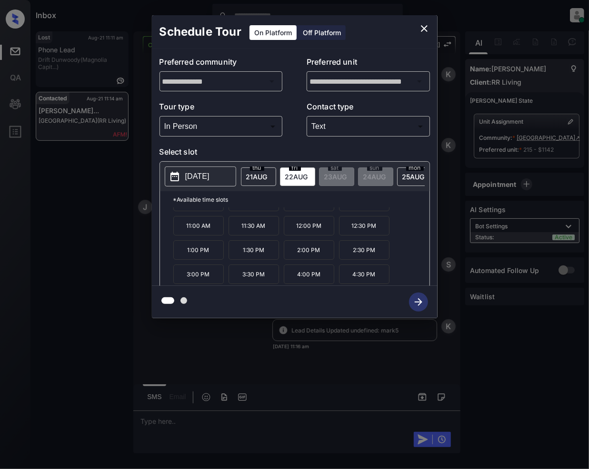
click at [267, 177] on span "25 AUG" at bounding box center [256, 177] width 21 height 8
click at [425, 26] on icon "close" at bounding box center [424, 28] width 7 height 7
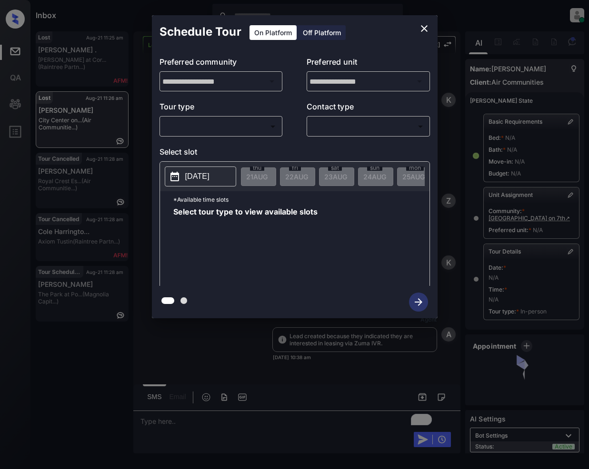
click at [253, 129] on body "Inbox [PERSON_NAME] Online Set yourself offline Set yourself on break Profile S…" at bounding box center [294, 234] width 589 height 469
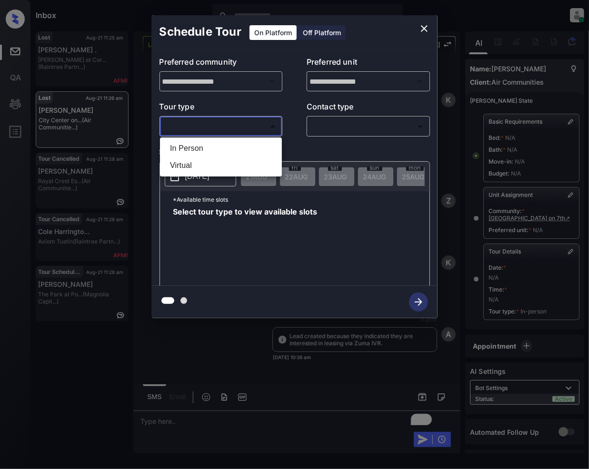
scroll to position [6854, 0]
click at [198, 139] on ul "In Person Virtual" at bounding box center [221, 157] width 122 height 39
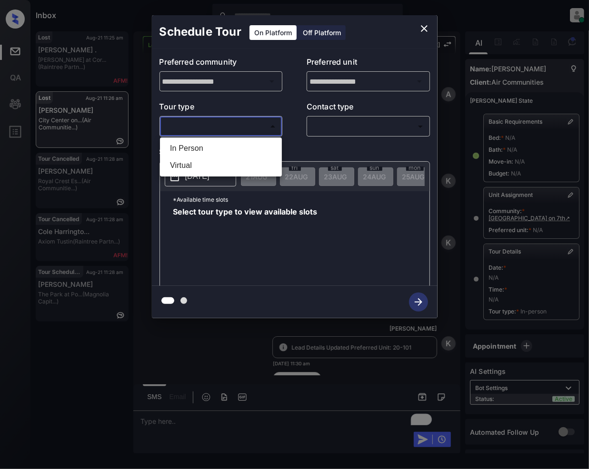
click at [201, 147] on li "In Person" at bounding box center [220, 148] width 117 height 17
type input "********"
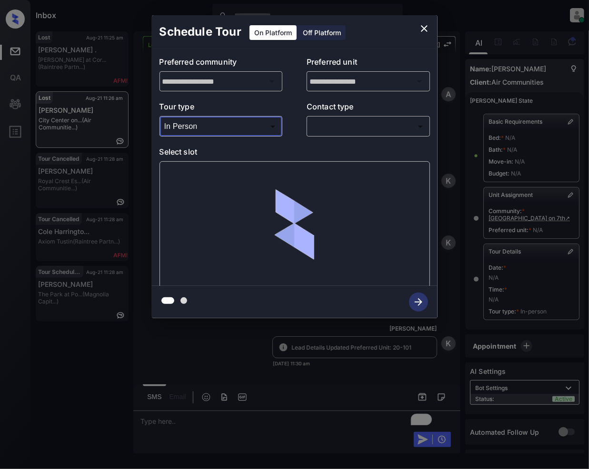
click at [334, 125] on body "Inbox Jeramie Castro Online Set yourself offline Set yourself on break Profile …" at bounding box center [294, 234] width 589 height 469
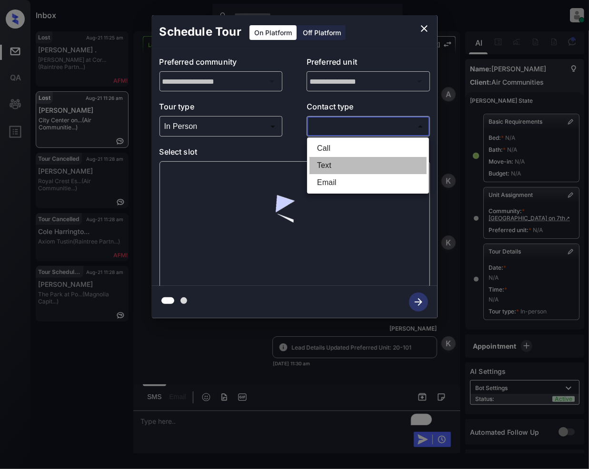
click at [328, 163] on li "Text" at bounding box center [367, 165] width 117 height 17
type input "****"
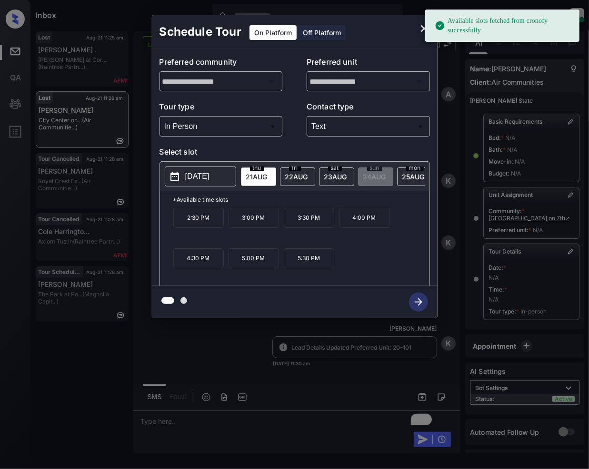
click at [318, 227] on p "3:30 PM" at bounding box center [309, 218] width 50 height 20
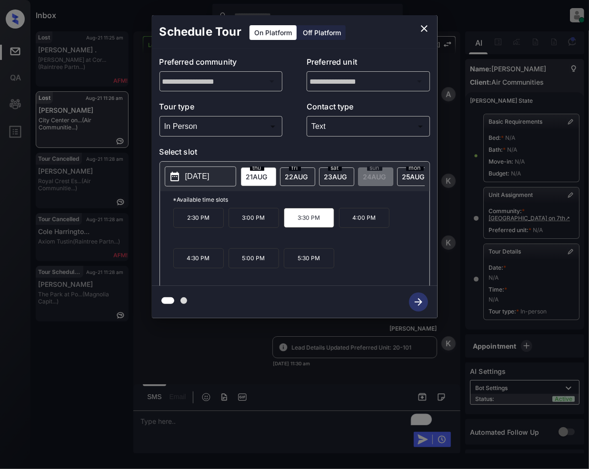
click at [417, 299] on div at bounding box center [295, 302] width 286 height 32
click at [419, 306] on div at bounding box center [295, 302] width 286 height 32
drag, startPoint x: 415, startPoint y: 302, endPoint x: 396, endPoint y: 311, distance: 21.1
click at [416, 301] on div at bounding box center [295, 302] width 286 height 32
click at [425, 29] on icon "close" at bounding box center [423, 28] width 11 height 11
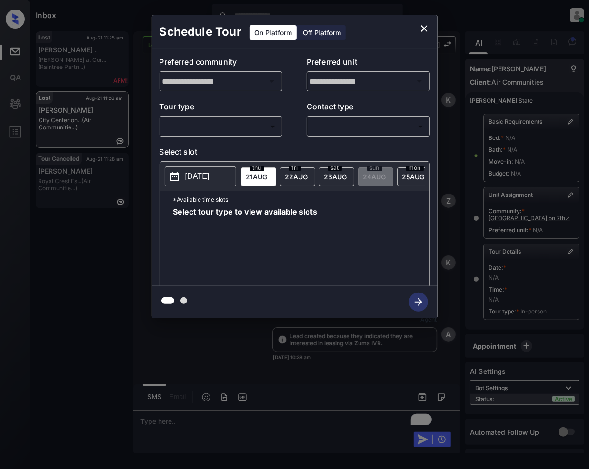
scroll to position [7035, 0]
click at [211, 126] on body "Inbox Jeramie Castro Online Set yourself offline Set yourself on break Profile …" at bounding box center [294, 234] width 589 height 469
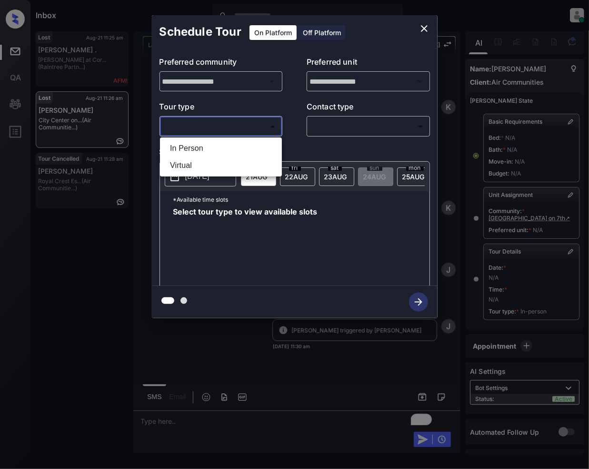
drag, startPoint x: 193, startPoint y: 150, endPoint x: 320, endPoint y: 137, distance: 127.3
click at [194, 150] on li "In Person" at bounding box center [220, 148] width 117 height 17
type input "********"
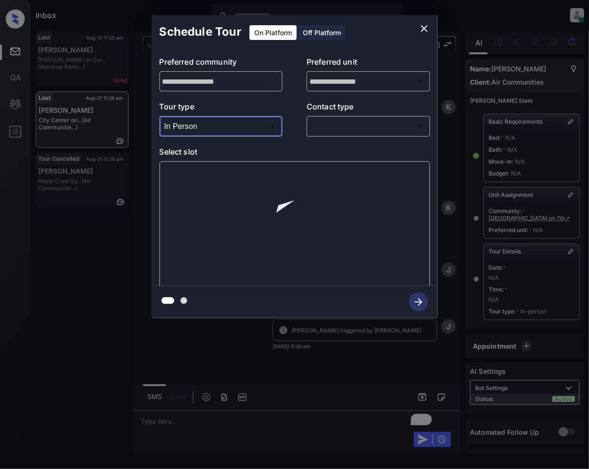
click at [343, 129] on body "Inbox Jeramie Castro Online Set yourself offline Set yourself on break Profile …" at bounding box center [294, 234] width 589 height 469
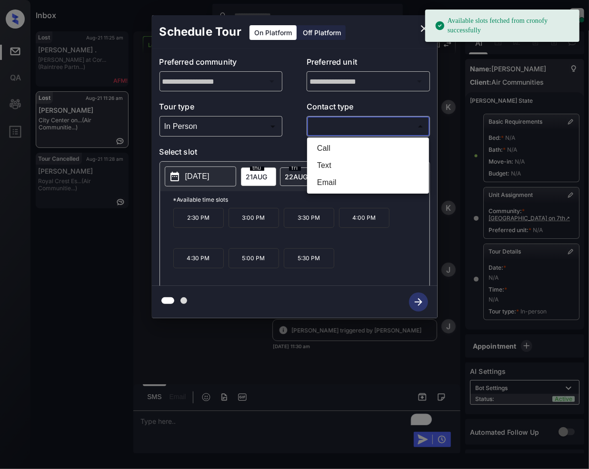
click at [424, 29] on div at bounding box center [294, 234] width 589 height 469
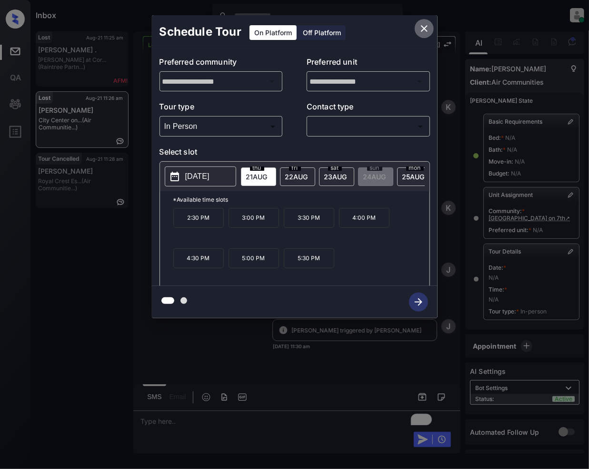
click at [423, 29] on icon "close" at bounding box center [424, 28] width 7 height 7
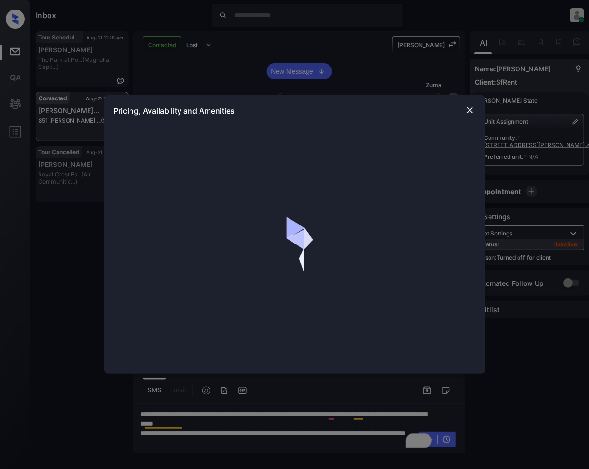
scroll to position [2672, 0]
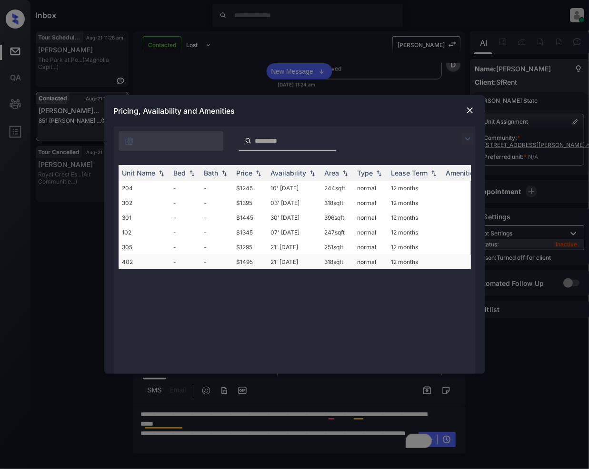
click at [245, 262] on td "$1495" at bounding box center [250, 262] width 34 height 15
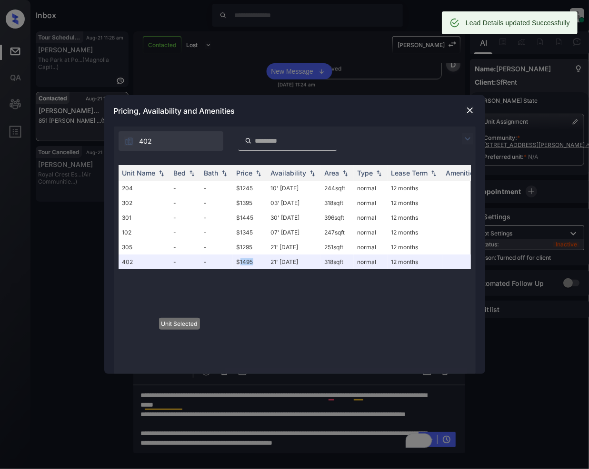
click at [468, 113] on img at bounding box center [470, 111] width 10 height 10
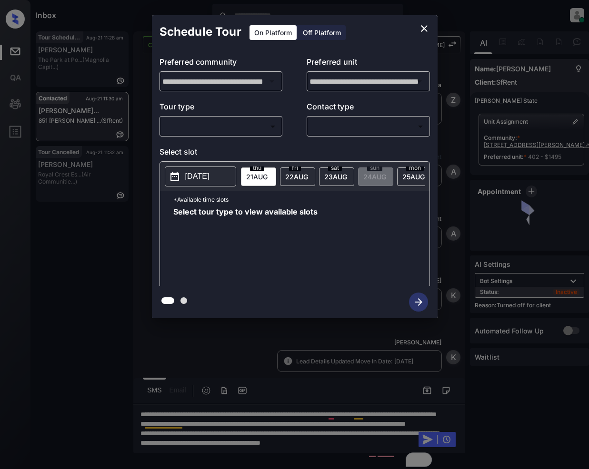
click at [233, 125] on body "Inbox [PERSON_NAME] Online Set yourself offline Set yourself on break Profile S…" at bounding box center [294, 234] width 589 height 469
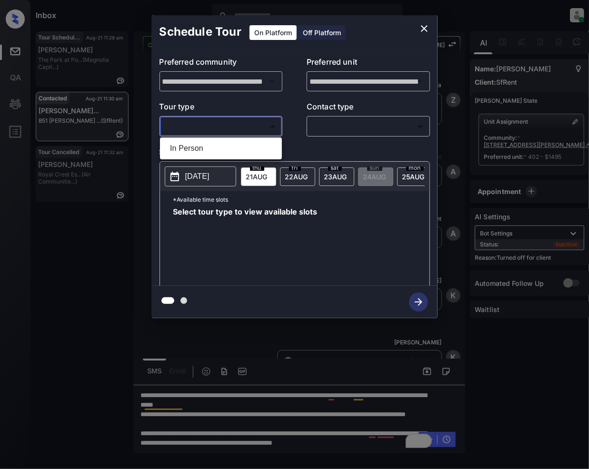
scroll to position [2672, 0]
click at [315, 31] on div at bounding box center [294, 234] width 589 height 469
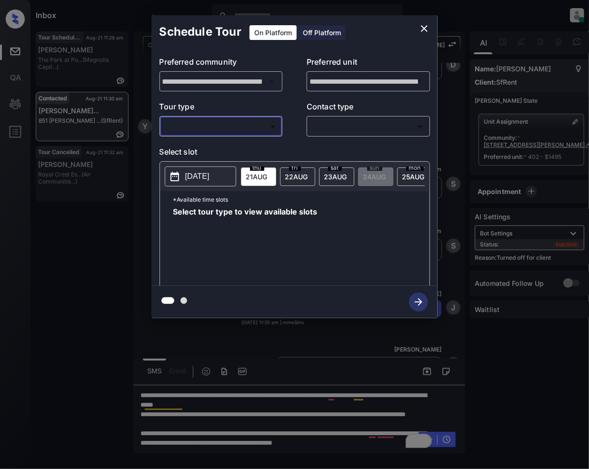
click at [318, 30] on div "Off Platform" at bounding box center [322, 32] width 48 height 15
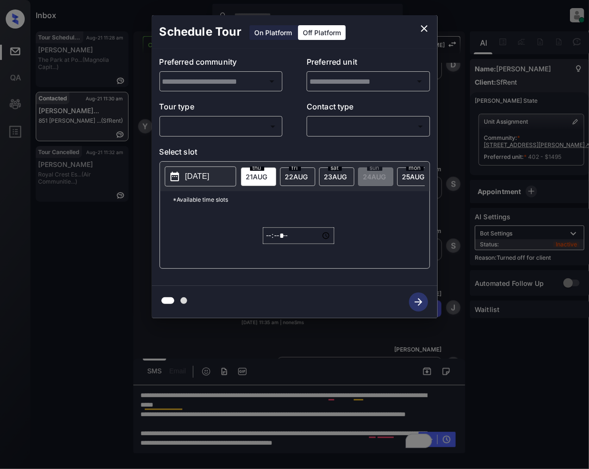
type input "**********"
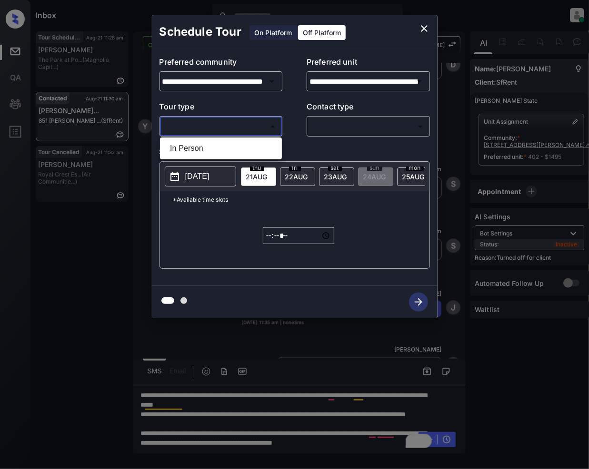
click at [197, 132] on body "Inbox [PERSON_NAME] Online Set yourself offline Set yourself on break Profile S…" at bounding box center [294, 234] width 589 height 469
click at [208, 153] on li "In Person" at bounding box center [220, 148] width 117 height 17
type input "********"
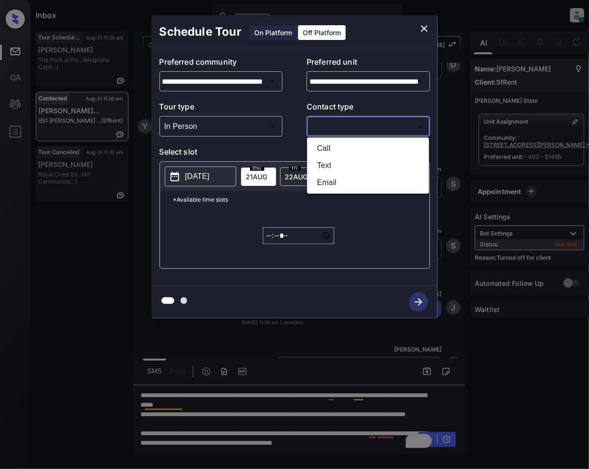
click at [374, 123] on body "Inbox Jeramie Castro Online Set yourself offline Set yourself on break Profile …" at bounding box center [294, 234] width 589 height 469
click at [331, 166] on li "Text" at bounding box center [367, 165] width 117 height 17
type input "****"
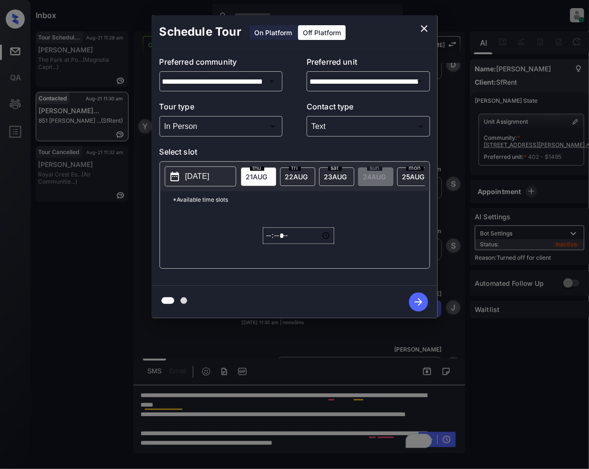
click at [186, 179] on p "2025-08-20" at bounding box center [197, 176] width 24 height 11
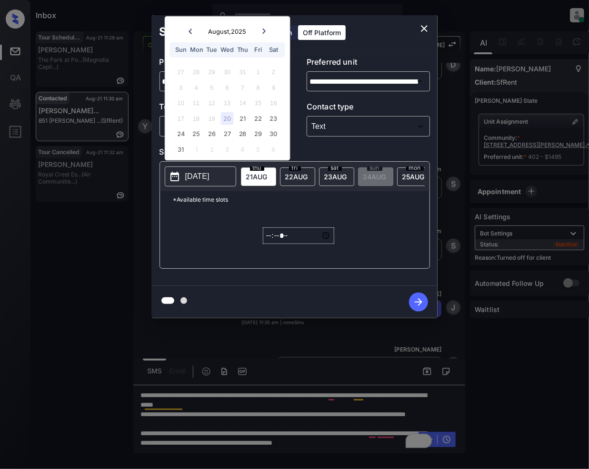
drag, startPoint x: 181, startPoint y: 131, endPoint x: 216, endPoint y: 235, distance: 109.4
click at [181, 132] on div "24" at bounding box center [180, 134] width 13 height 13
click at [270, 244] on input "*****" at bounding box center [298, 236] width 71 height 17
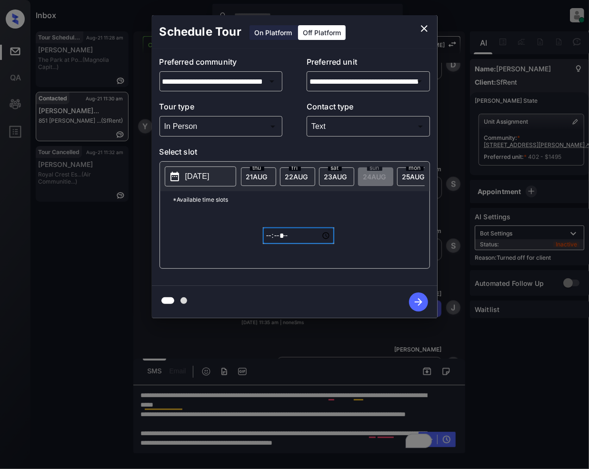
type input "*****"
click at [174, 181] on icon at bounding box center [174, 176] width 11 height 11
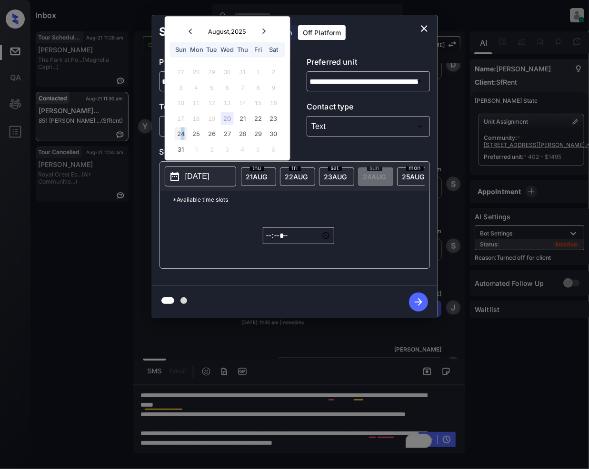
click at [183, 133] on div "24" at bounding box center [180, 134] width 13 height 13
click at [417, 306] on icon "button" at bounding box center [418, 302] width 19 height 19
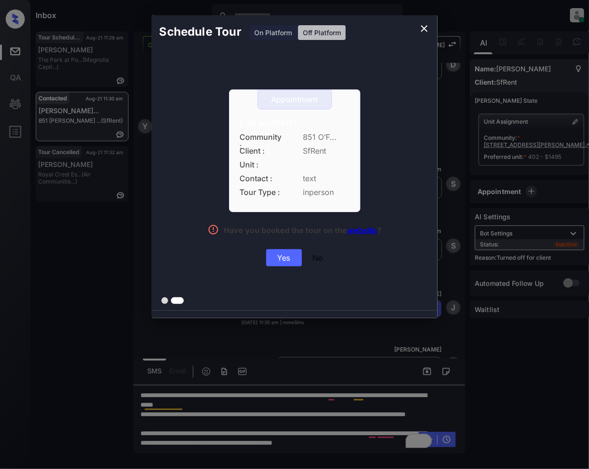
click at [282, 259] on div "Yes" at bounding box center [284, 257] width 36 height 17
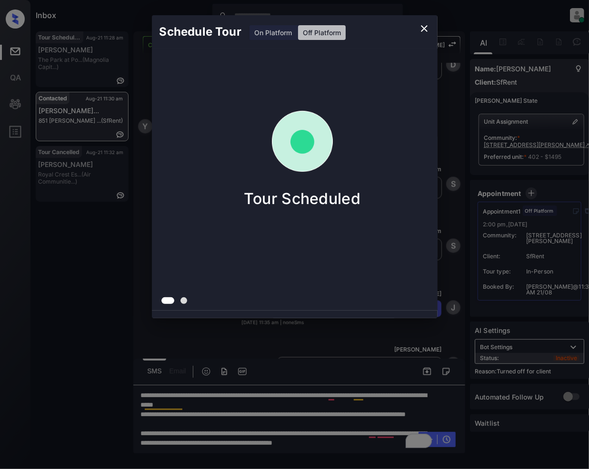
click at [419, 27] on icon "close" at bounding box center [423, 28] width 11 height 11
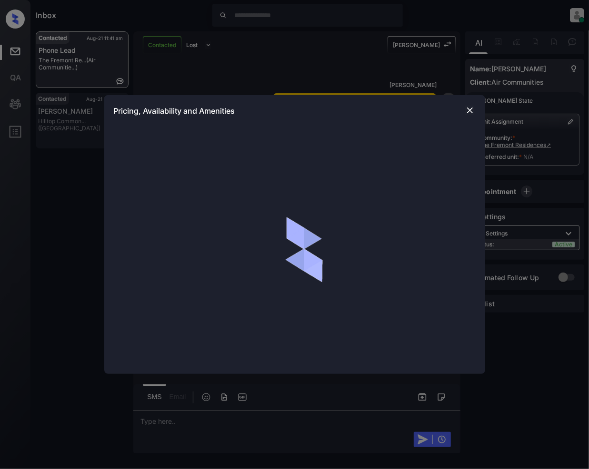
scroll to position [1474, 0]
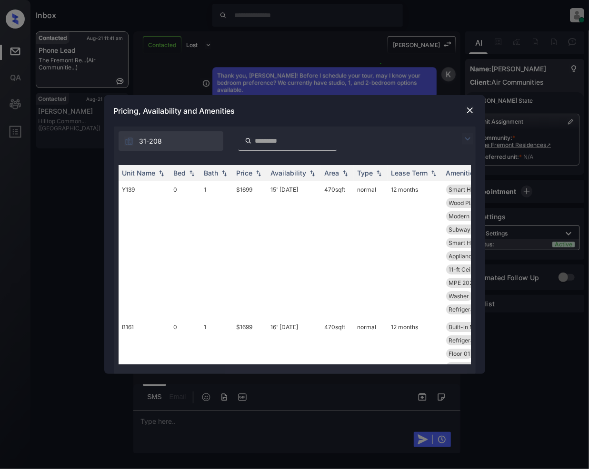
click at [463, 133] on img at bounding box center [467, 138] width 11 height 11
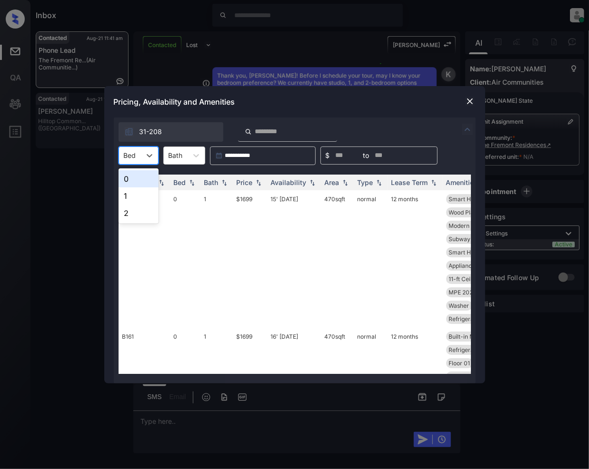
click at [132, 151] on div at bounding box center [130, 155] width 12 height 10
click at [139, 200] on div "1" at bounding box center [139, 196] width 40 height 17
click at [256, 184] on img at bounding box center [259, 182] width 10 height 7
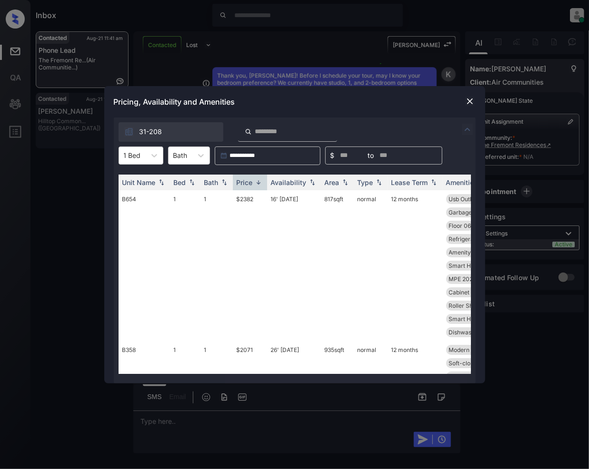
scroll to position [2195, 0]
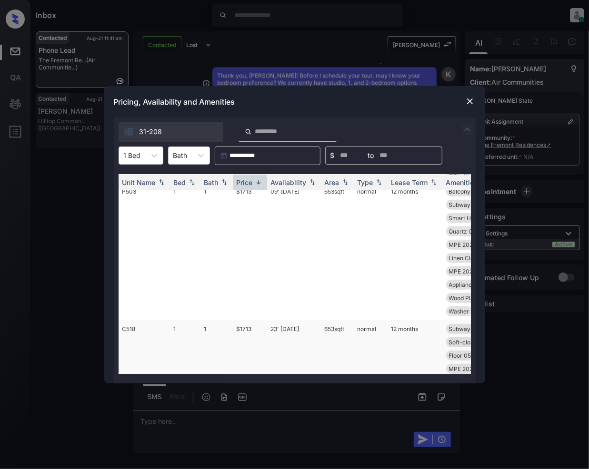
click at [247, 320] on td "$1713" at bounding box center [250, 389] width 34 height 138
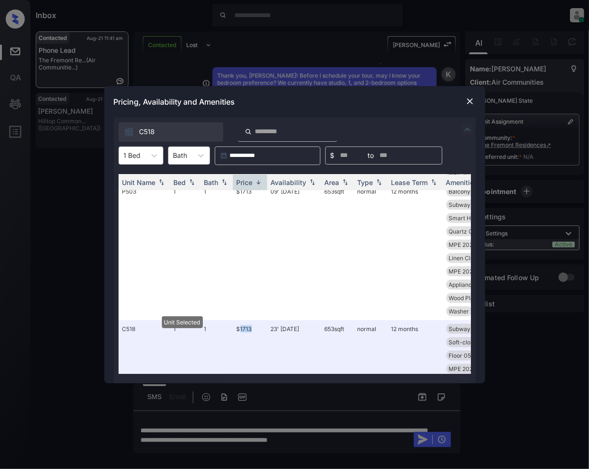
click at [466, 99] on img at bounding box center [470, 102] width 10 height 10
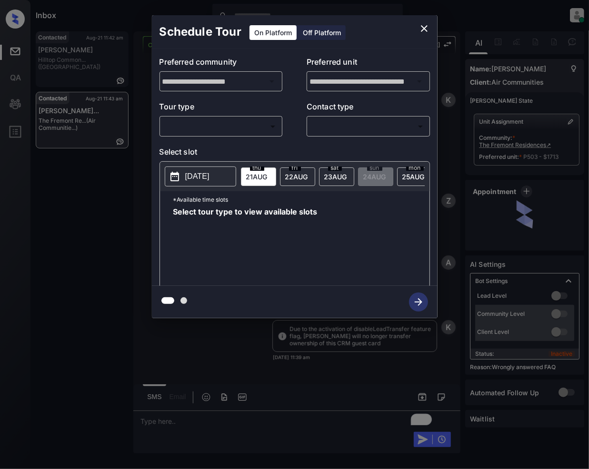
scroll to position [2068, 0]
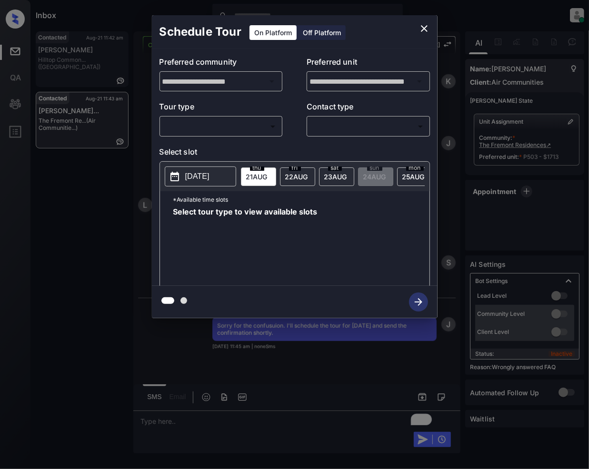
click at [206, 134] on body "Inbox Jeramie Castro Online Set yourself offline Set yourself on break Profile …" at bounding box center [294, 234] width 589 height 469
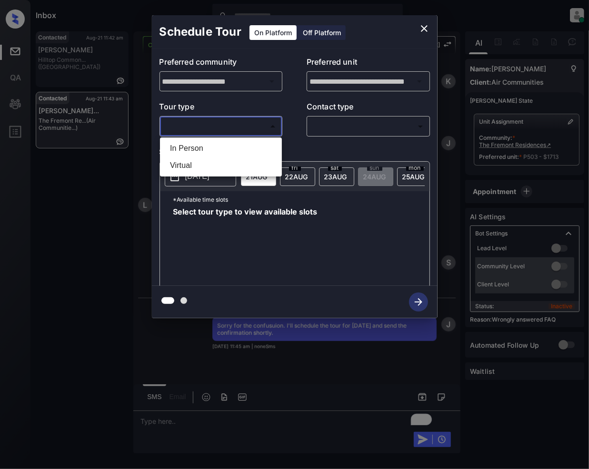
click at [189, 148] on li "In Person" at bounding box center [220, 148] width 117 height 17
type input "********"
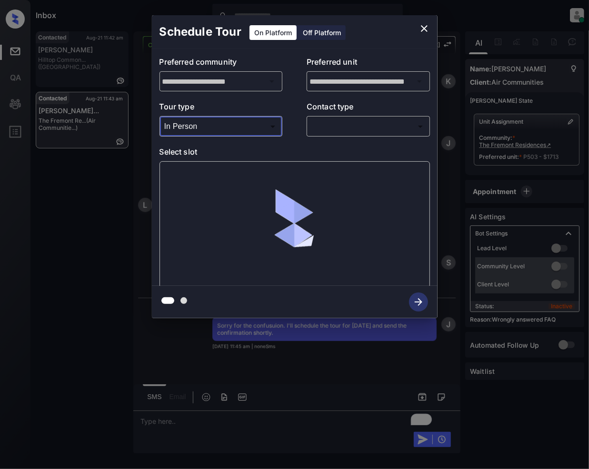
click at [334, 126] on body "Inbox Jeramie Castro Online Set yourself offline Set yourself on break Profile …" at bounding box center [294, 234] width 589 height 469
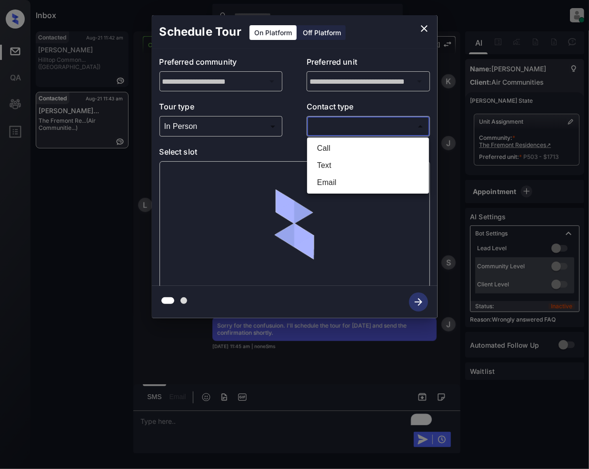
click at [333, 160] on li "Text" at bounding box center [367, 165] width 117 height 17
type input "****"
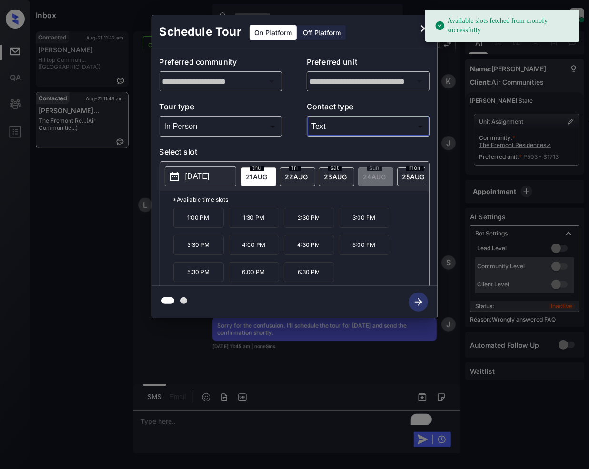
click at [267, 174] on span "23 AUG" at bounding box center [256, 177] width 21 height 8
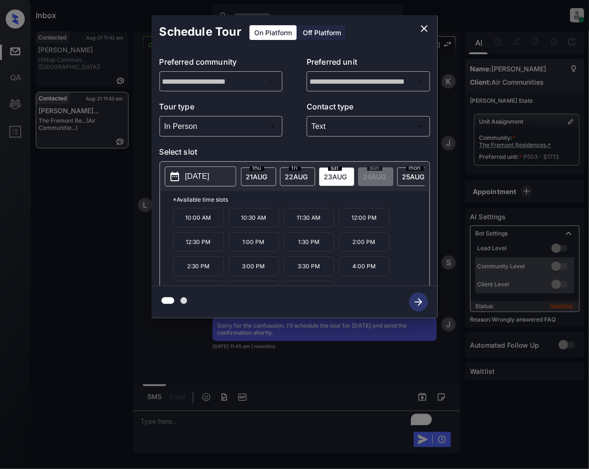
click at [315, 250] on p "1:30 PM" at bounding box center [309, 242] width 50 height 20
click at [419, 307] on icon "button" at bounding box center [418, 302] width 19 height 19
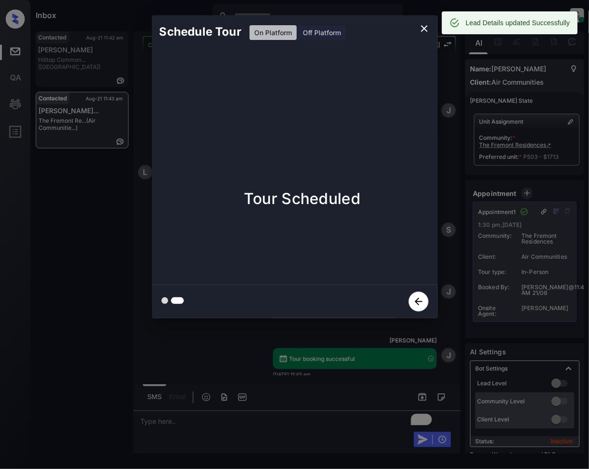
scroll to position [2286, 0]
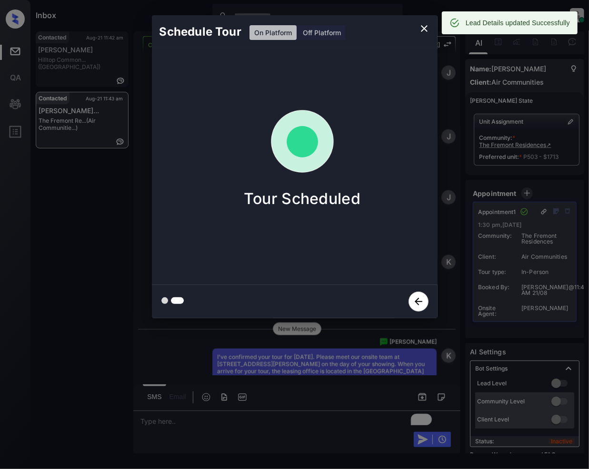
click at [425, 30] on icon "close" at bounding box center [424, 28] width 7 height 7
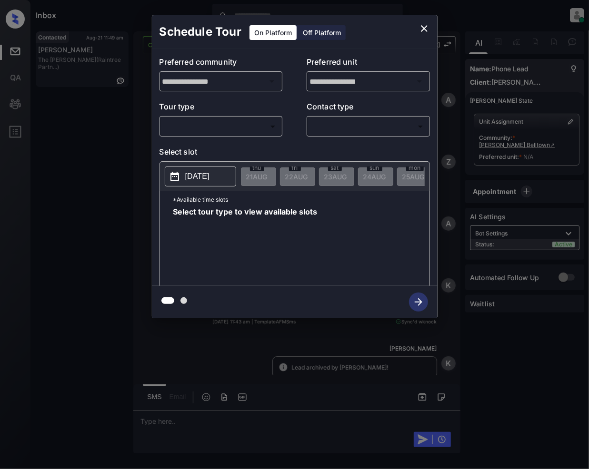
scroll to position [1044, 0]
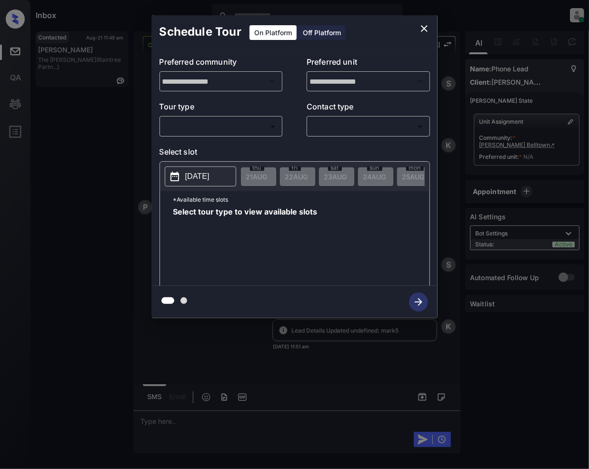
click at [252, 120] on body "Inbox [PERSON_NAME] Online Set yourself offline Set yourself on break Profile S…" at bounding box center [294, 234] width 589 height 469
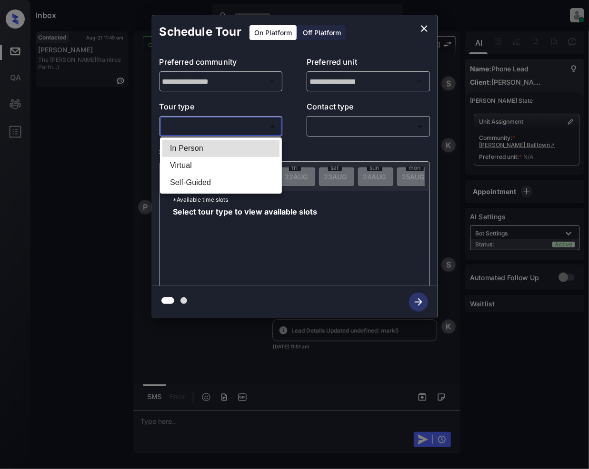
click at [217, 151] on li "In Person" at bounding box center [220, 148] width 117 height 17
type input "********"
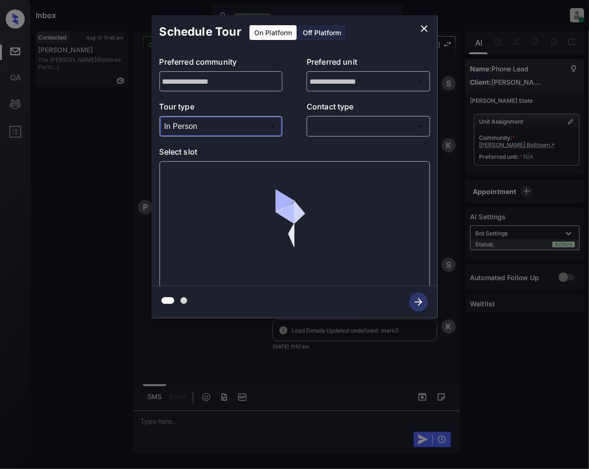
click at [322, 129] on body "Inbox [PERSON_NAME] Online Set yourself offline Set yourself on break Profile S…" at bounding box center [294, 234] width 589 height 469
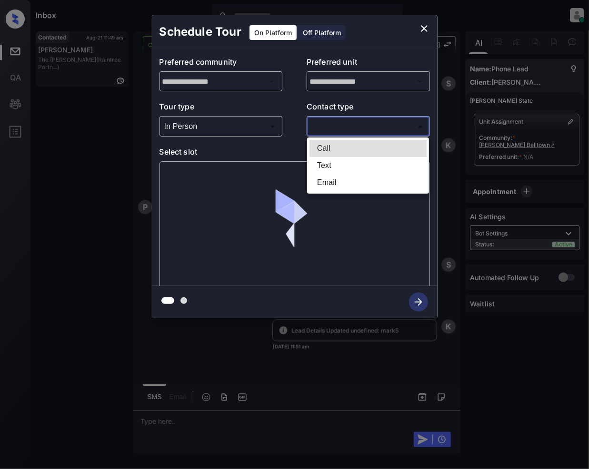
click at [322, 165] on li "Text" at bounding box center [367, 165] width 117 height 17
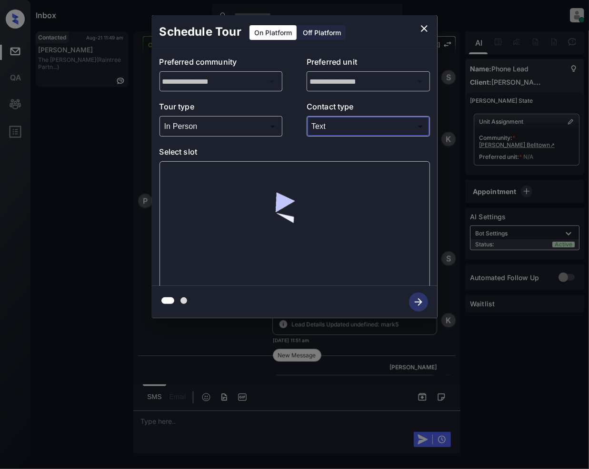
type input "****"
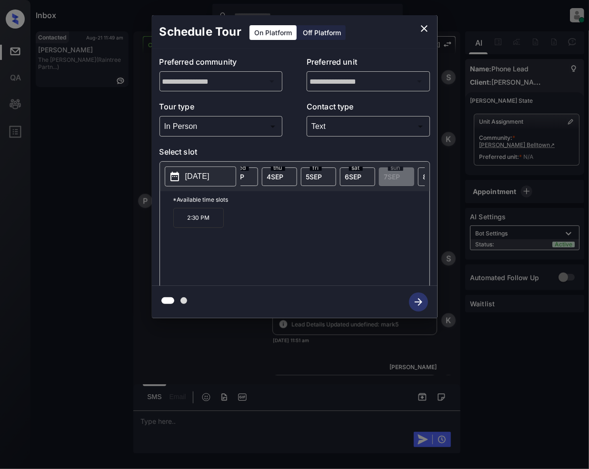
scroll to position [0, 533]
click at [425, 27] on icon "close" at bounding box center [423, 28] width 11 height 11
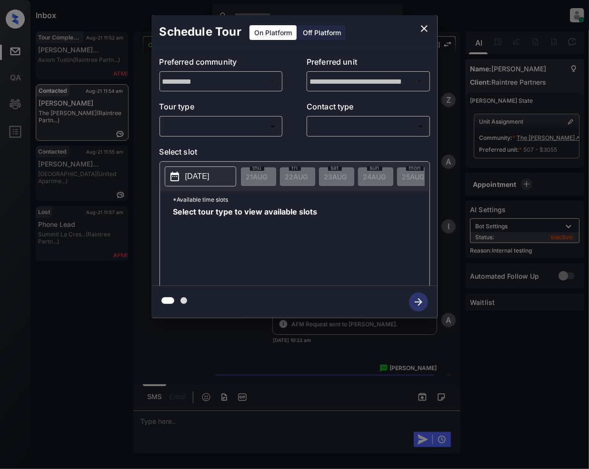
scroll to position [2571, 0]
click at [256, 137] on div "**********" at bounding box center [295, 167] width 286 height 237
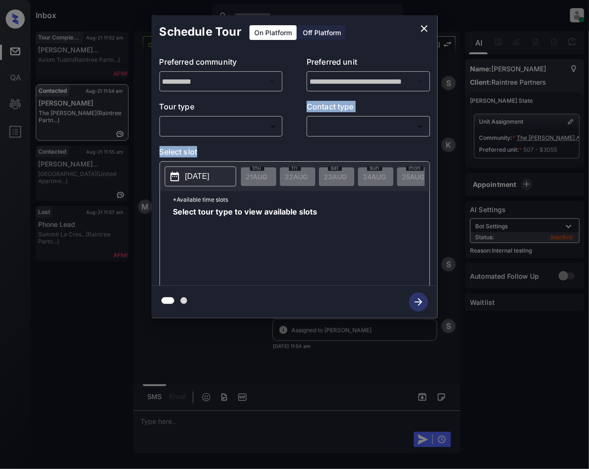
click at [254, 126] on body "Inbox [PERSON_NAME] Online Set yourself offline Set yourself on break Profile S…" at bounding box center [294, 234] width 589 height 469
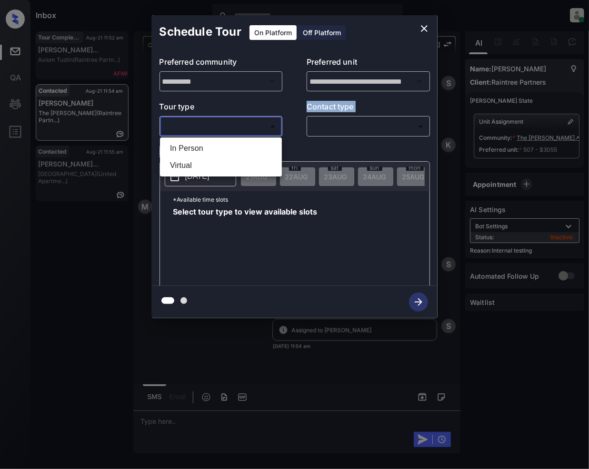
click at [225, 149] on li "In Person" at bounding box center [220, 148] width 117 height 17
type input "********"
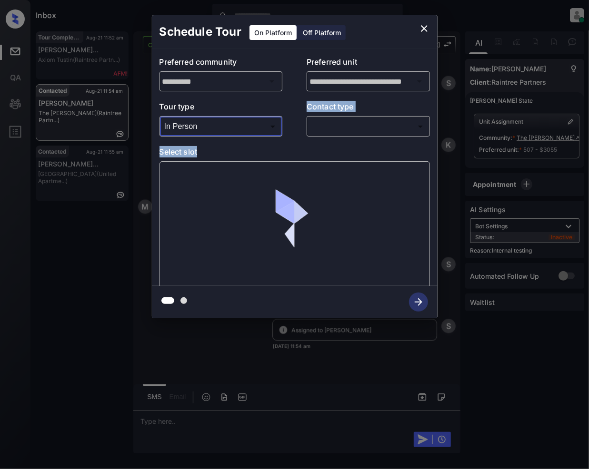
click at [345, 125] on body "Inbox [PERSON_NAME] Online Set yourself offline Set yourself on break Profile S…" at bounding box center [294, 234] width 589 height 469
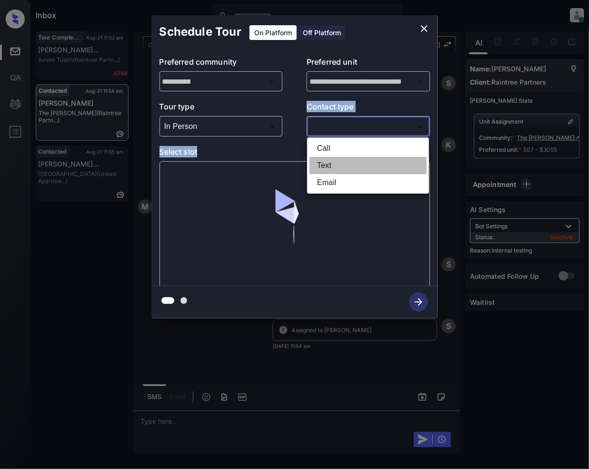
drag, startPoint x: 327, startPoint y: 163, endPoint x: 366, endPoint y: 214, distance: 64.7
click at [327, 164] on li "Text" at bounding box center [367, 165] width 117 height 17
type input "****"
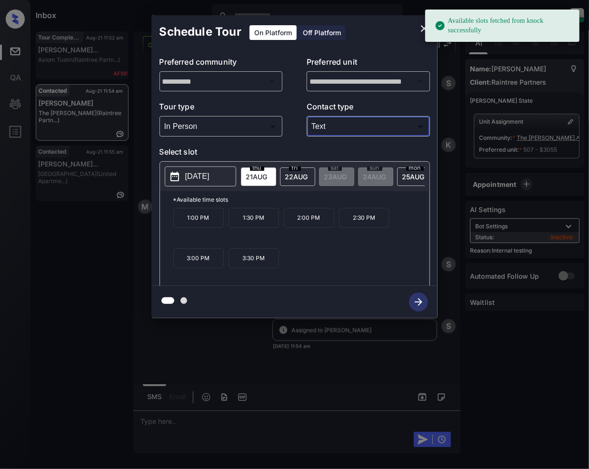
click at [267, 173] on span "[DATE]" at bounding box center [256, 177] width 21 height 8
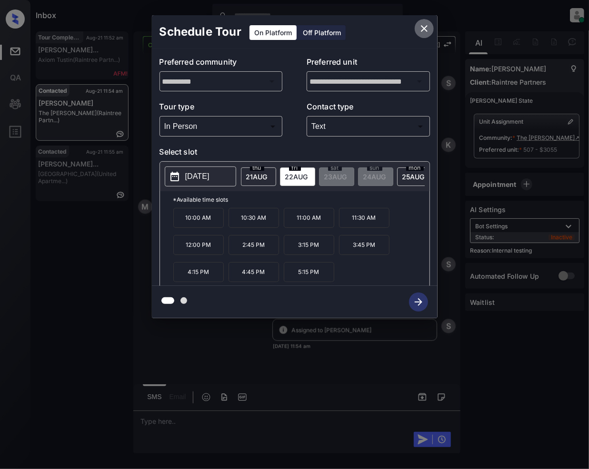
click at [423, 23] on icon "close" at bounding box center [423, 28] width 11 height 11
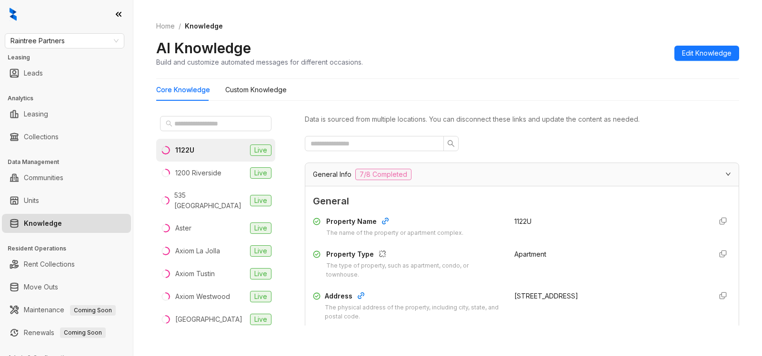
scroll to position [158, 0]
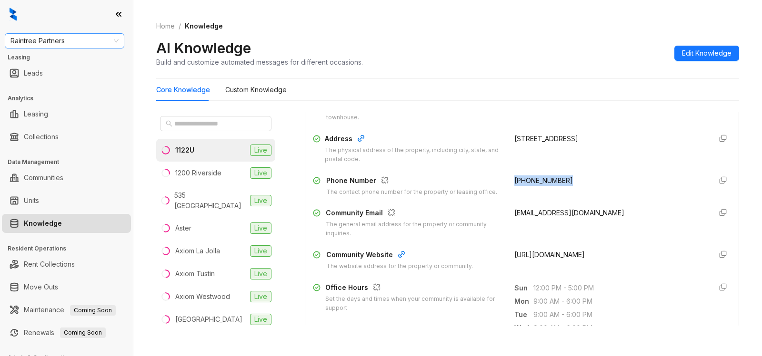
click at [79, 37] on span "Raintree Partners" at bounding box center [64, 41] width 108 height 14
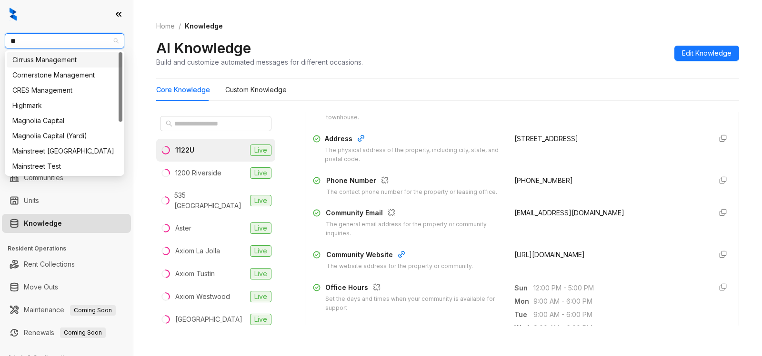
type input "***"
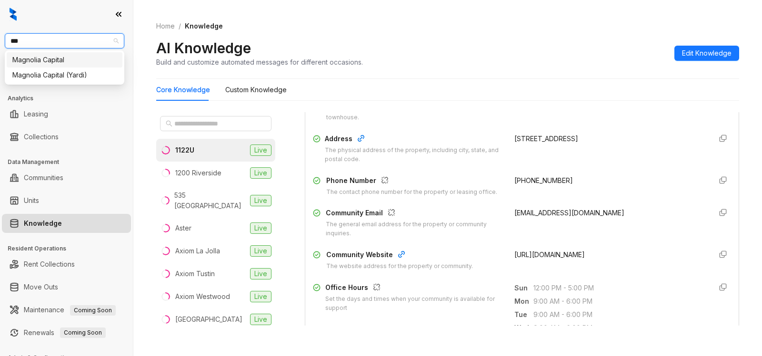
click at [69, 65] on div "Magnolia Capital" at bounding box center [64, 60] width 104 height 10
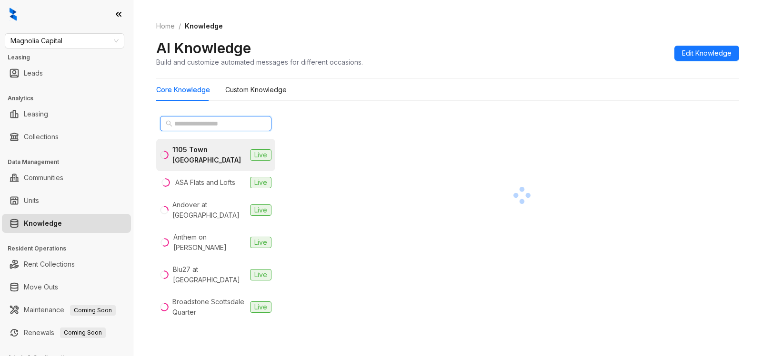
click at [214, 122] on input "text" at bounding box center [216, 124] width 84 height 10
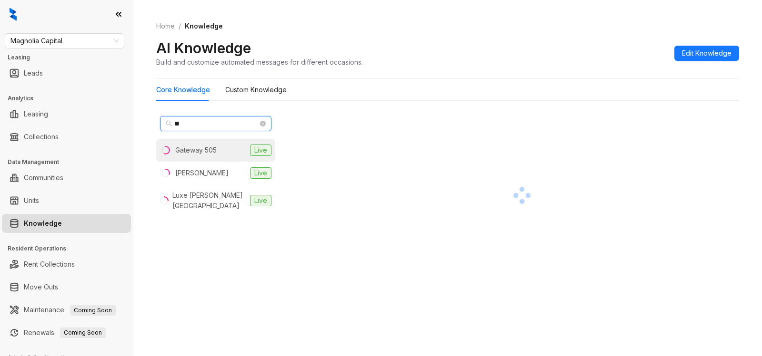
type input "**"
click at [212, 148] on div "Gateway 505" at bounding box center [195, 150] width 41 height 10
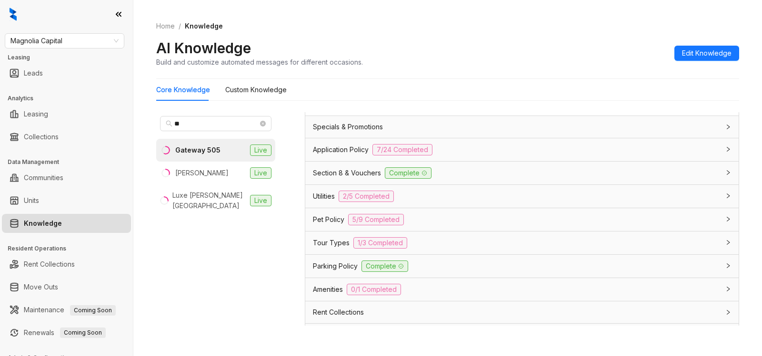
scroll to position [647, 0]
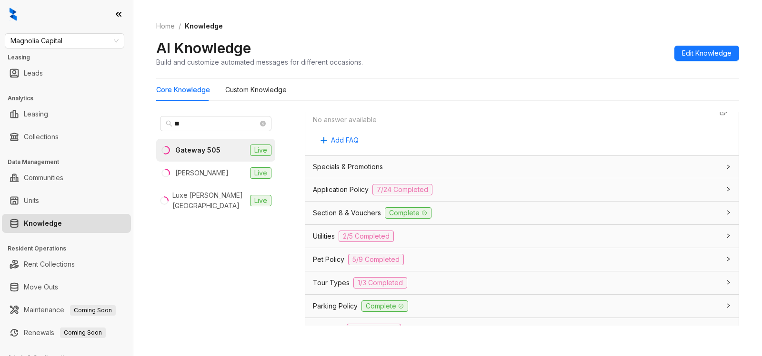
click at [470, 187] on div "Application Policy 7/24 Completed" at bounding box center [516, 189] width 406 height 11
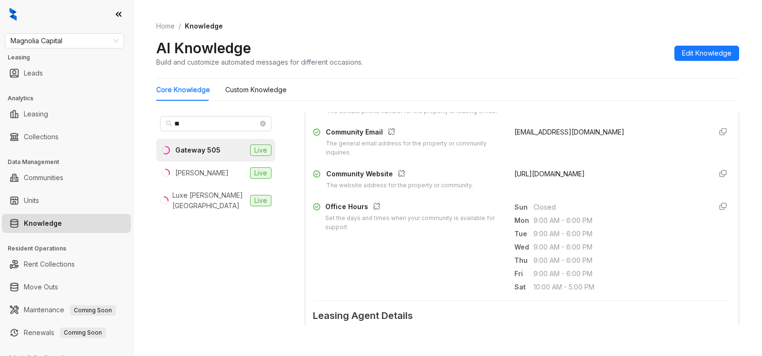
scroll to position [176, 0]
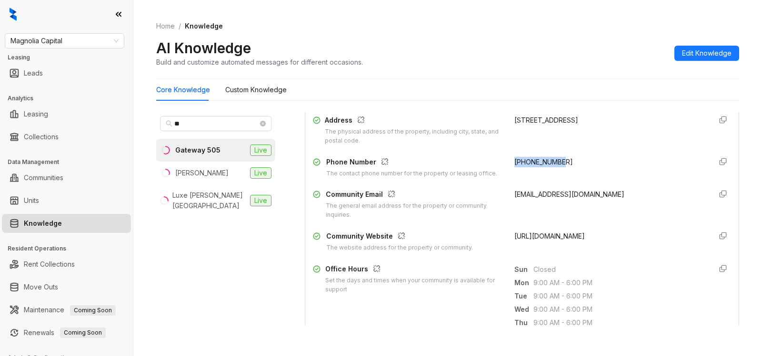
drag, startPoint x: 499, startPoint y: 160, endPoint x: 558, endPoint y: 164, distance: 59.6
click at [558, 164] on div "Phone Number The contact phone number for the property or leasing office. [PHON…" at bounding box center [522, 167] width 418 height 21
copy span "[PHONE_NUMBER]"
